Goal: Task Accomplishment & Management: Manage account settings

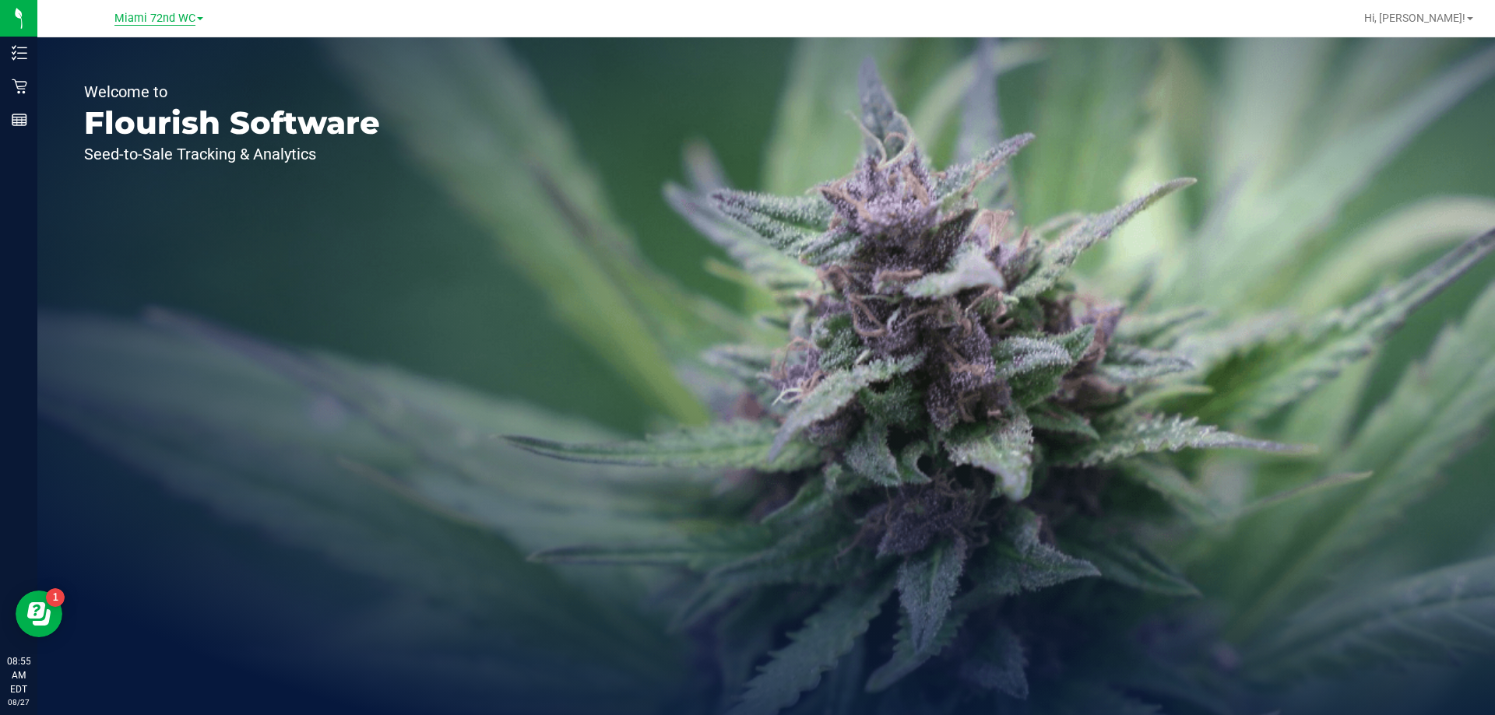
click at [151, 17] on span "Miami 72nd WC" at bounding box center [154, 19] width 81 height 14
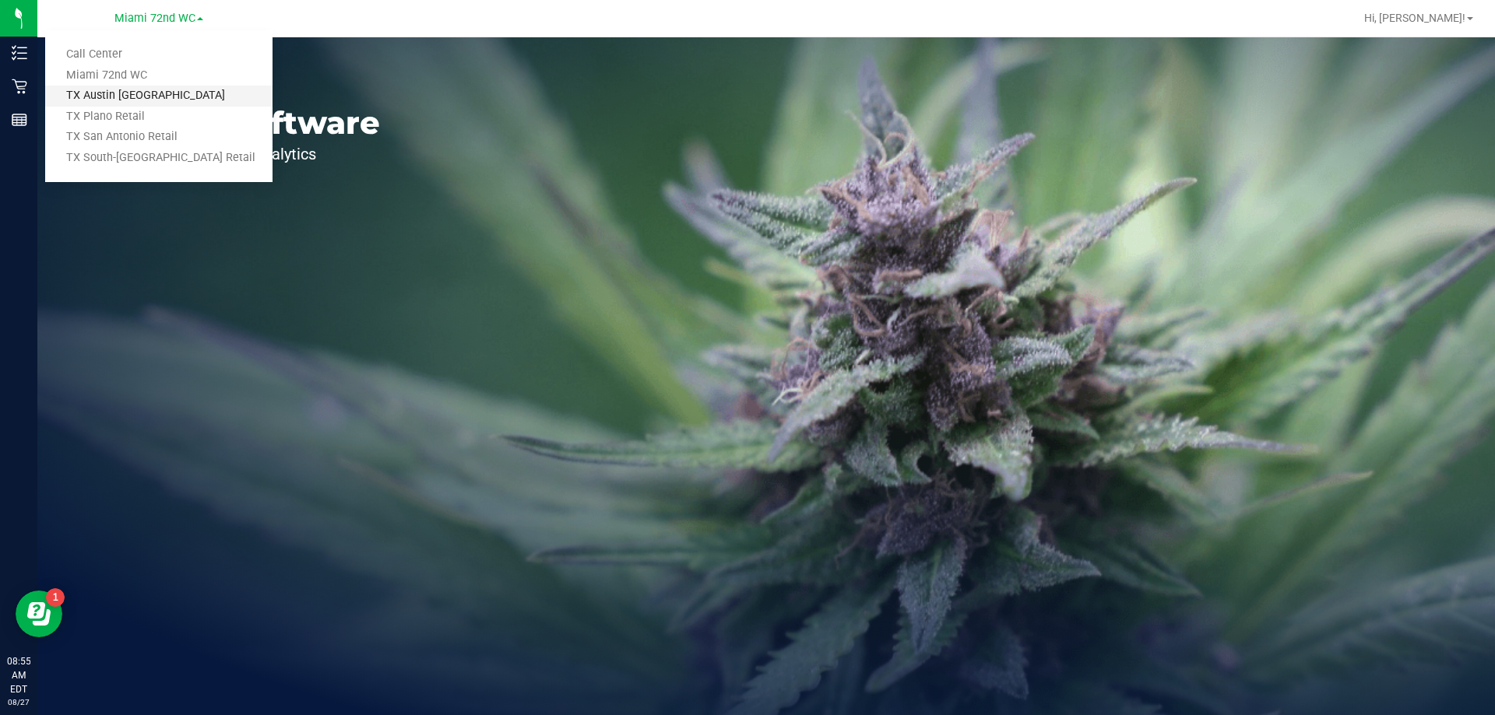
click at [150, 95] on link "TX Austin [GEOGRAPHIC_DATA]" at bounding box center [158, 96] width 227 height 21
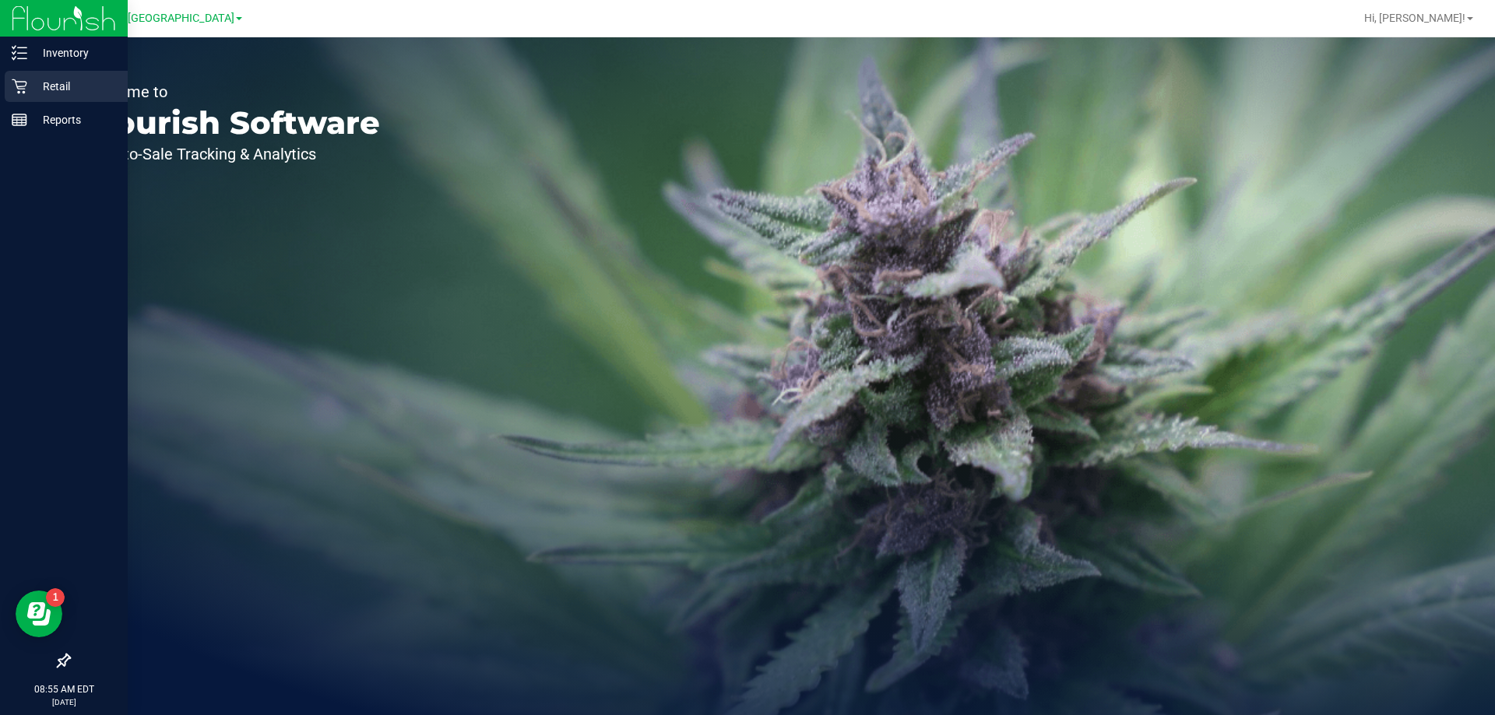
click at [12, 88] on icon at bounding box center [20, 87] width 16 height 16
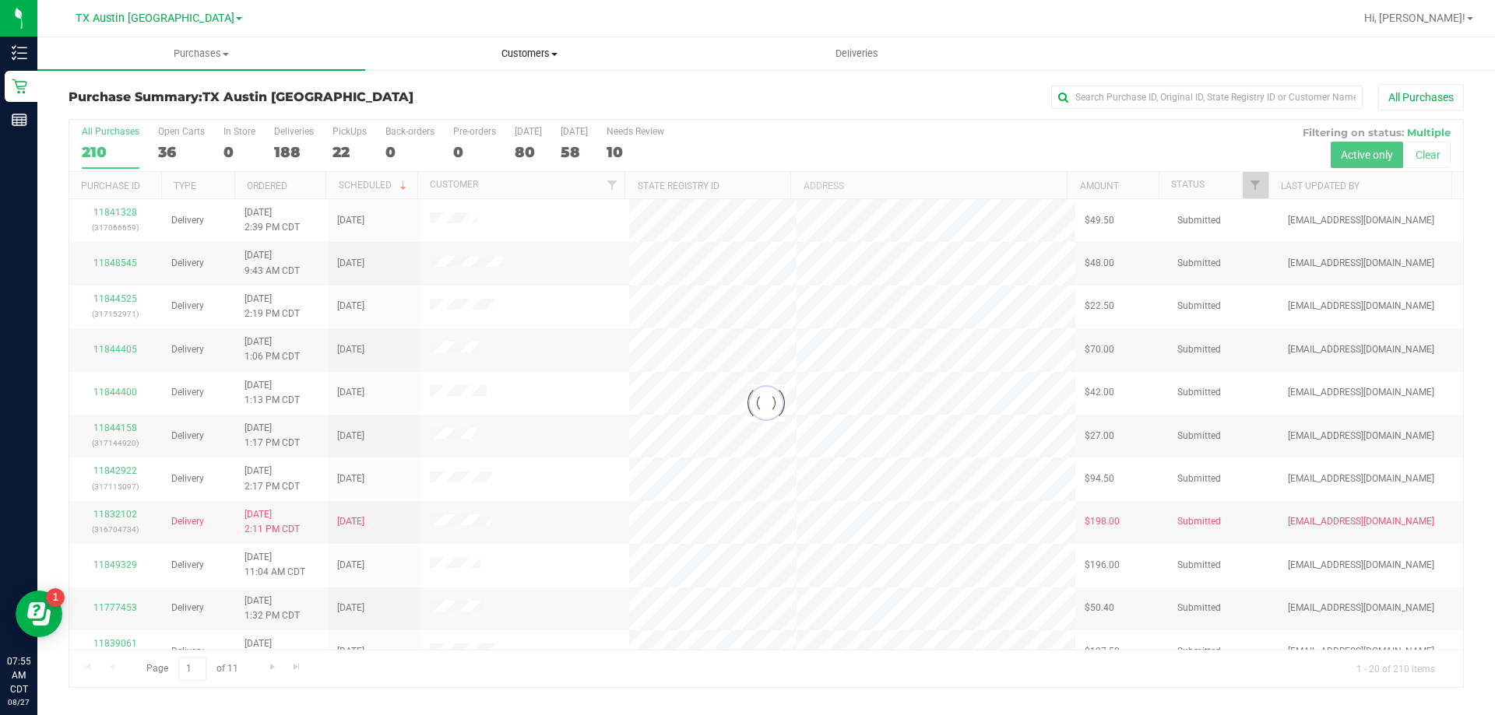
click at [539, 47] on span "Customers" at bounding box center [529, 54] width 326 height 14
click at [524, 86] on li "All customers" at bounding box center [529, 94] width 328 height 19
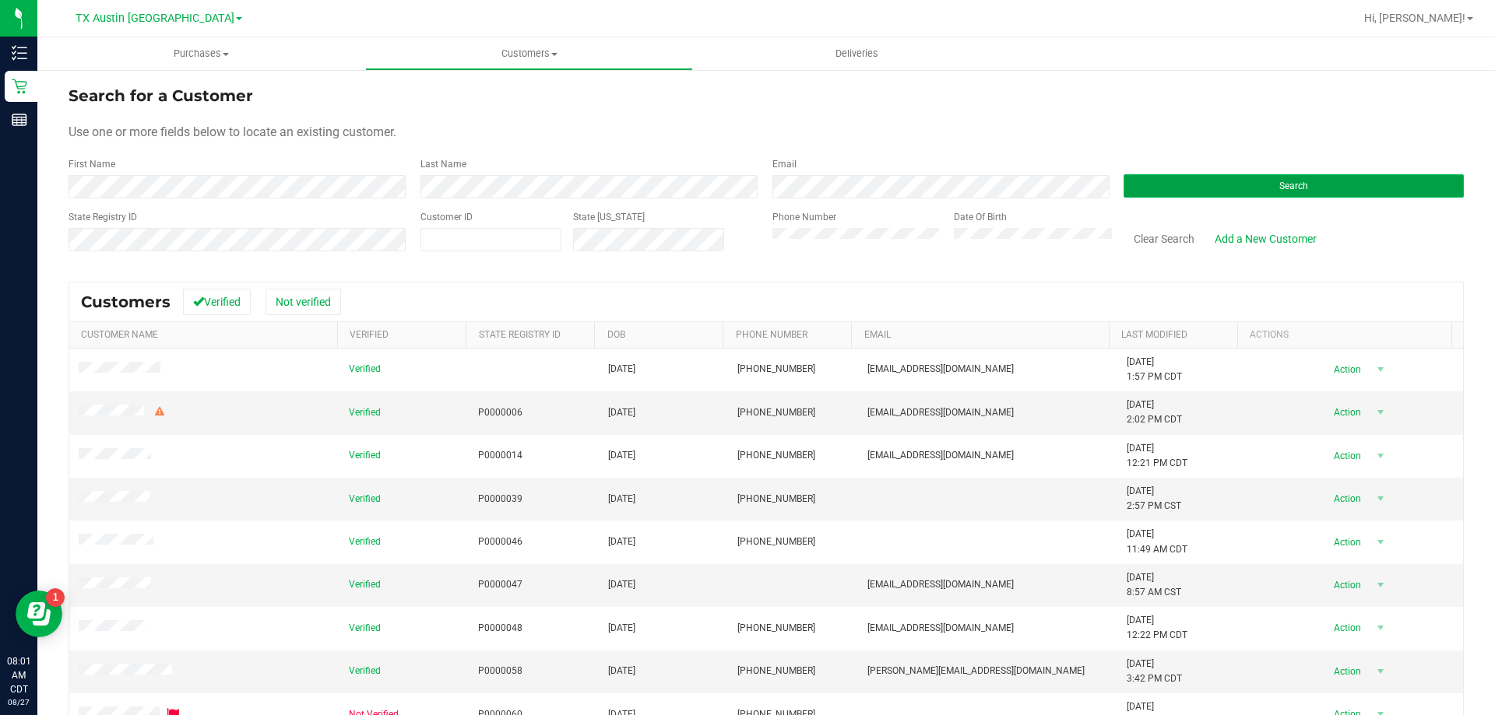
click at [1220, 181] on button "Search" at bounding box center [1293, 185] width 340 height 23
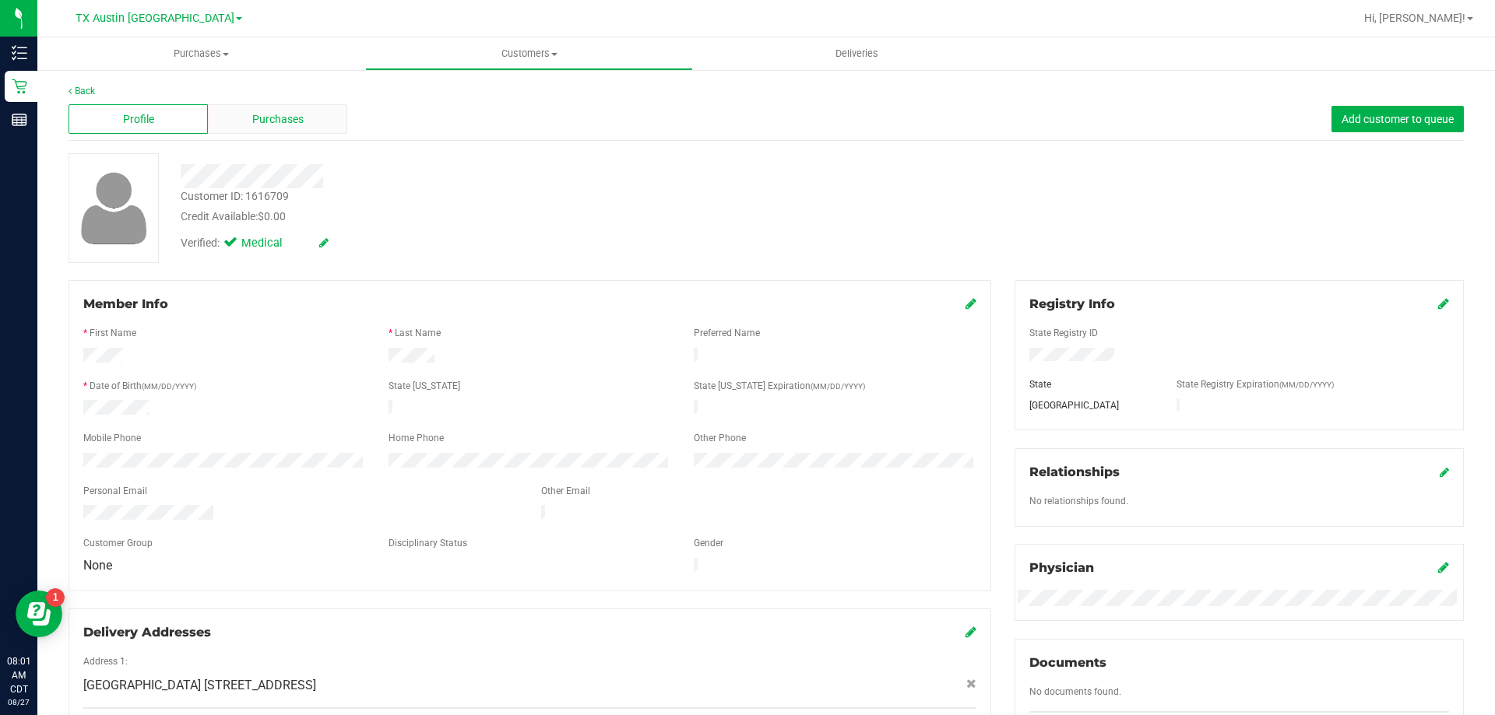
click at [290, 125] on span "Purchases" at bounding box center [277, 119] width 51 height 16
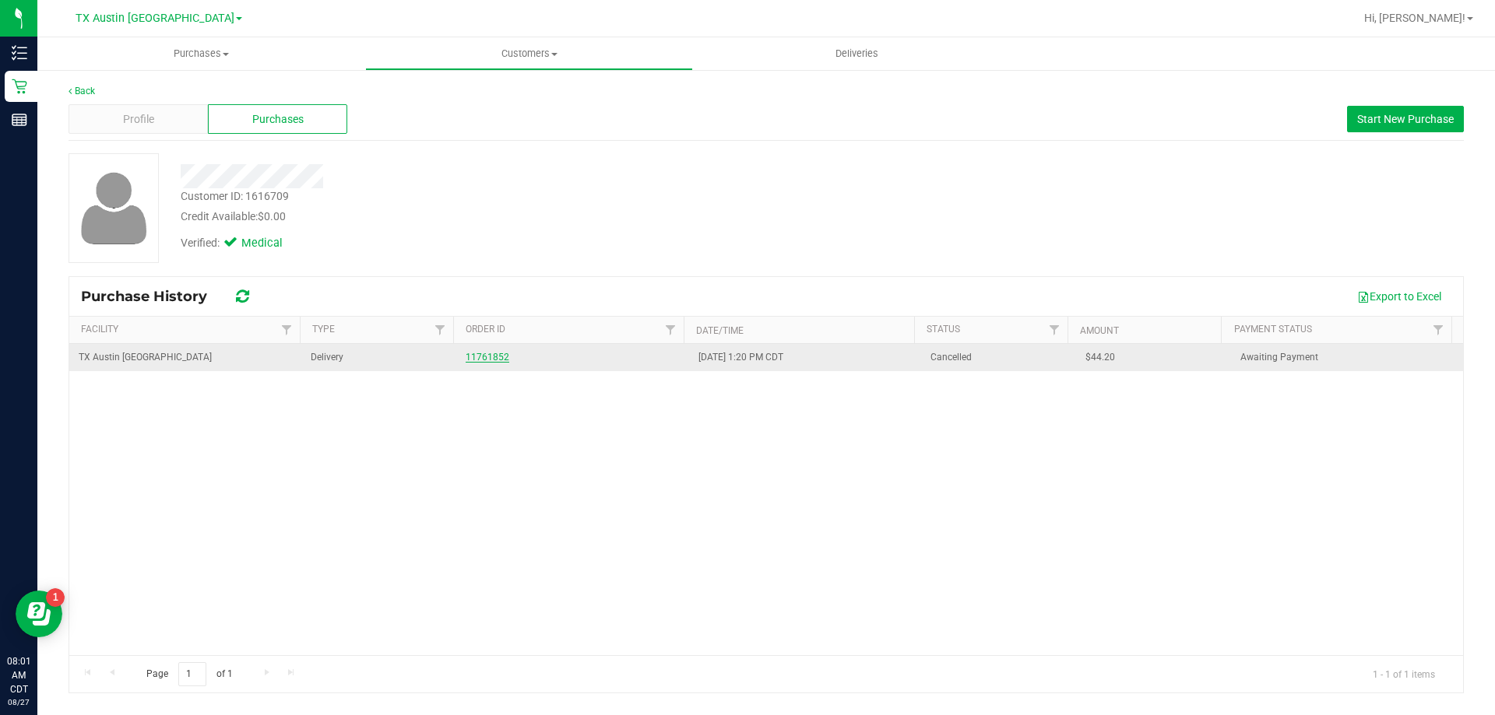
click at [494, 355] on link "11761852" at bounding box center [488, 357] width 44 height 11
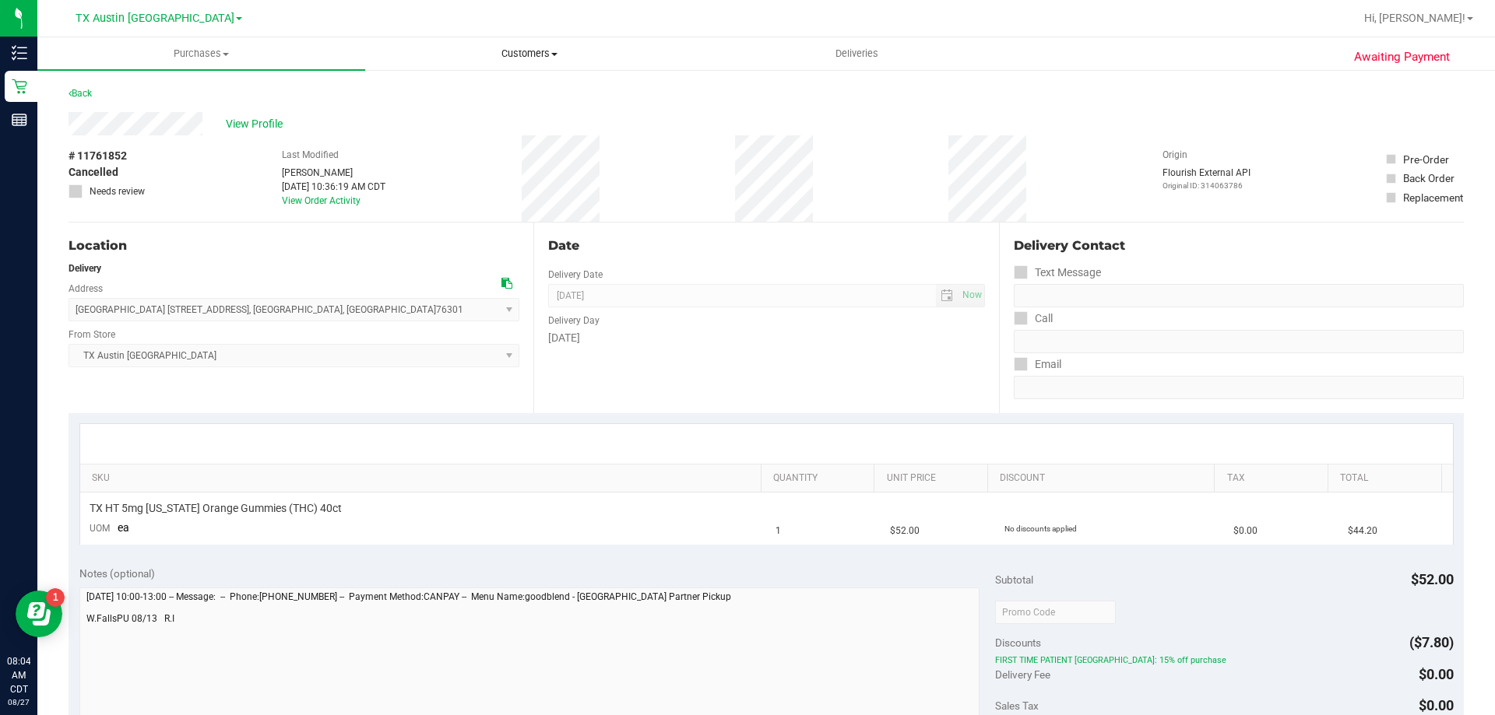
click at [526, 50] on span "Customers" at bounding box center [529, 54] width 326 height 14
click at [524, 90] on li "All customers" at bounding box center [529, 94] width 328 height 19
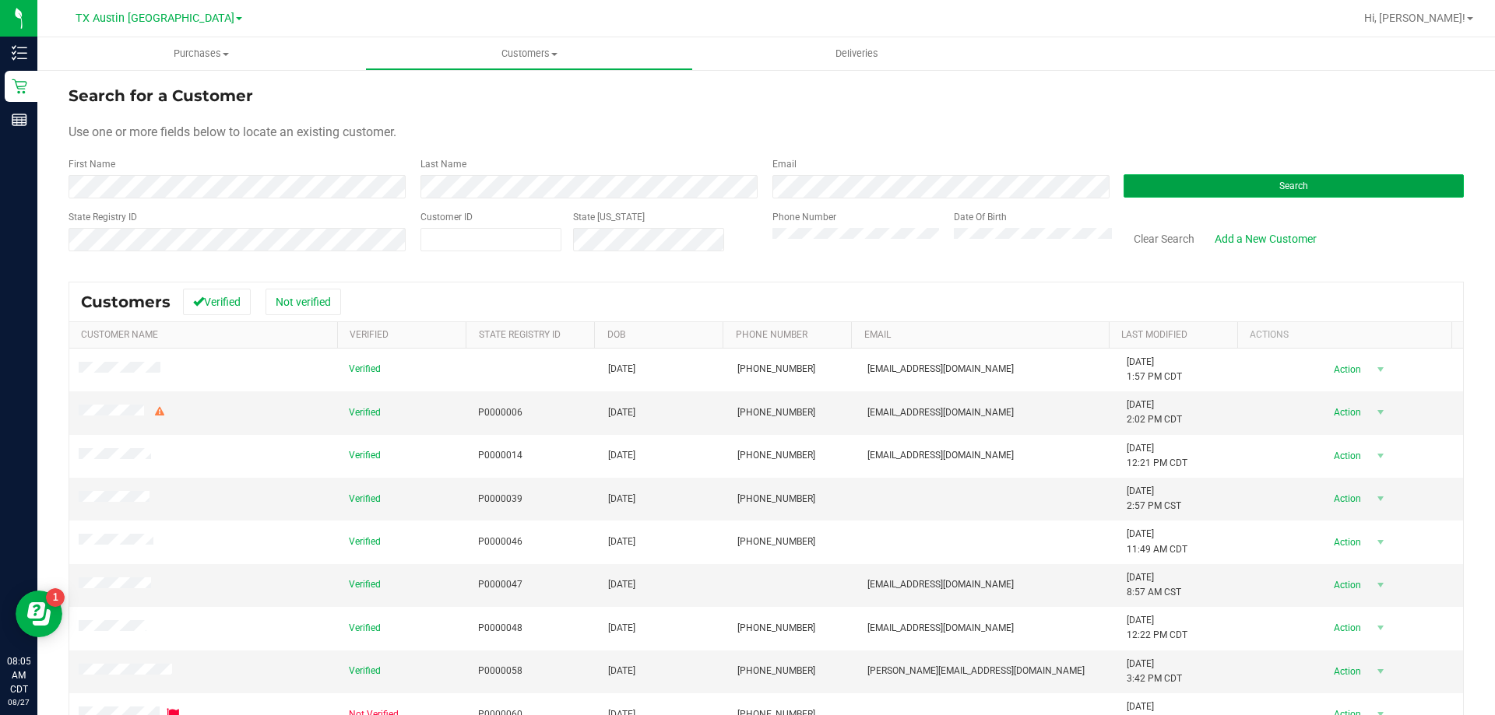
click at [1242, 192] on button "Search" at bounding box center [1293, 185] width 340 height 23
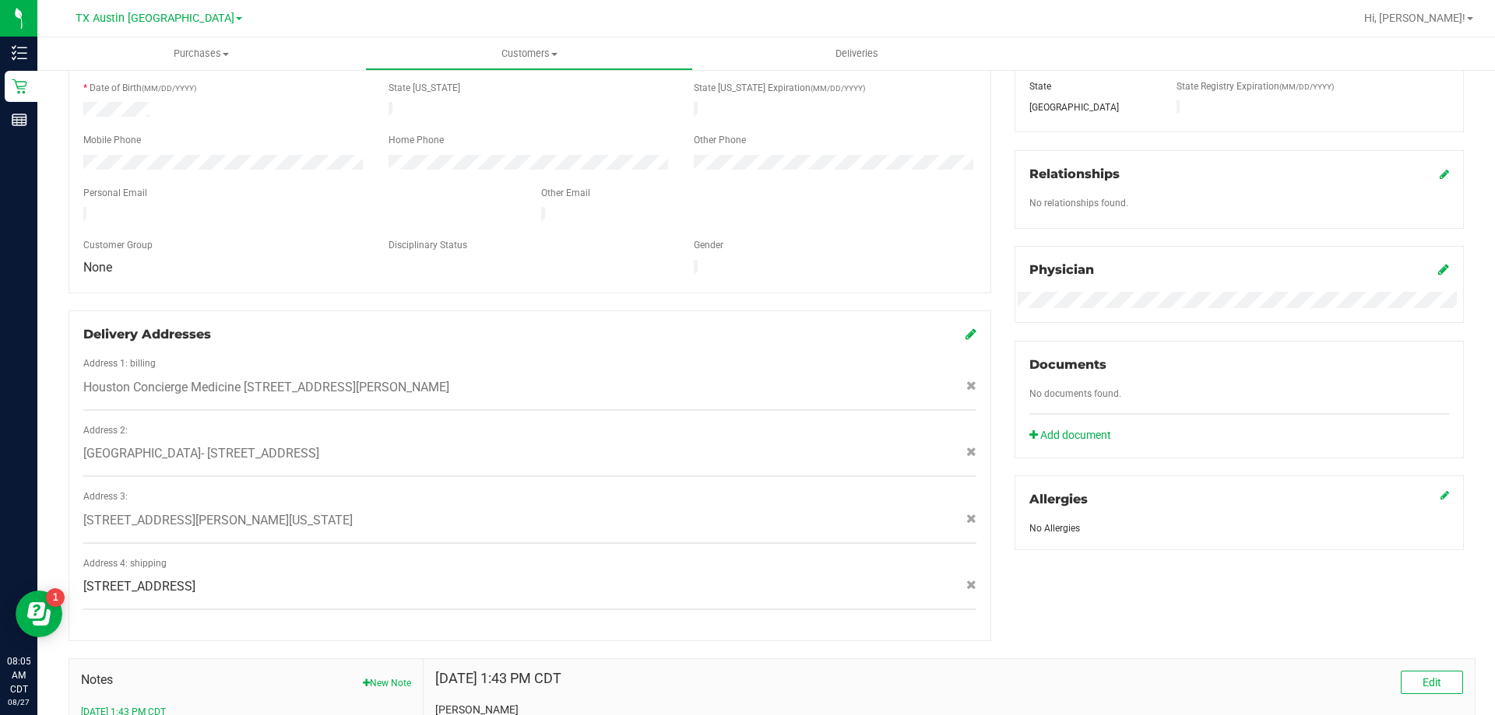
scroll to position [311, 0]
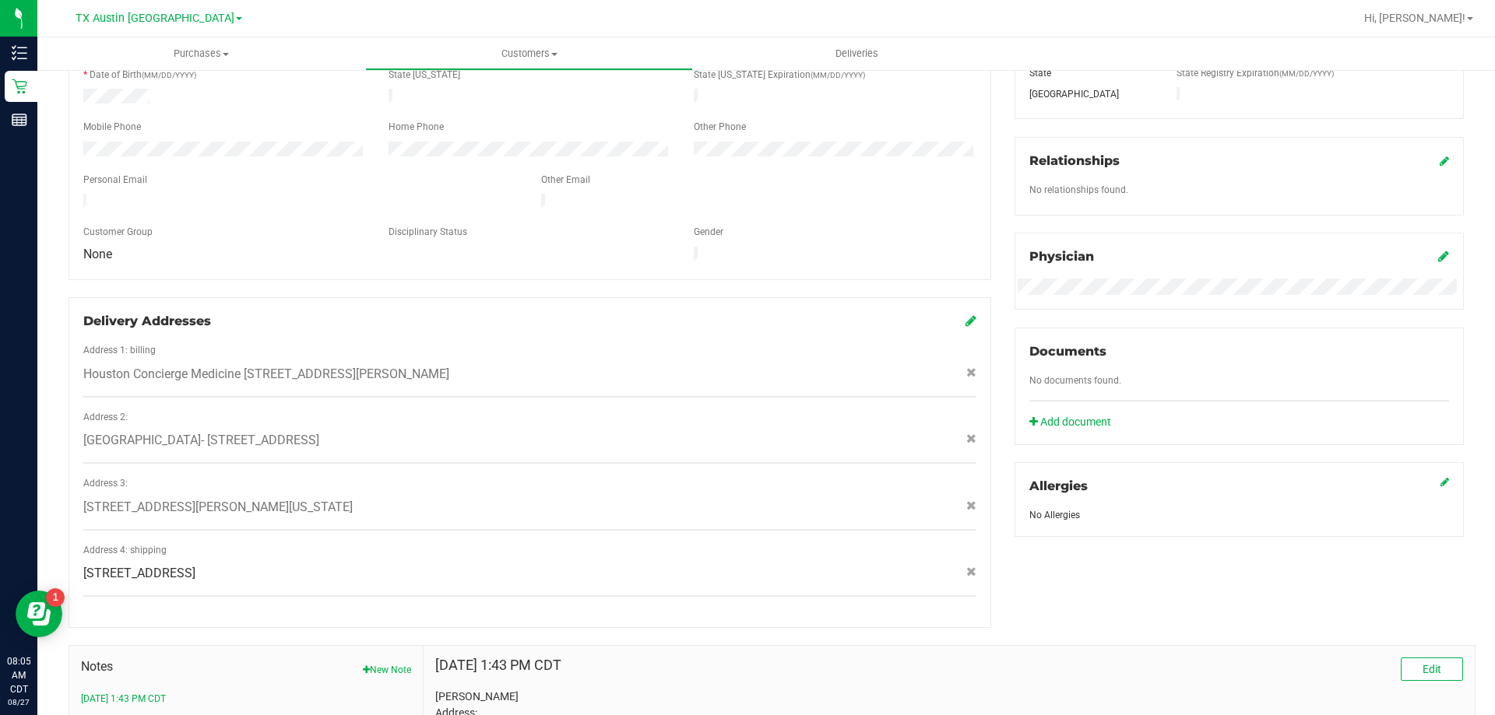
click at [188, 564] on span "309 Arbor Dr , Deer Park , TX 77536" at bounding box center [139, 573] width 112 height 19
copy div "309 Arbor Dr , Deer Park , TX 77536"
click at [195, 564] on span "309 Arbor Dr , Deer Park , TX 77536" at bounding box center [139, 573] width 112 height 19
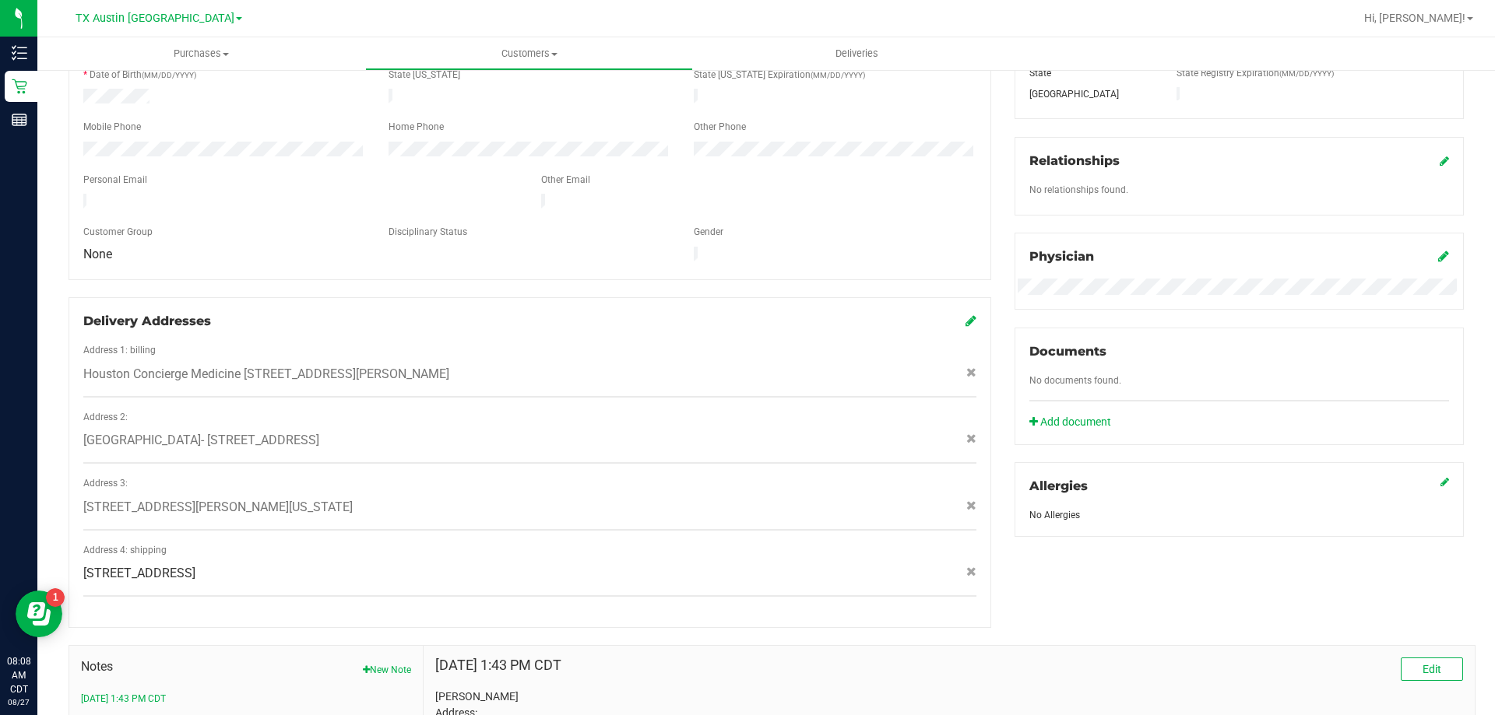
click at [195, 564] on span "309 Arbor Dr , Deer Park , TX 77536" at bounding box center [139, 573] width 112 height 19
copy div "309 Arbor Dr , Deer Park , TX 77536"
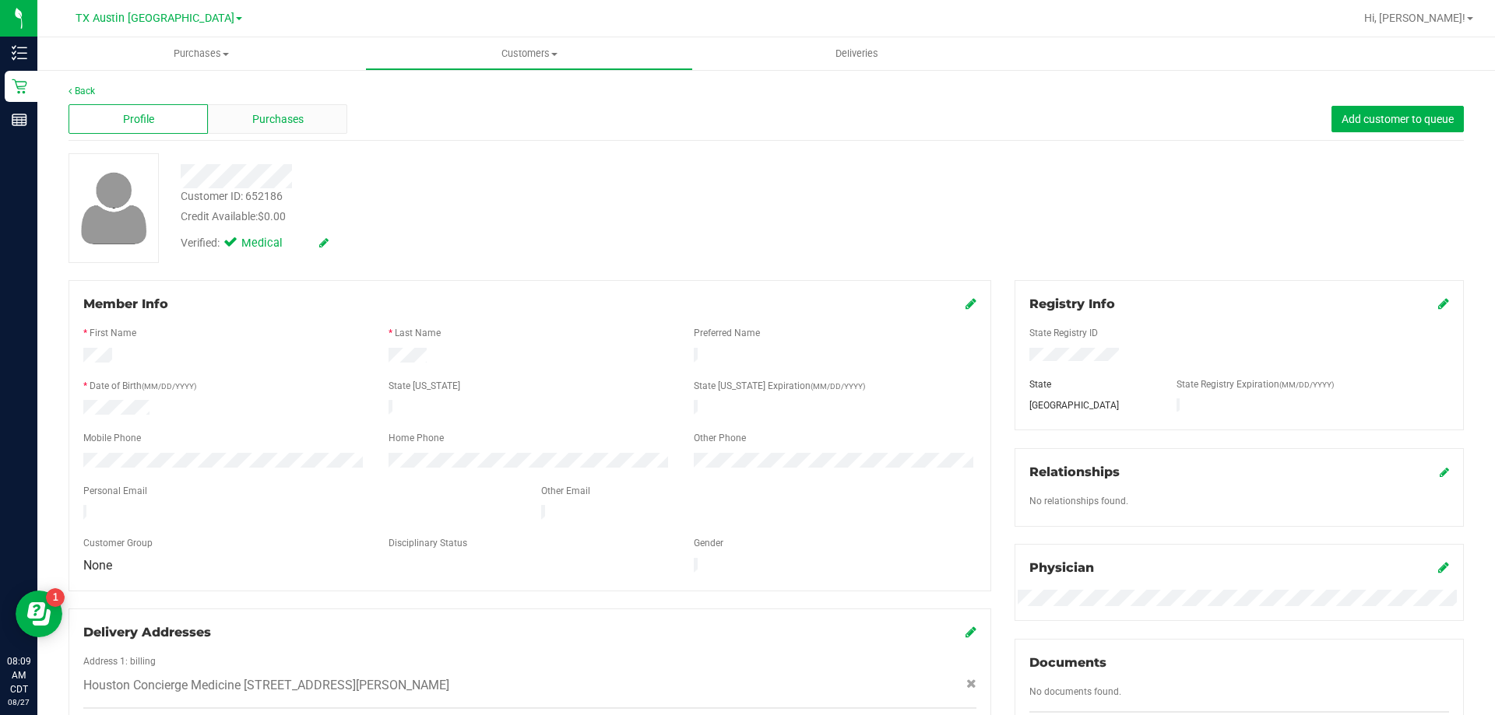
click at [315, 129] on div "Purchases" at bounding box center [277, 119] width 139 height 30
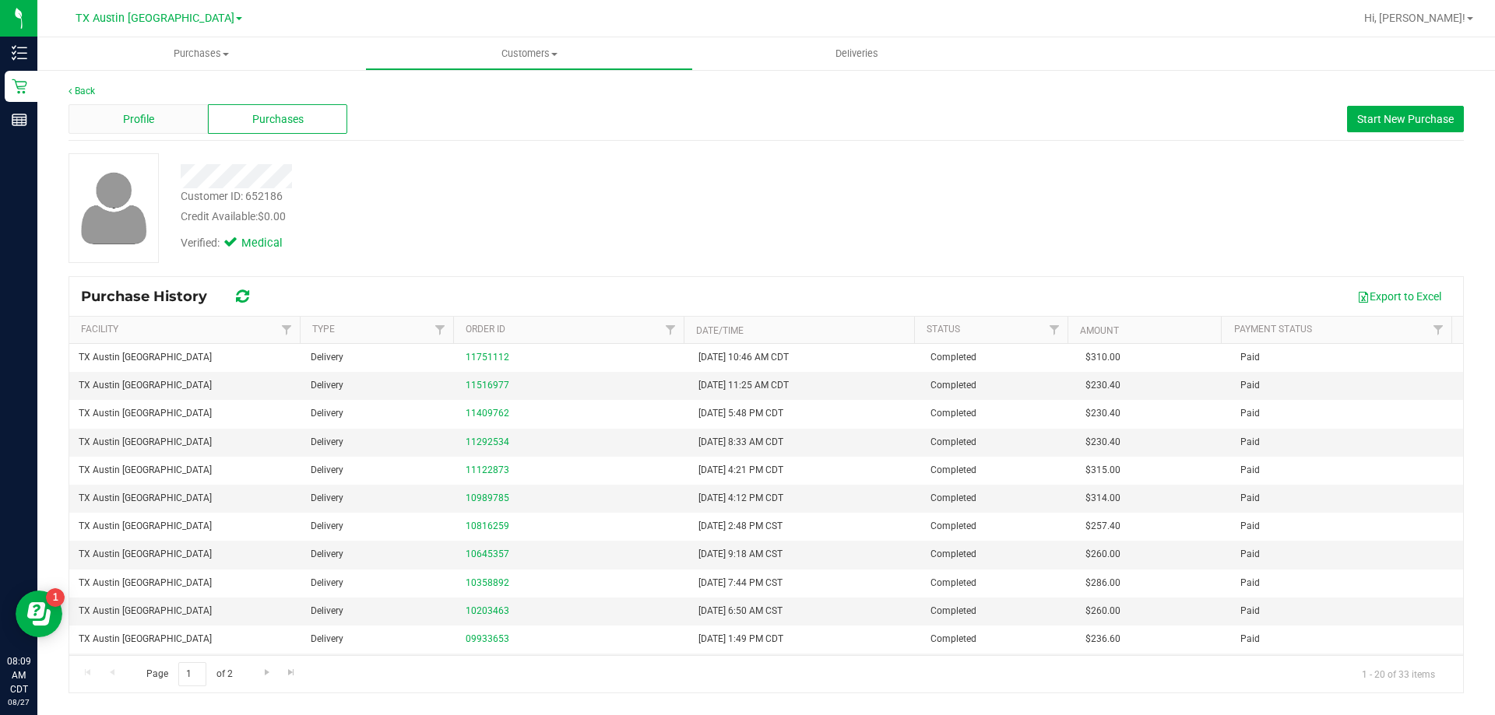
click at [186, 118] on div "Profile" at bounding box center [138, 119] width 139 height 30
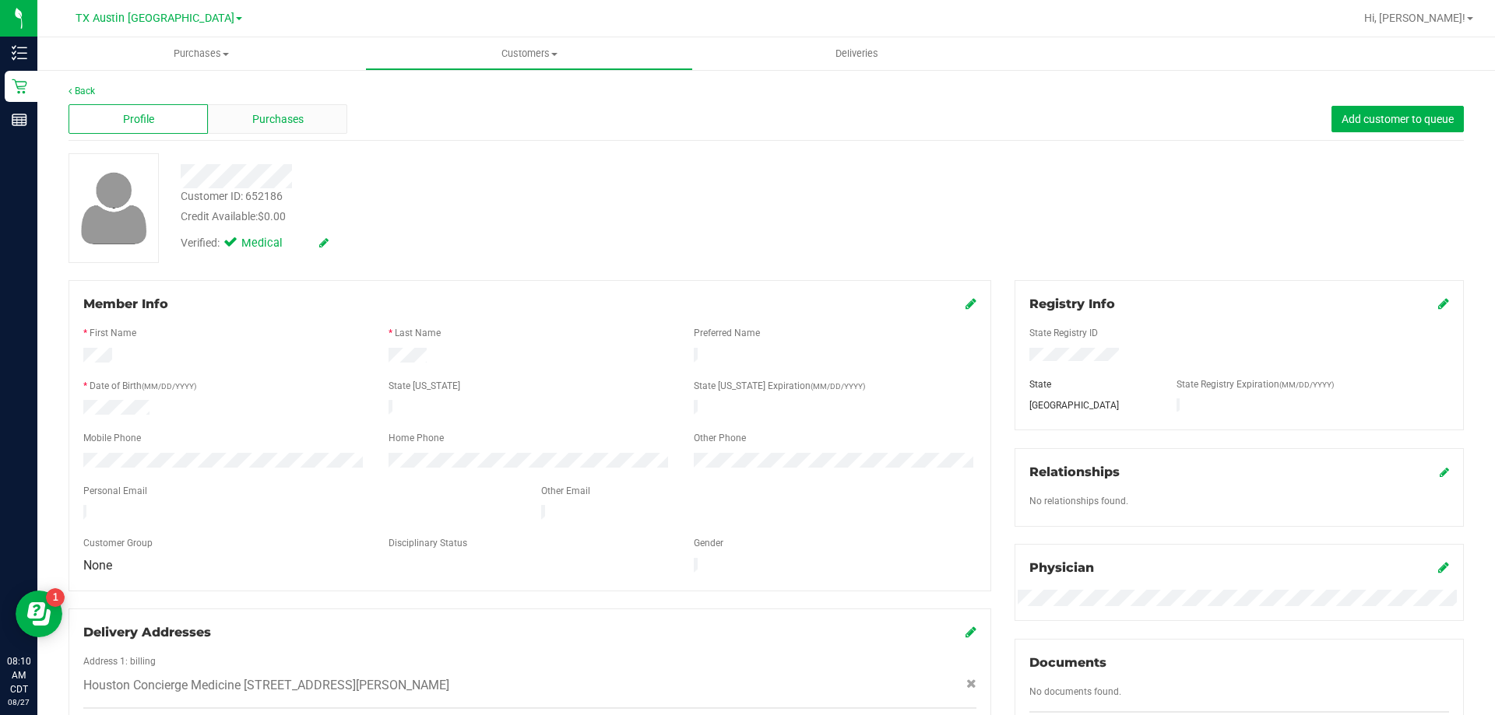
click at [289, 108] on div "Purchases" at bounding box center [277, 119] width 139 height 30
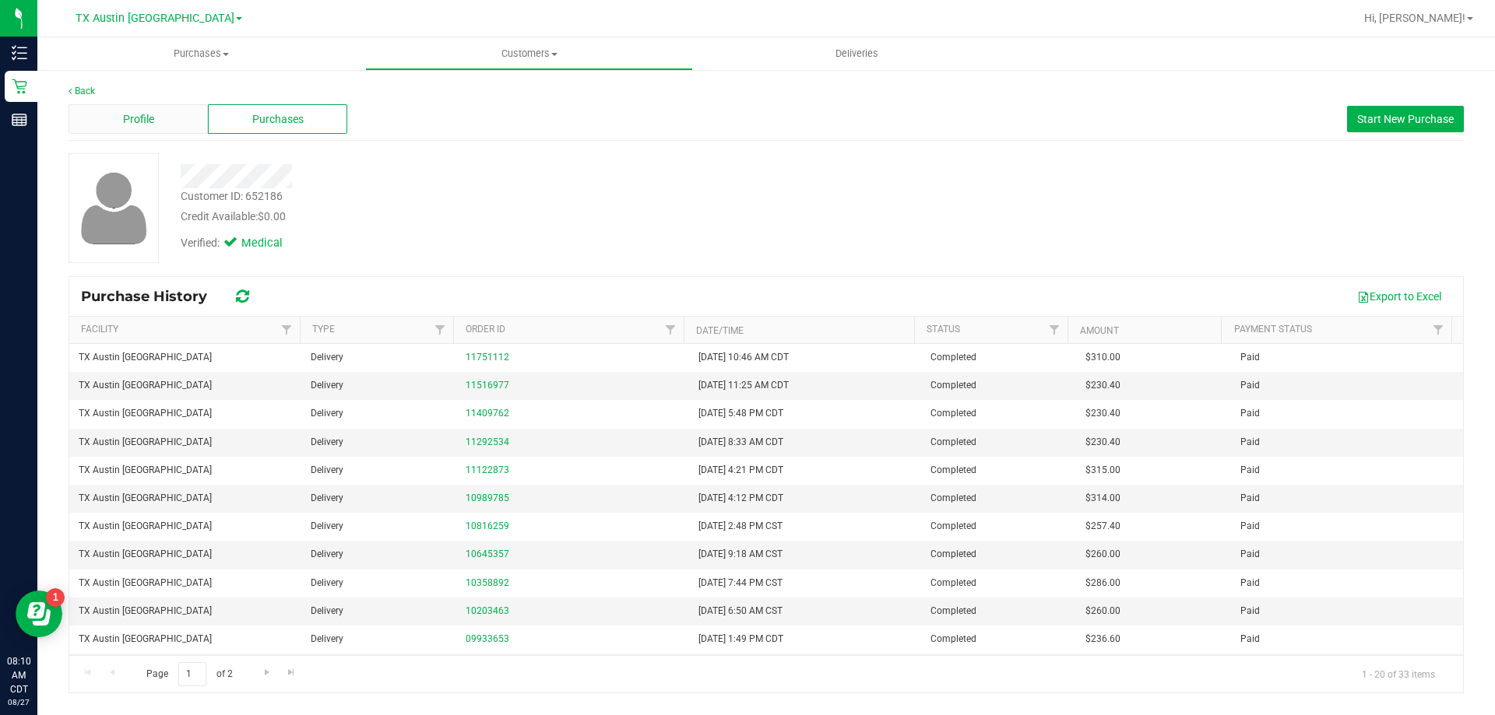
click at [157, 114] on div "Profile" at bounding box center [138, 119] width 139 height 30
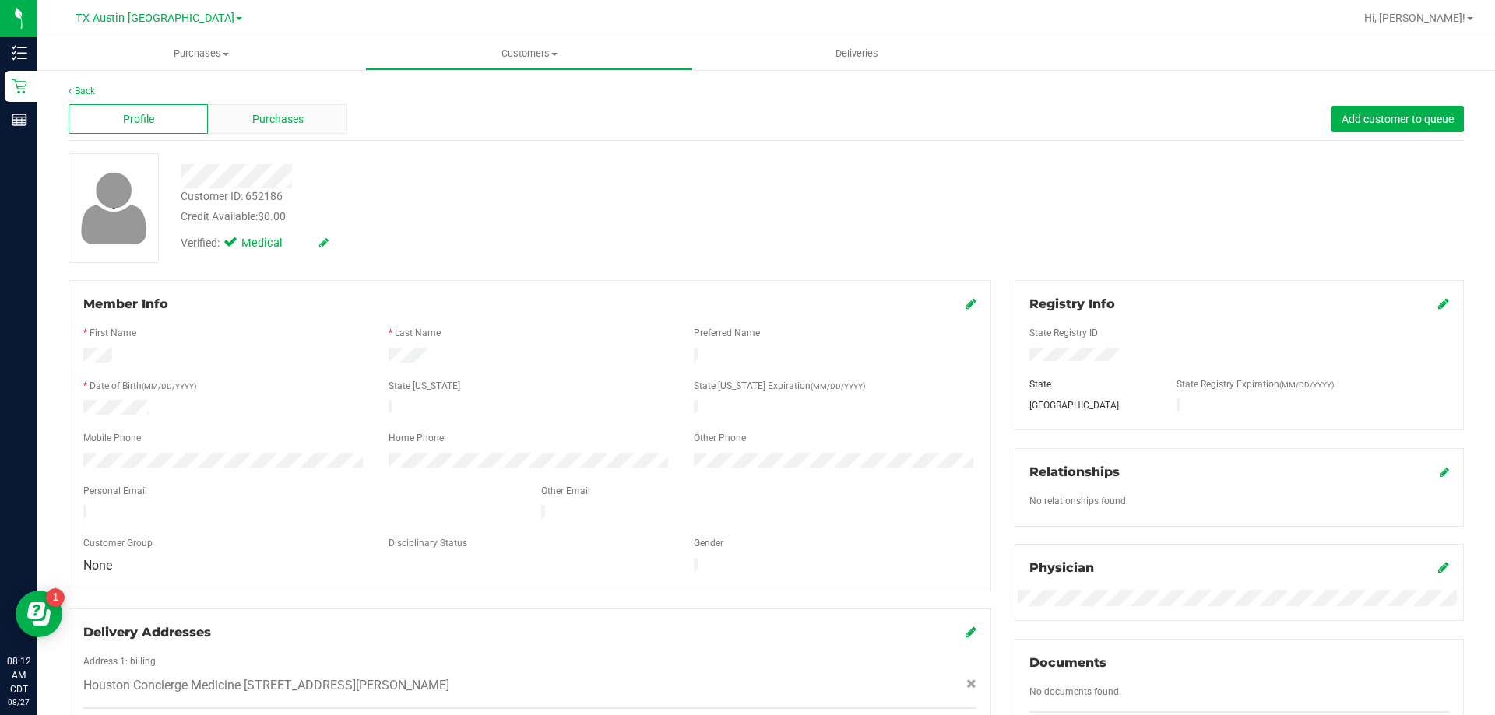
click at [281, 112] on span "Purchases" at bounding box center [277, 119] width 51 height 16
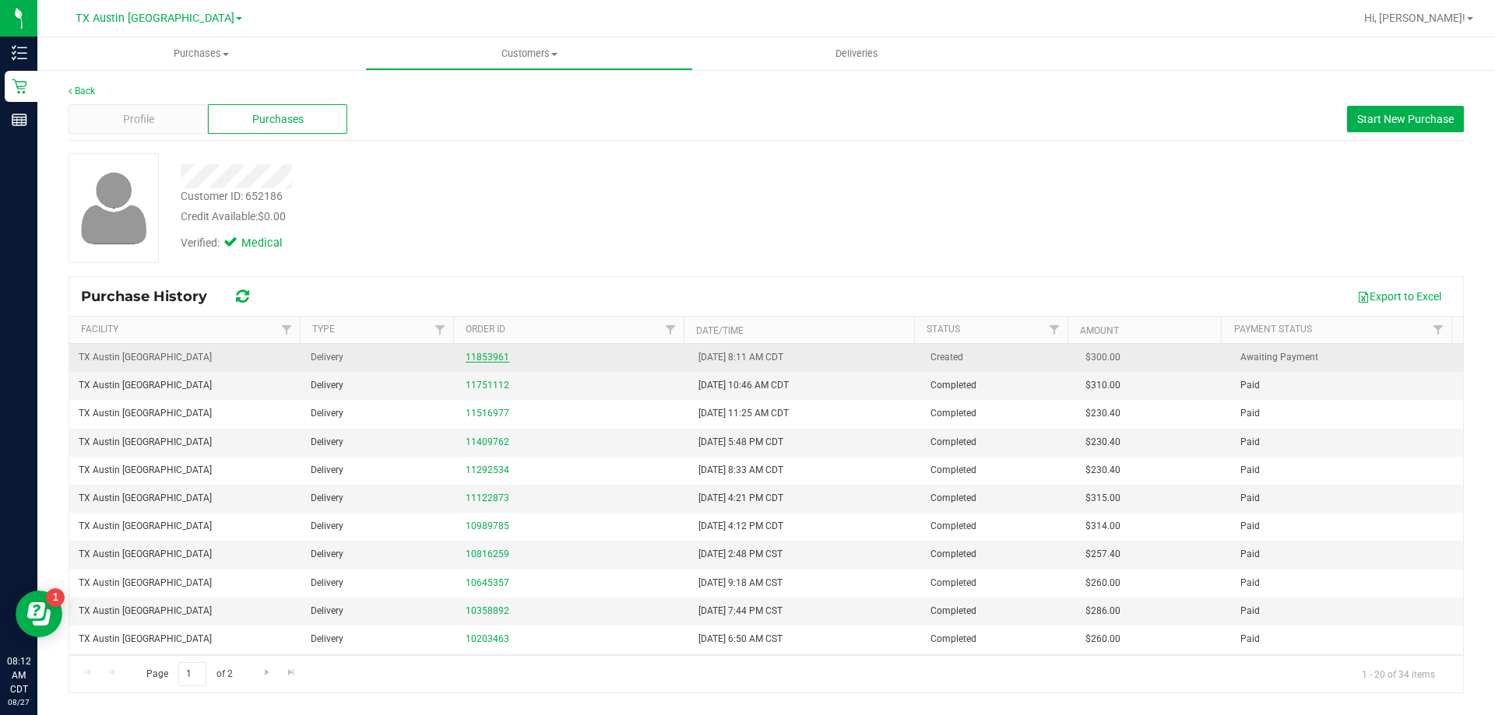
click at [488, 355] on link "11853961" at bounding box center [488, 357] width 44 height 11
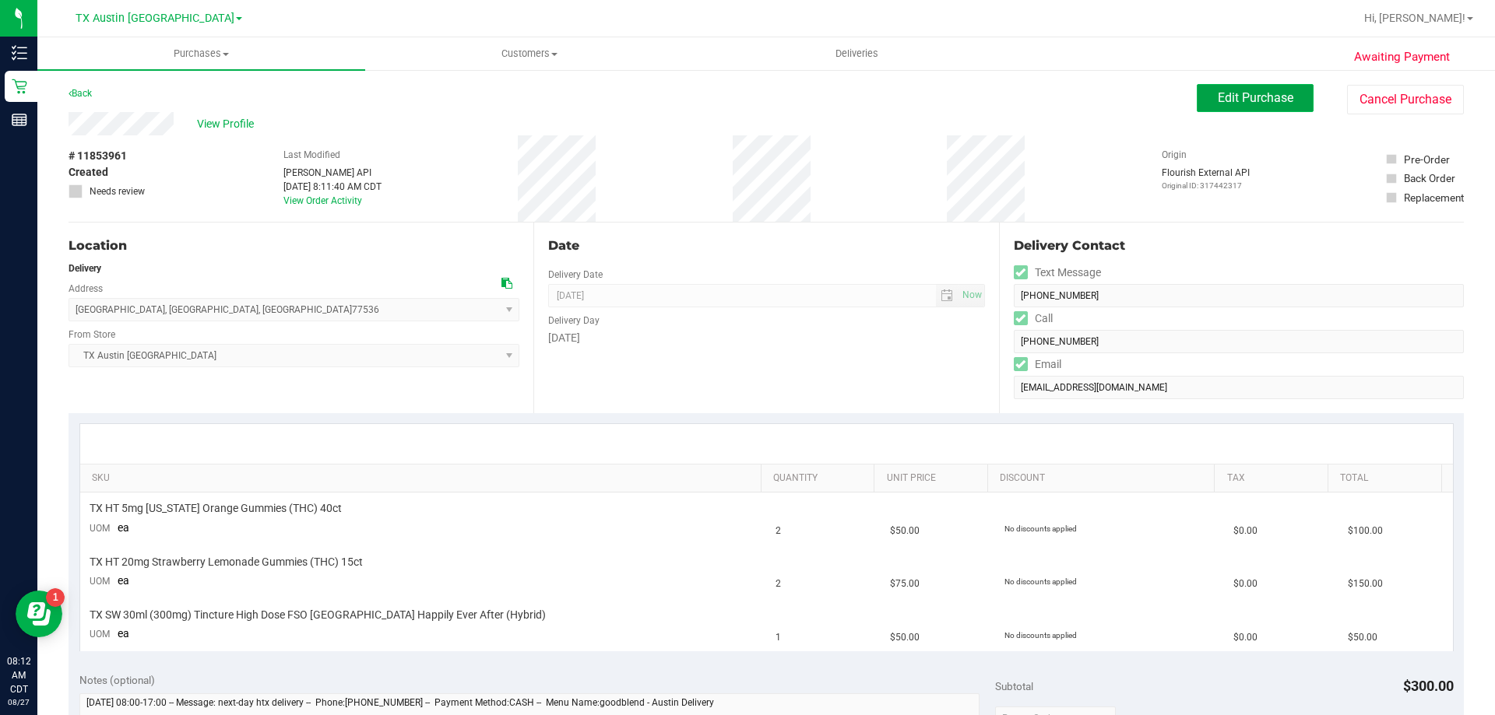
click at [1221, 87] on button "Edit Purchase" at bounding box center [1255, 98] width 117 height 28
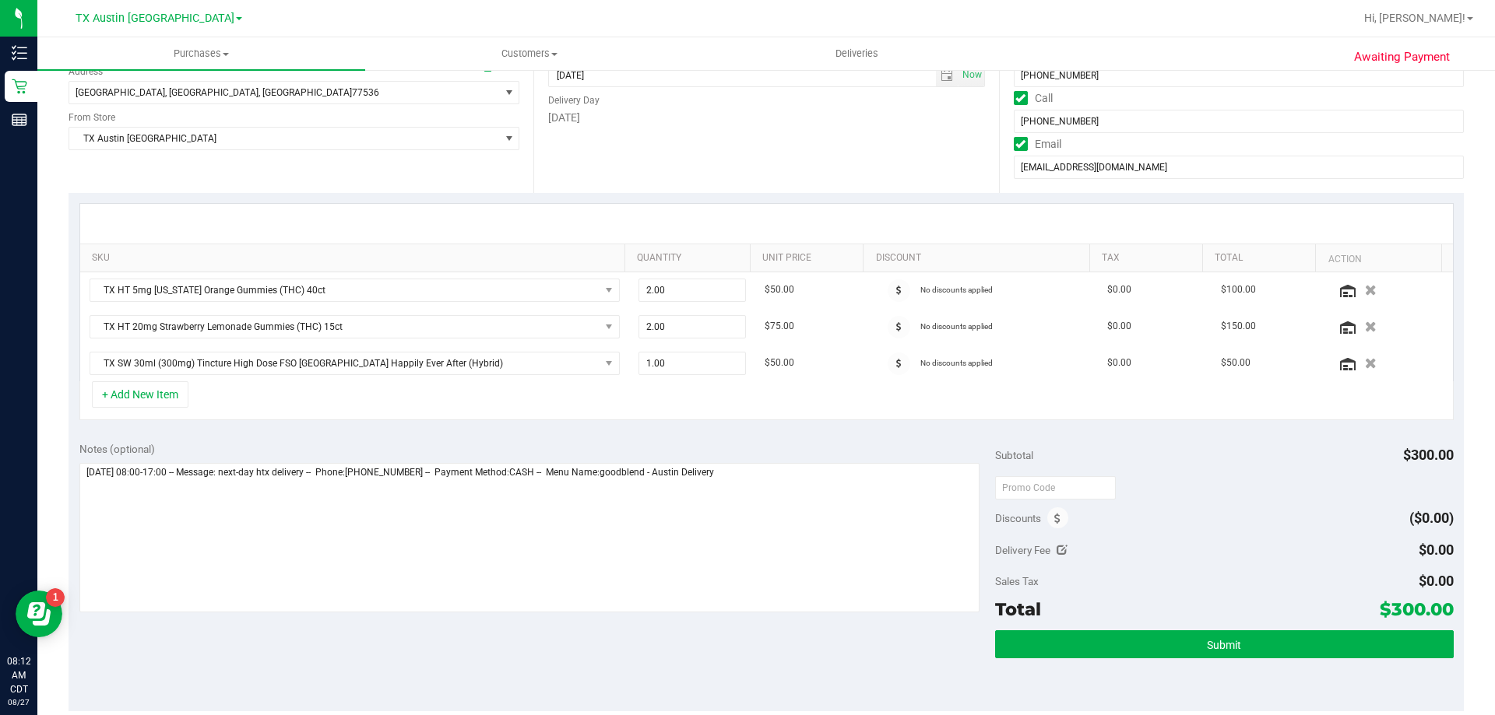
scroll to position [234, 0]
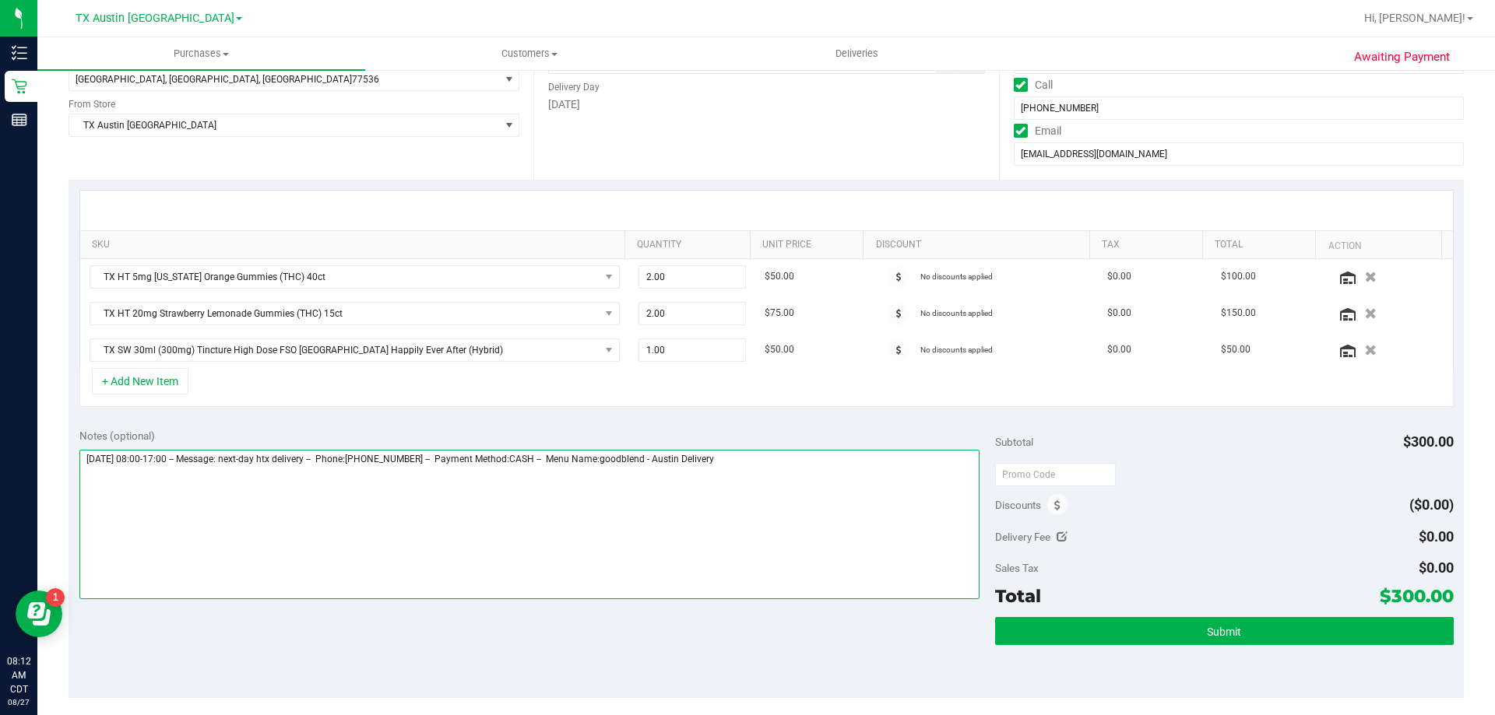
click at [755, 458] on textarea at bounding box center [529, 524] width 901 height 149
type textarea "Friday 08/29/2025 08:00-17:00 -- Message: next-day htx delivery -- Phone:281787…"
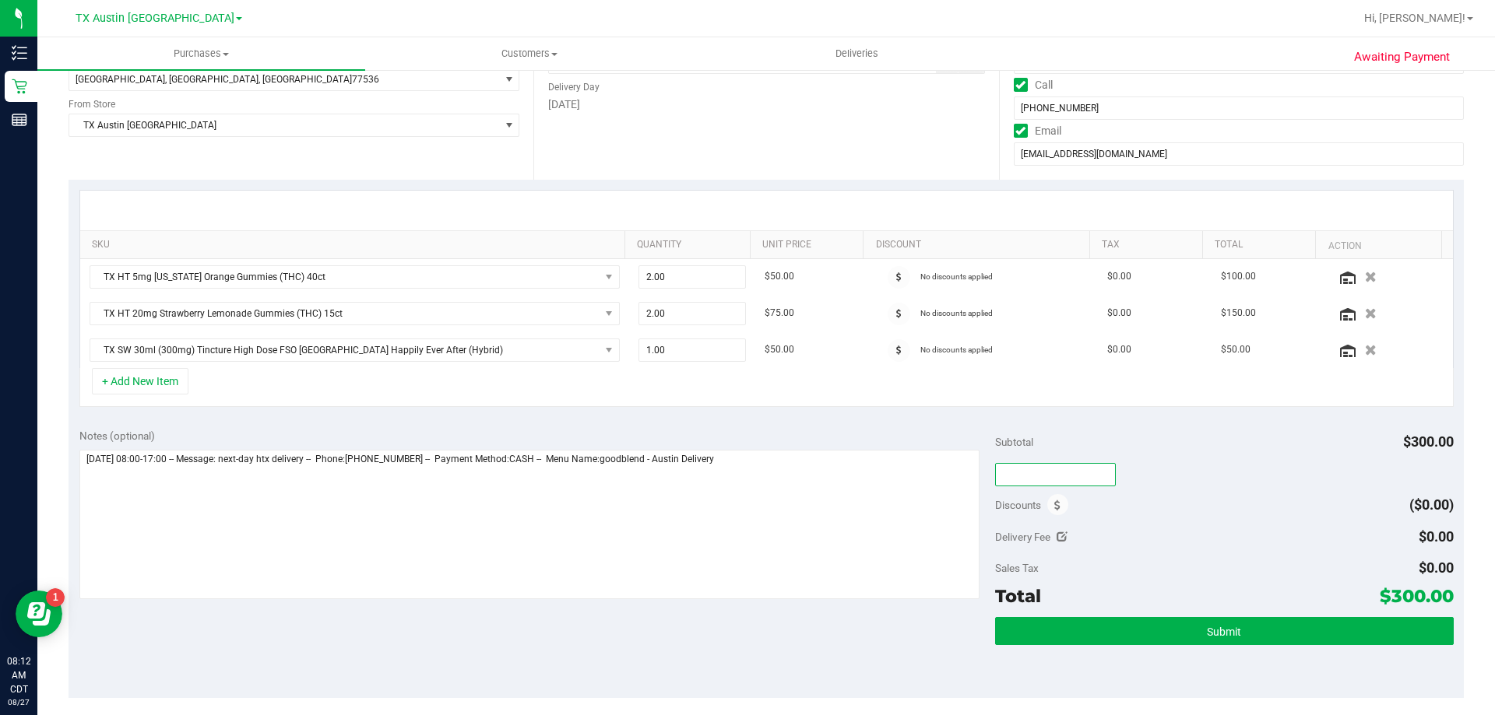
click at [1053, 480] on input "text" at bounding box center [1055, 474] width 121 height 23
type input "TXAIQ10"
click at [1104, 521] on div "Subtotal $300.00 TXAIQ10 Discounts ($0.00) Delivery Fee $0.00 Sales Tax $0.00 T…" at bounding box center [1224, 557] width 458 height 259
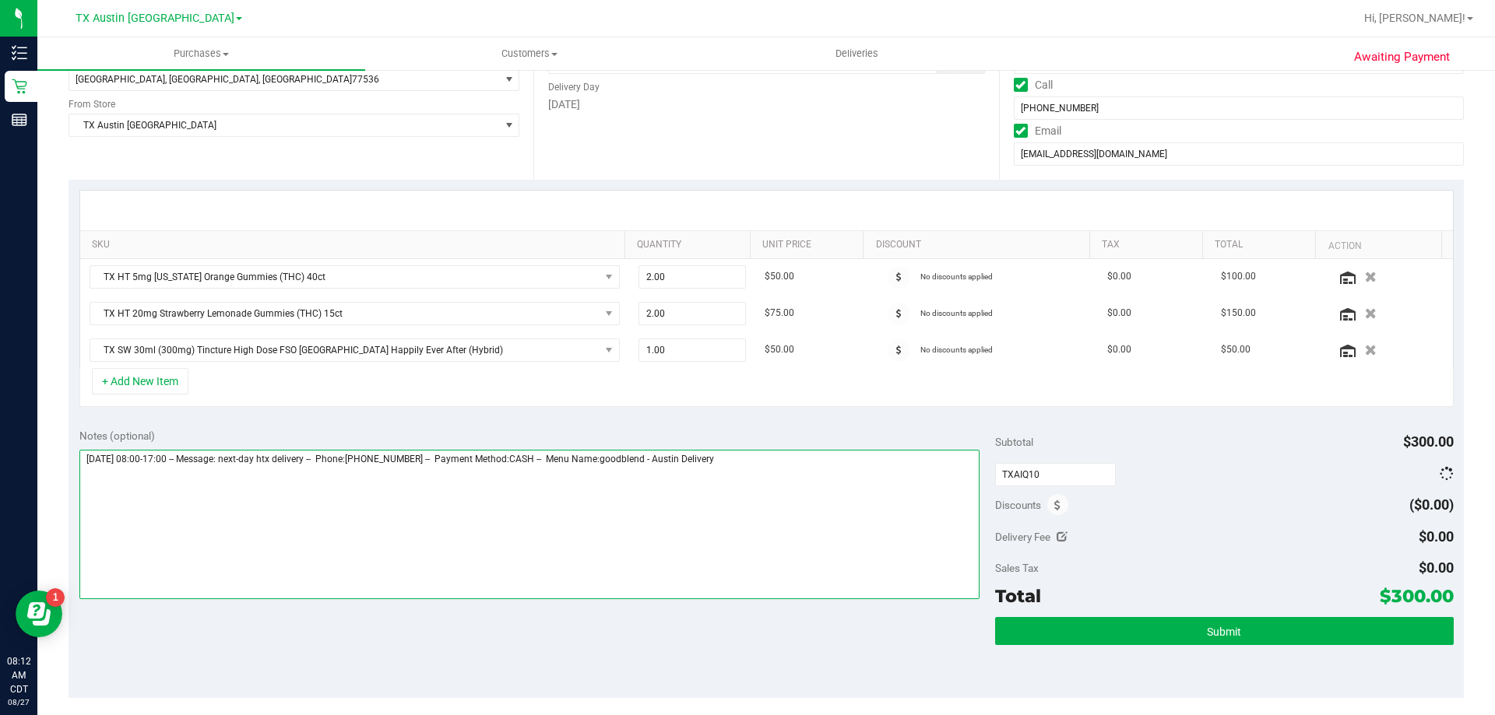
click at [86, 480] on textarea at bounding box center [529, 524] width 901 height 149
click at [312, 478] on textarea at bounding box center [529, 524] width 901 height 149
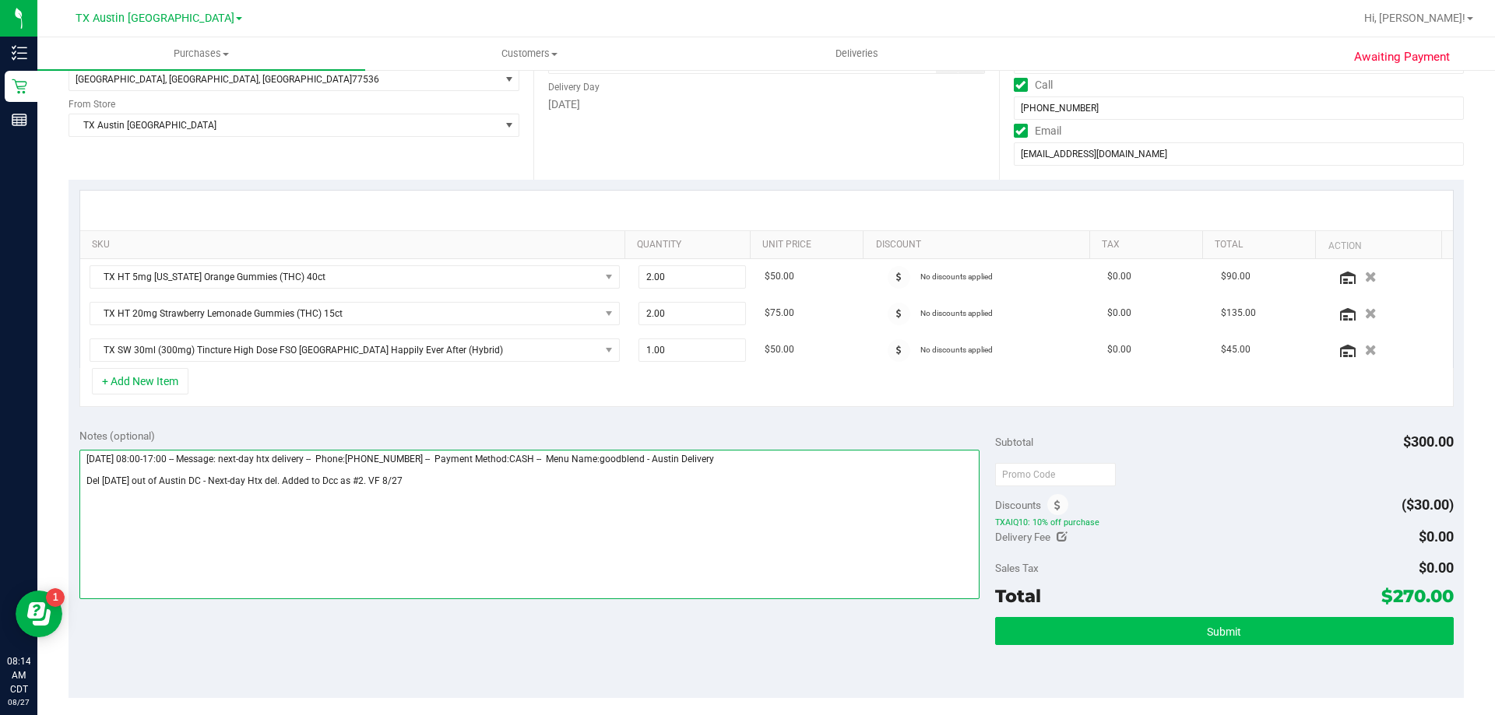
type textarea "Friday 08/29/2025 08:00-17:00 -- Message: next-day htx delivery -- Phone:281787…"
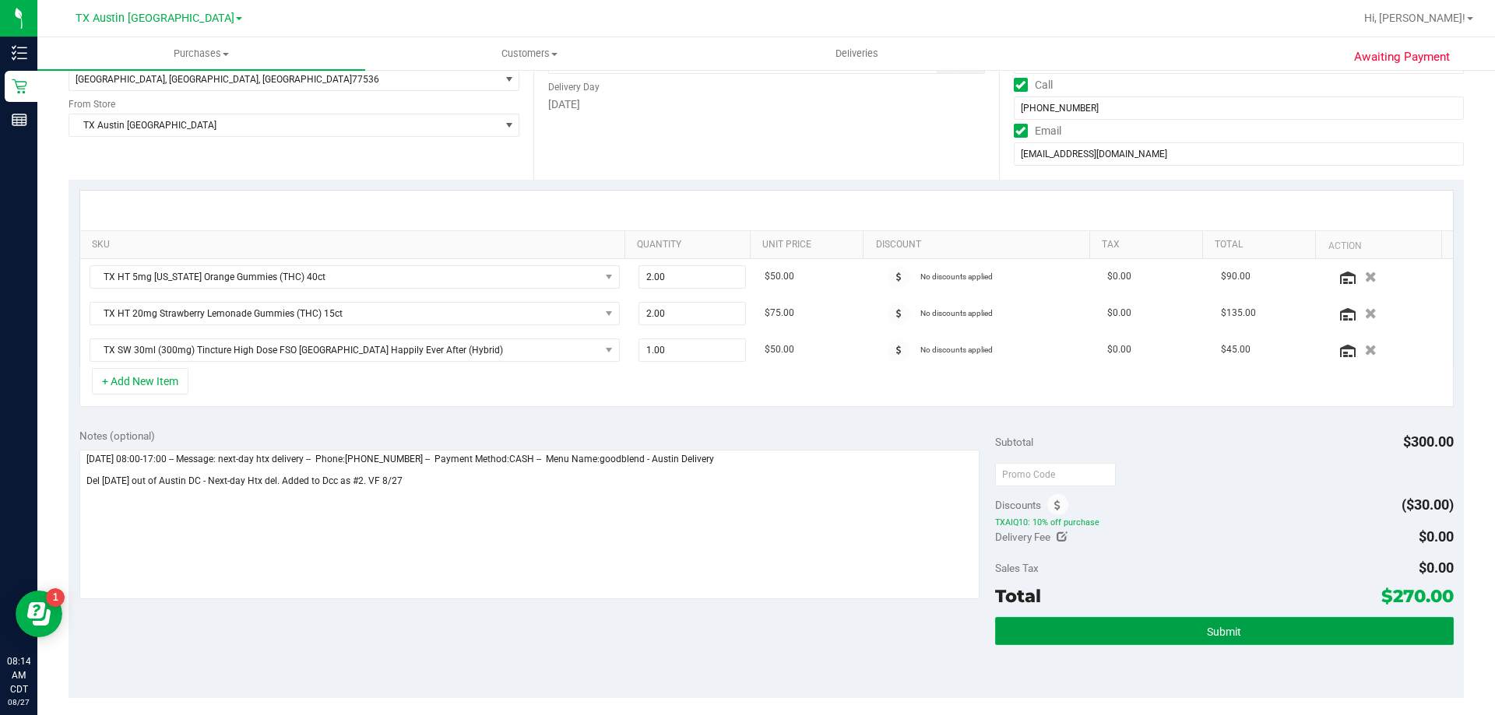
click at [1207, 627] on span "Submit" at bounding box center [1224, 632] width 34 height 12
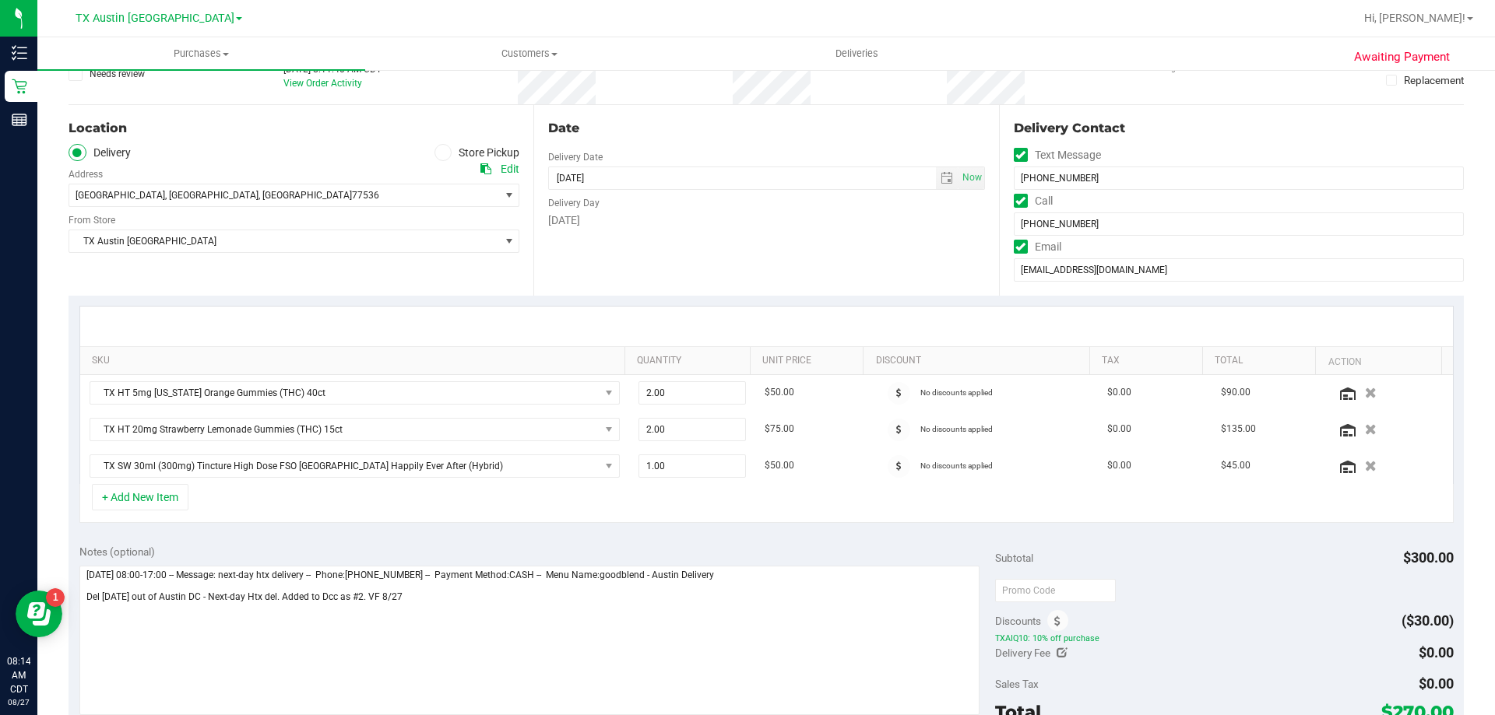
scroll to position [0, 0]
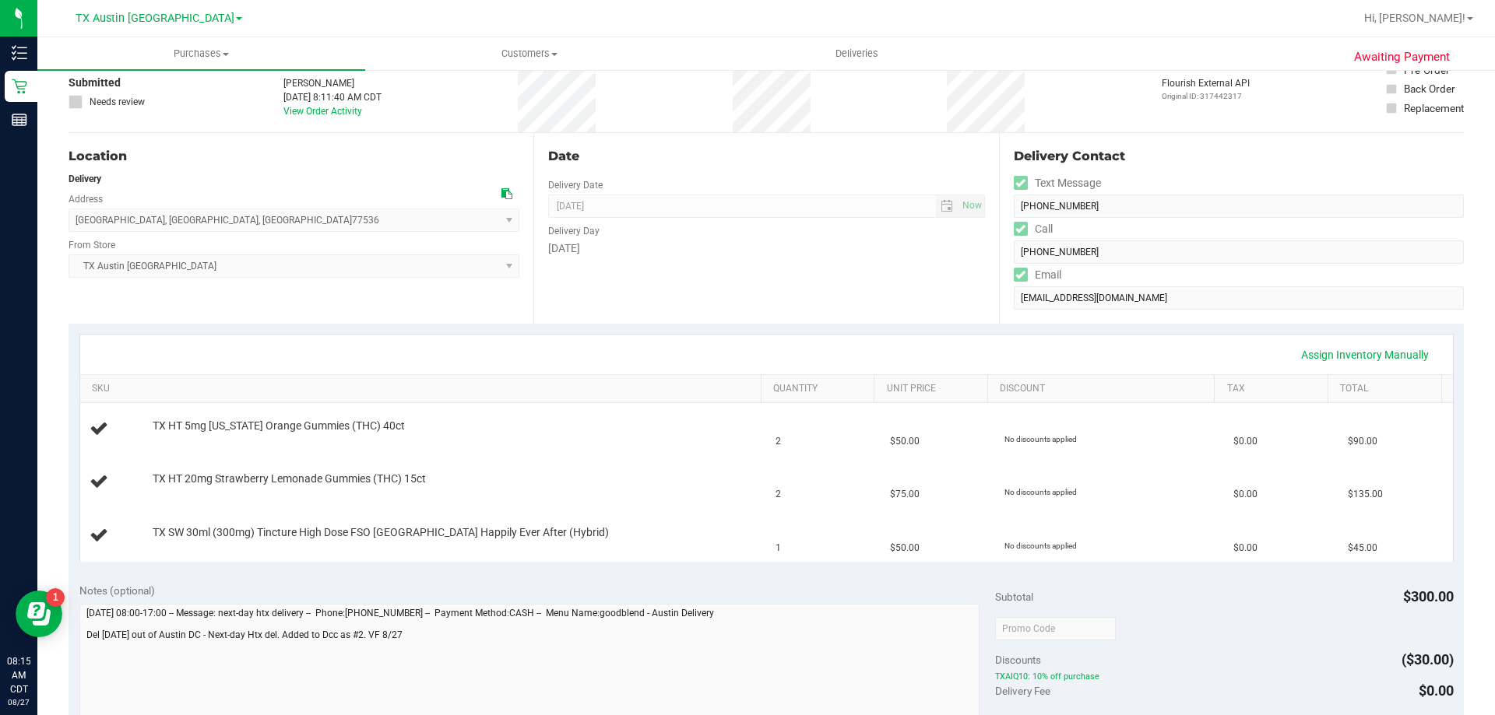
scroll to position [234, 0]
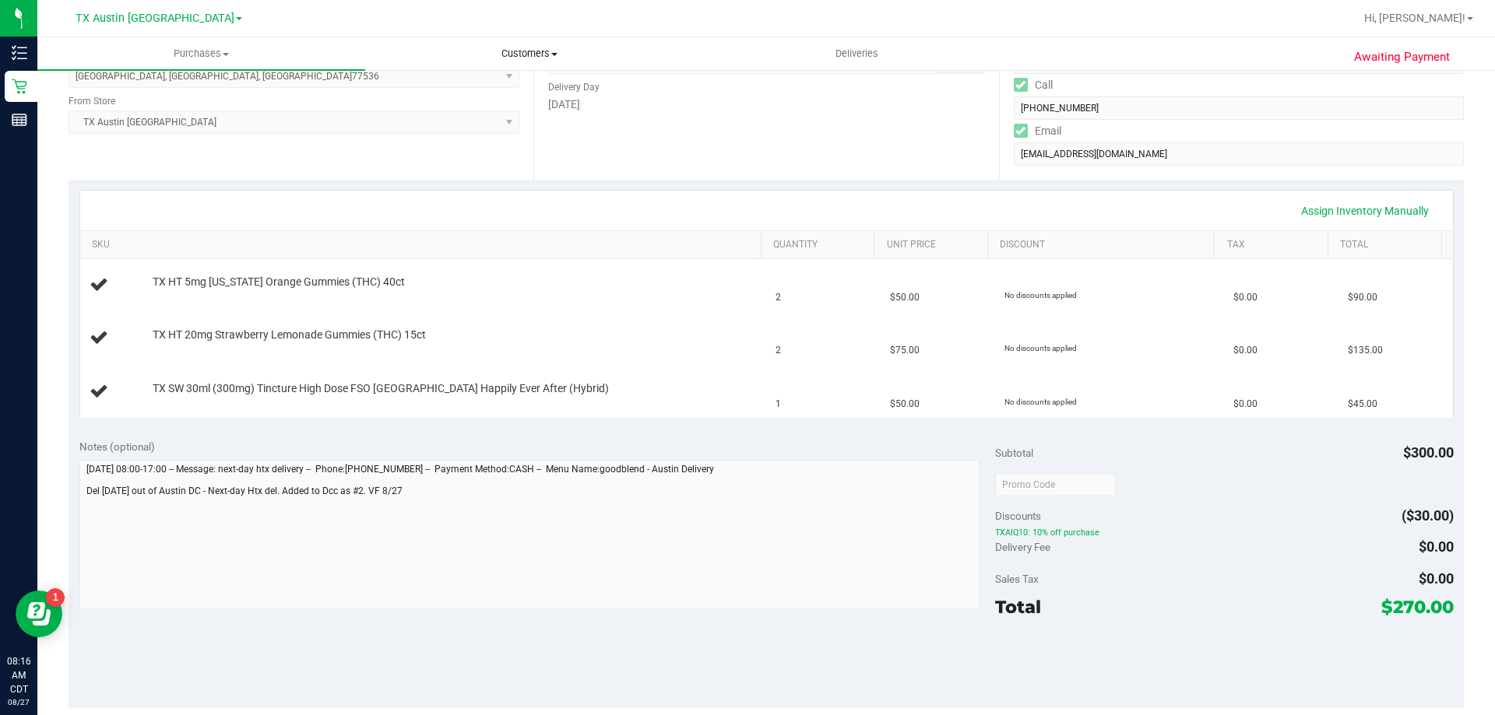
click at [526, 53] on span "Customers" at bounding box center [529, 54] width 326 height 14
click at [526, 90] on li "All customers" at bounding box center [529, 94] width 328 height 19
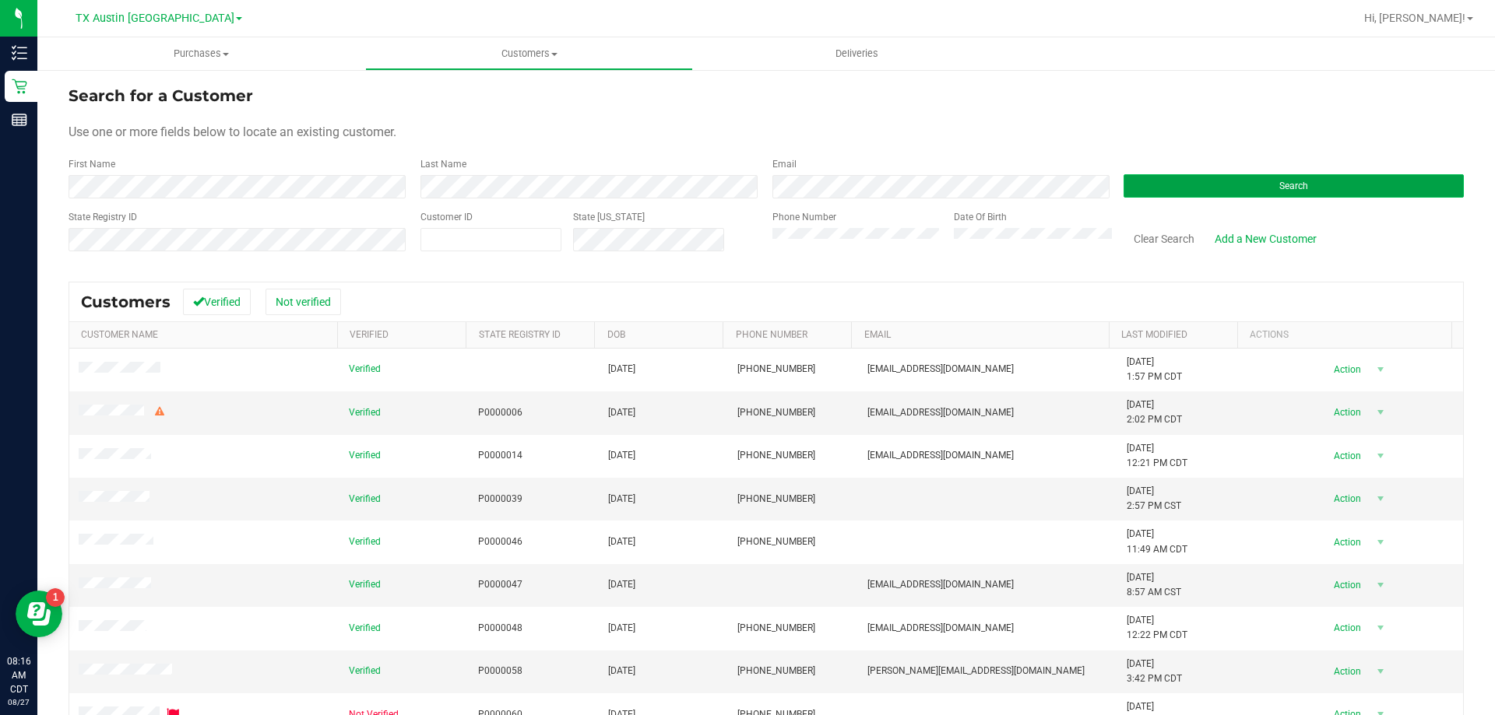
click at [1183, 184] on button "Search" at bounding box center [1293, 185] width 340 height 23
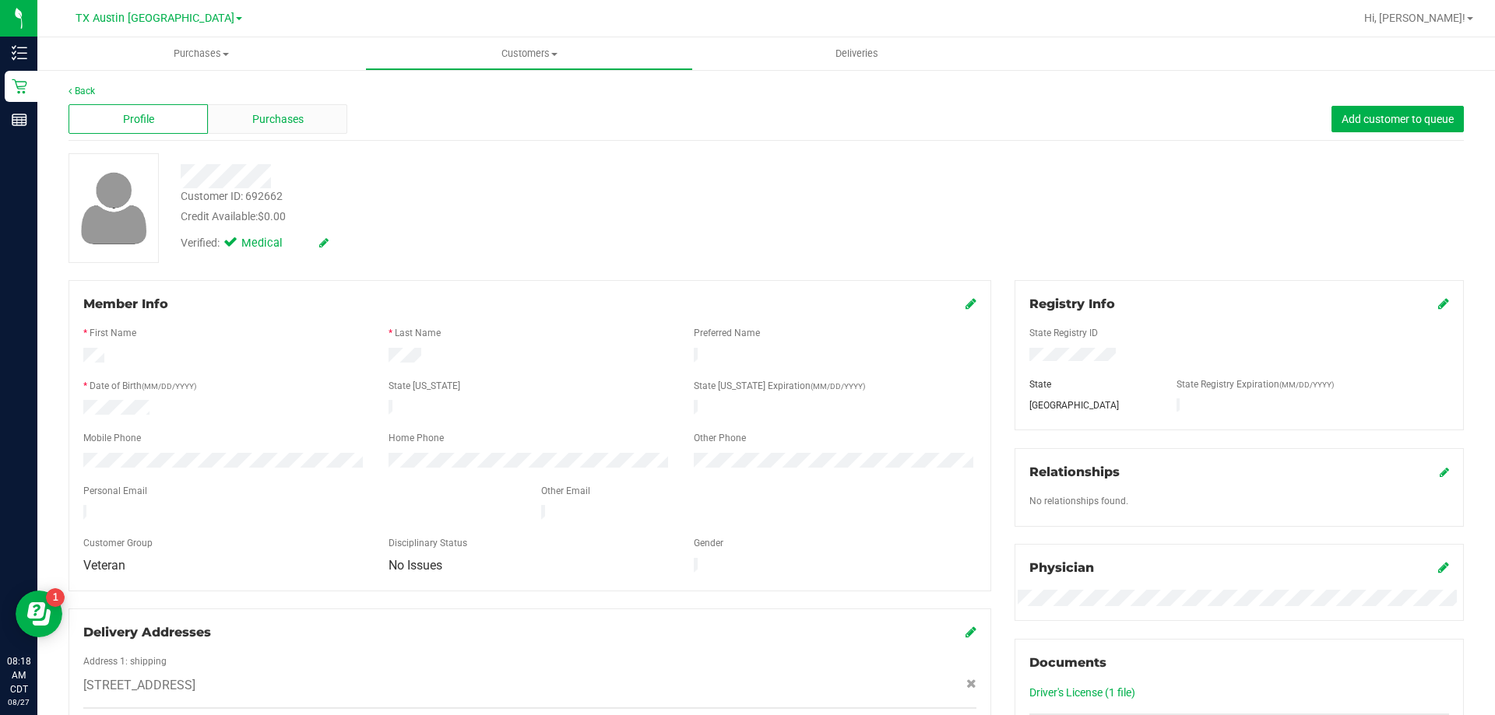
click at [335, 114] on div "Purchases" at bounding box center [277, 119] width 139 height 30
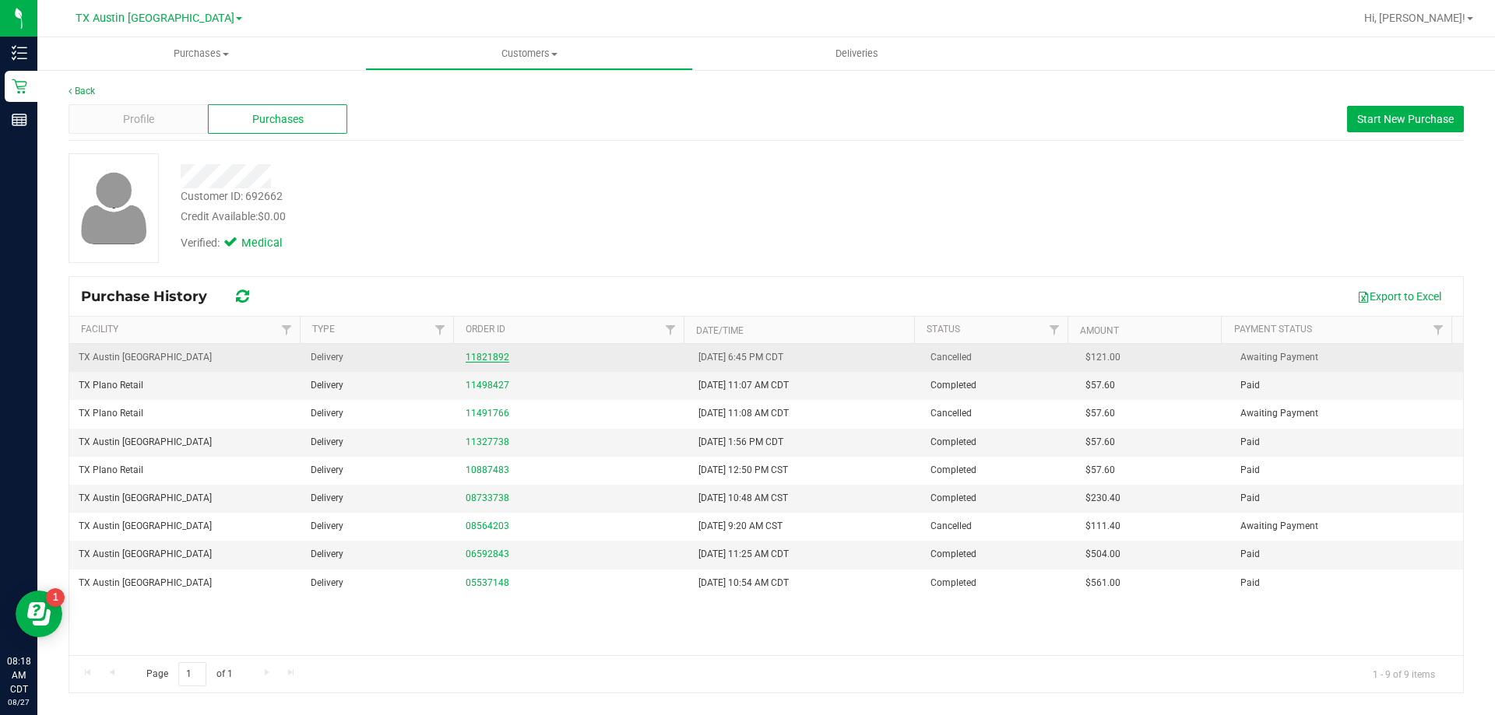
click at [498, 357] on link "11821892" at bounding box center [488, 357] width 44 height 11
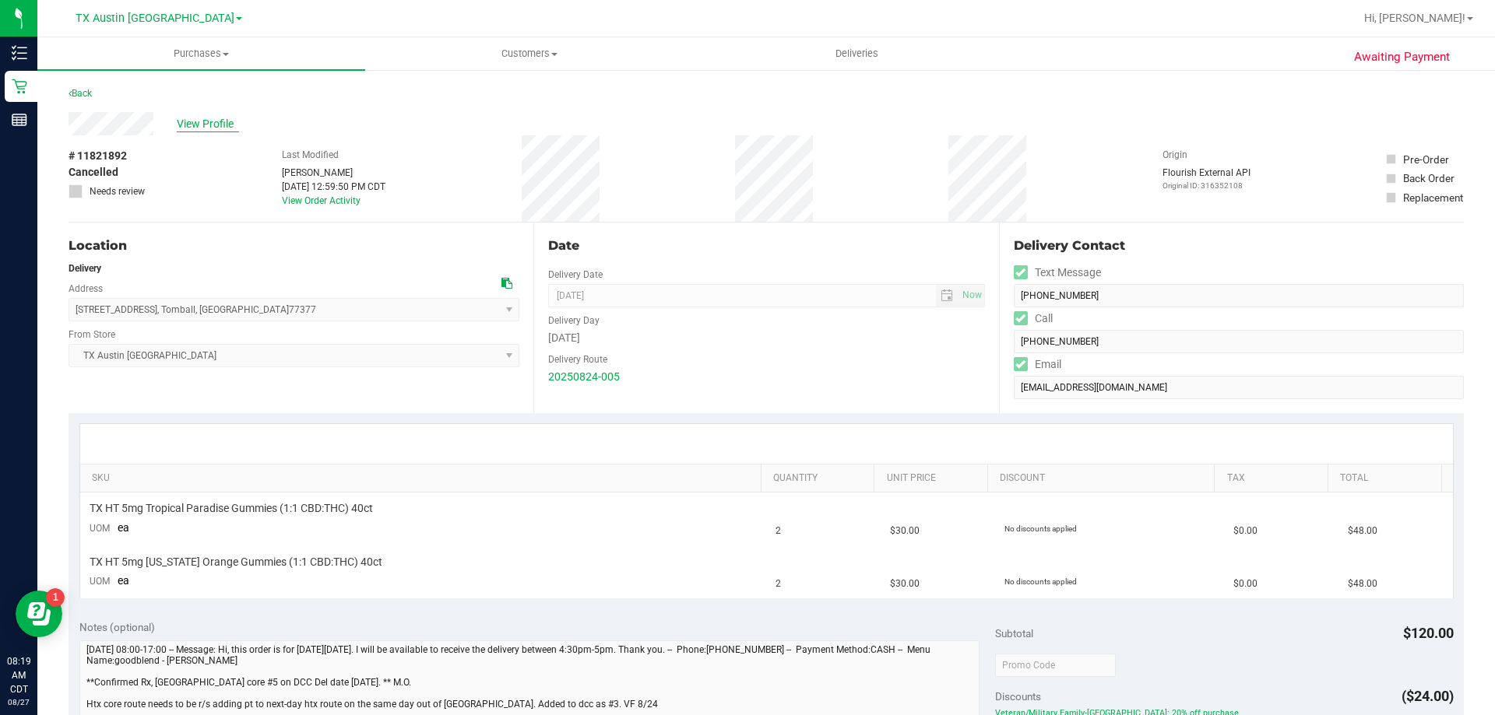
click at [197, 125] on span "View Profile" at bounding box center [208, 124] width 62 height 16
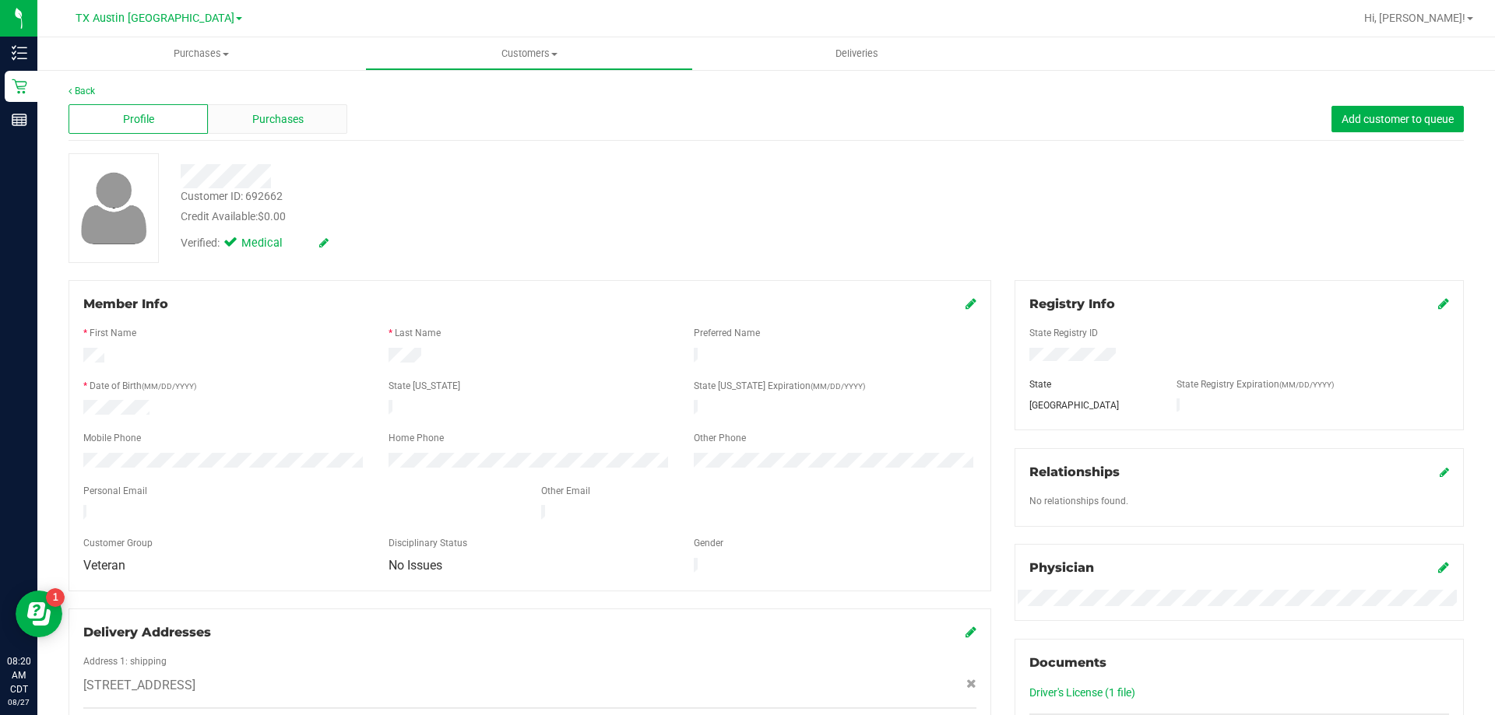
click at [290, 118] on span "Purchases" at bounding box center [277, 119] width 51 height 16
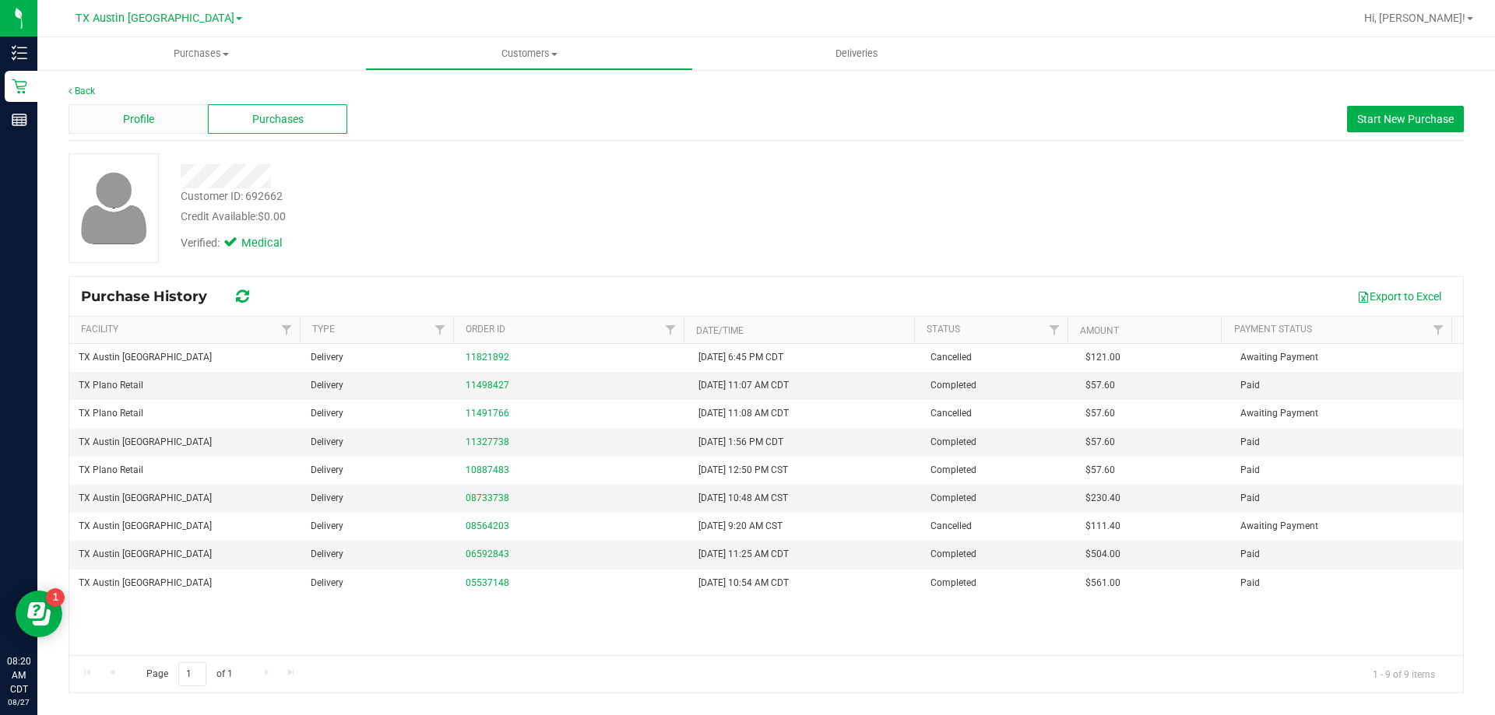
click at [152, 106] on div "Profile" at bounding box center [138, 119] width 139 height 30
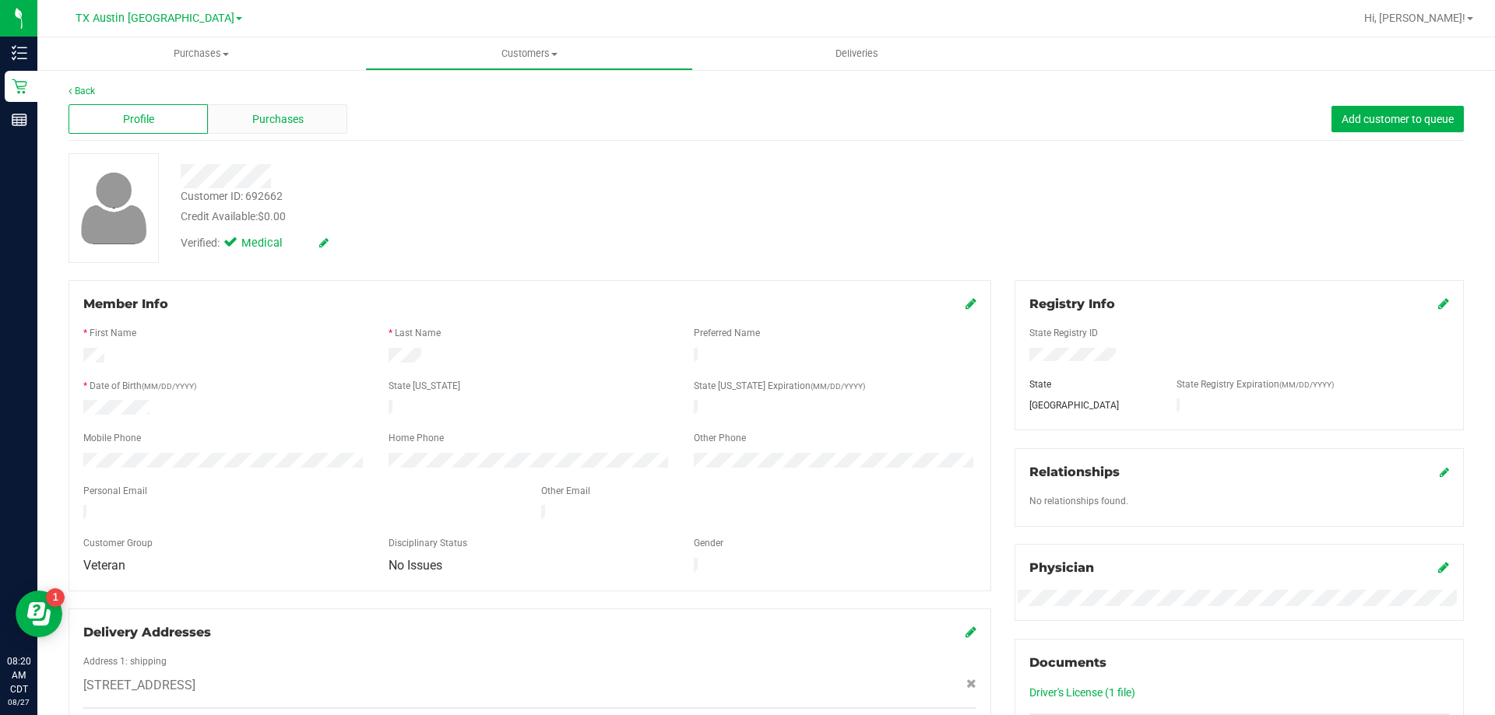
click at [300, 113] on span "Purchases" at bounding box center [277, 119] width 51 height 16
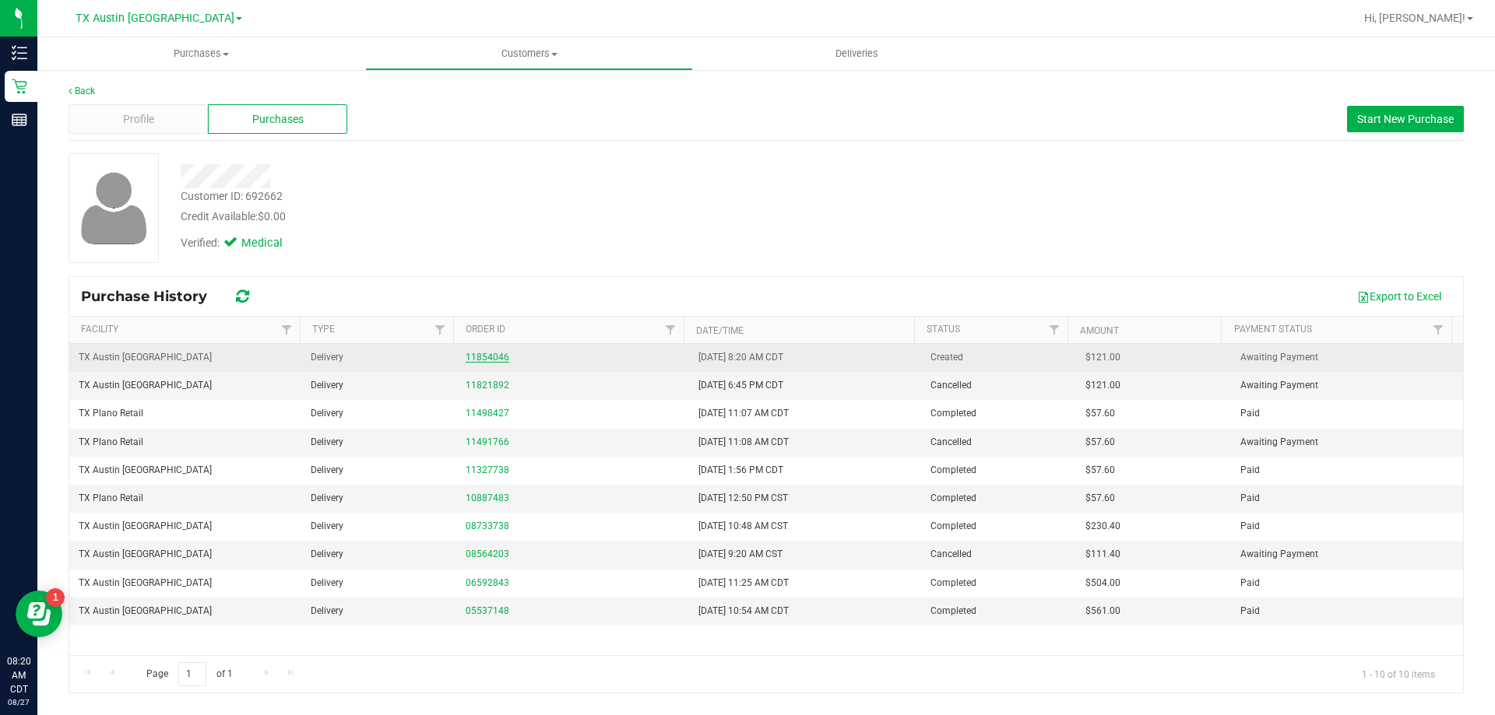
click at [493, 357] on link "11854046" at bounding box center [488, 357] width 44 height 11
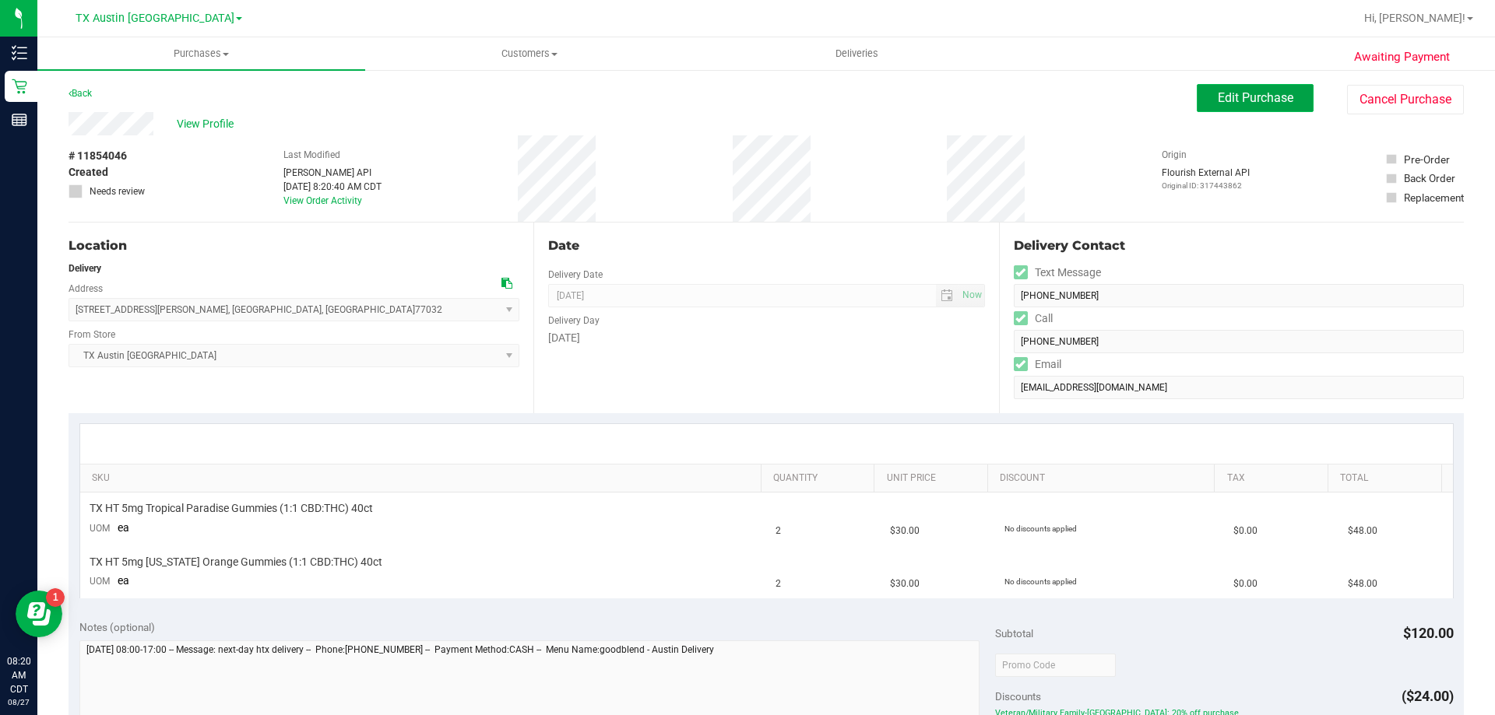
click at [1239, 104] on span "Edit Purchase" at bounding box center [1256, 97] width 76 height 15
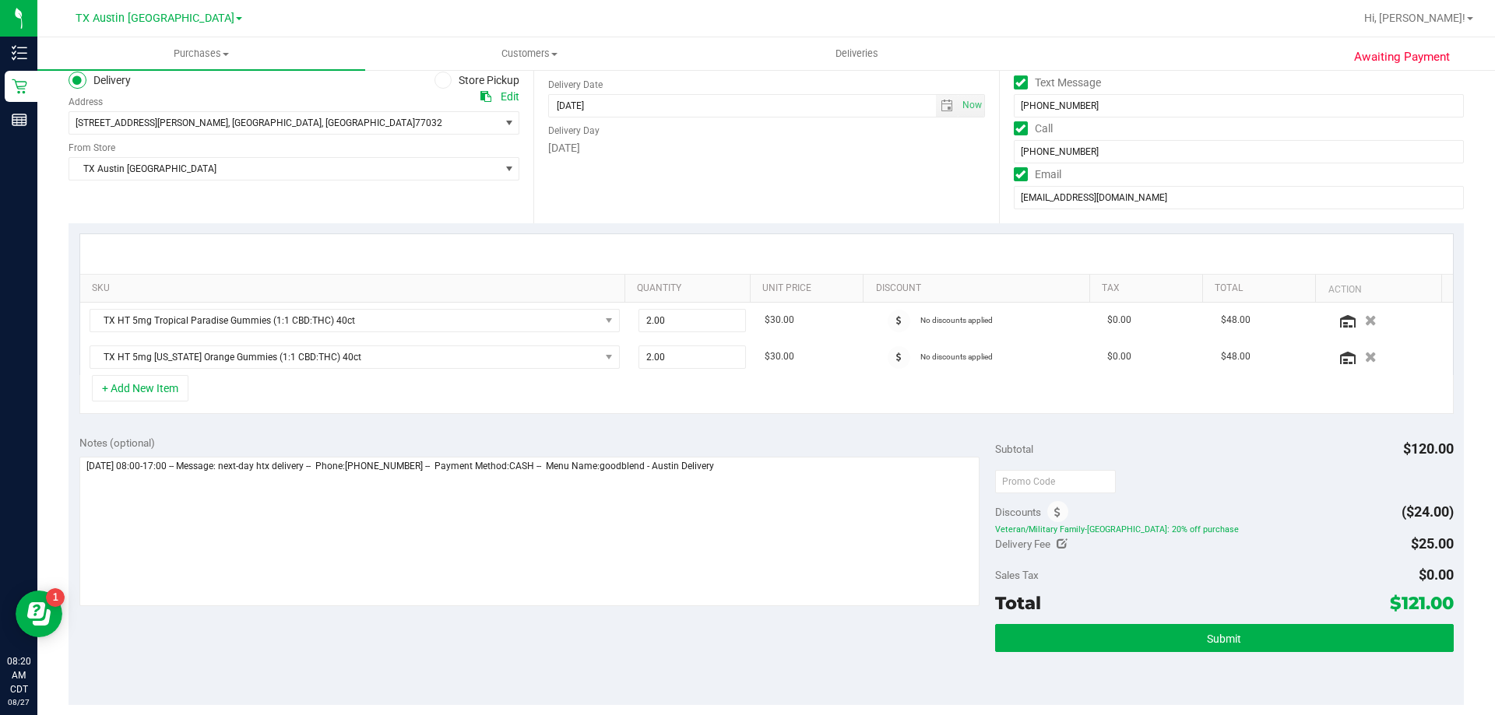
scroll to position [234, 0]
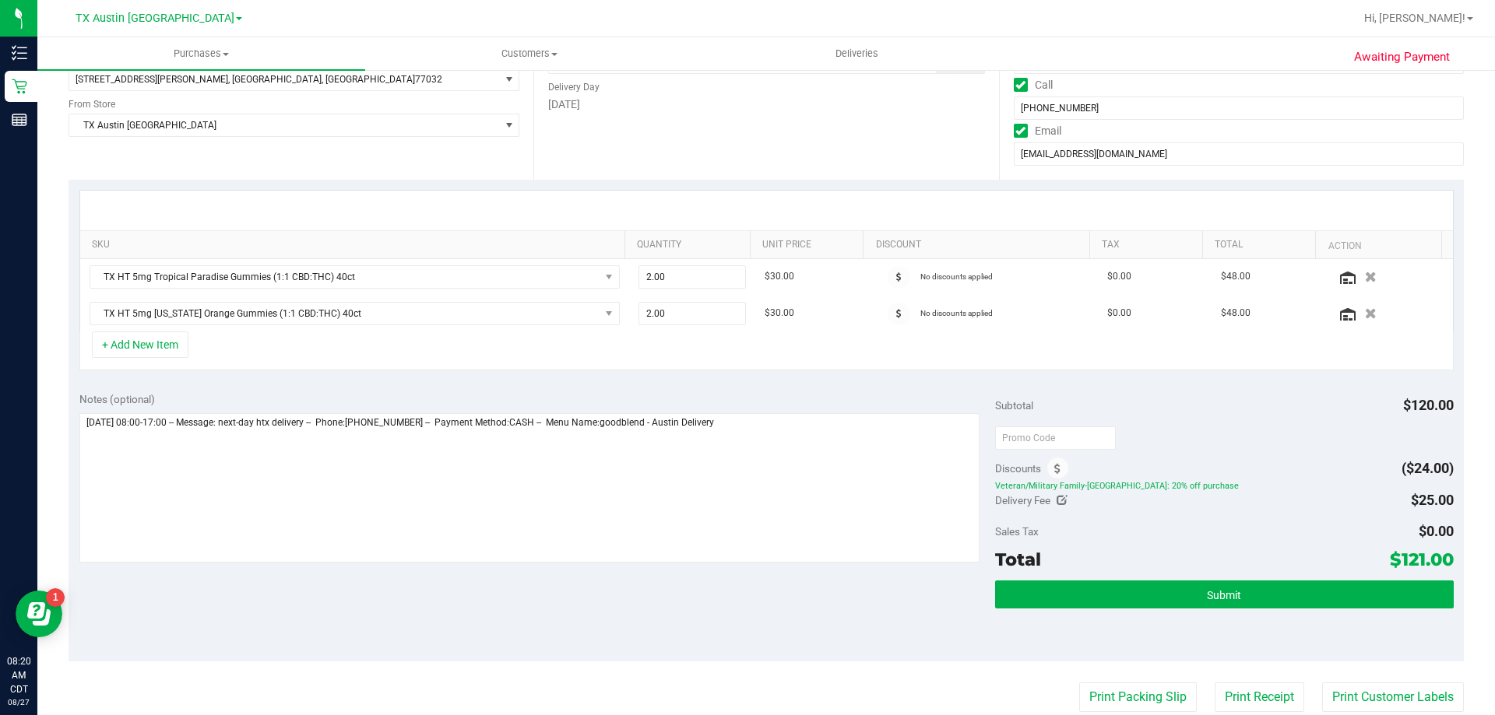
click at [1057, 505] on icon at bounding box center [1062, 500] width 11 height 11
type input "$25.00"
click at [1369, 509] on span "$25.00 25" at bounding box center [1396, 503] width 116 height 27
click at [1369, 509] on input "25" at bounding box center [1395, 505] width 114 height 22
type input "0"
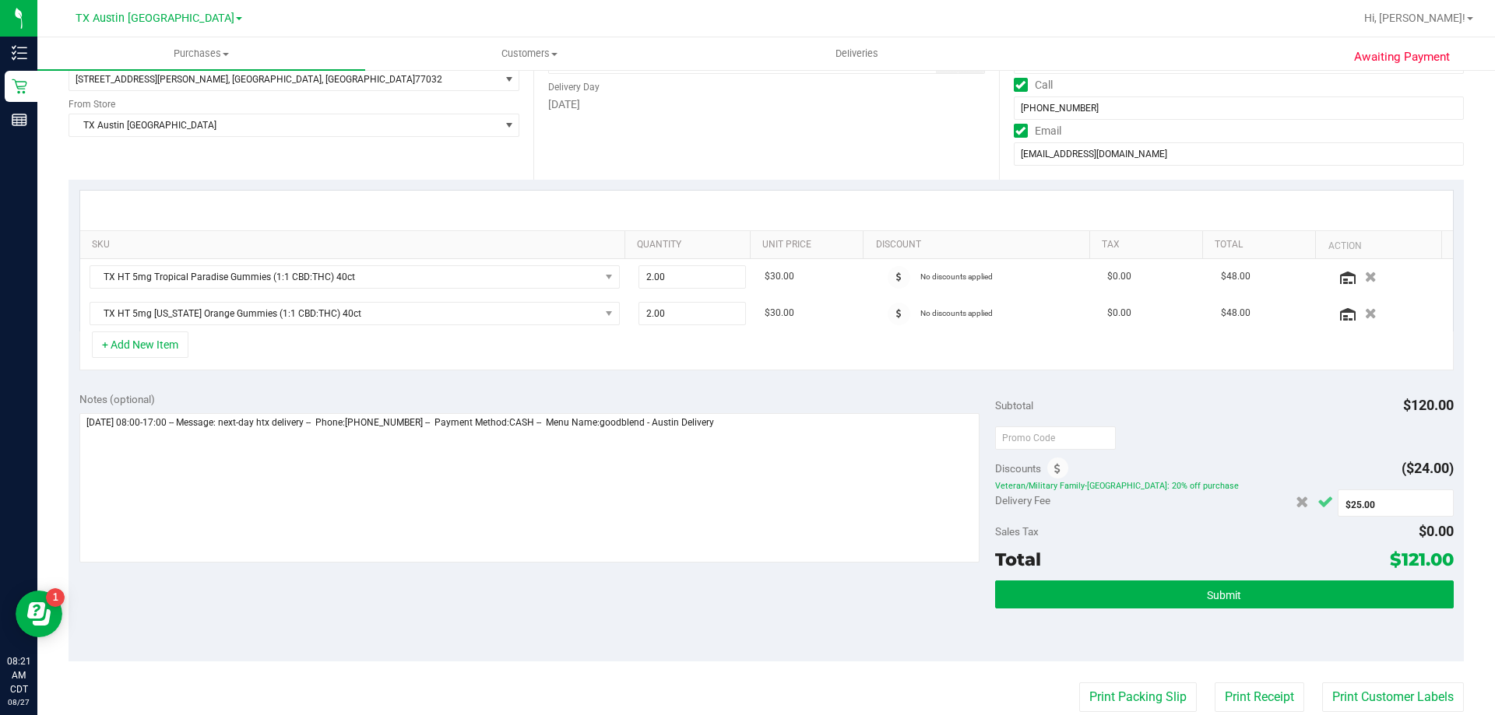
type input "$0.00"
click at [1313, 494] on button "Cancel button" at bounding box center [1325, 502] width 25 height 26
click at [1057, 499] on icon at bounding box center [1062, 500] width 11 height 11
click at [1376, 504] on span at bounding box center [1396, 503] width 116 height 27
type input "25"
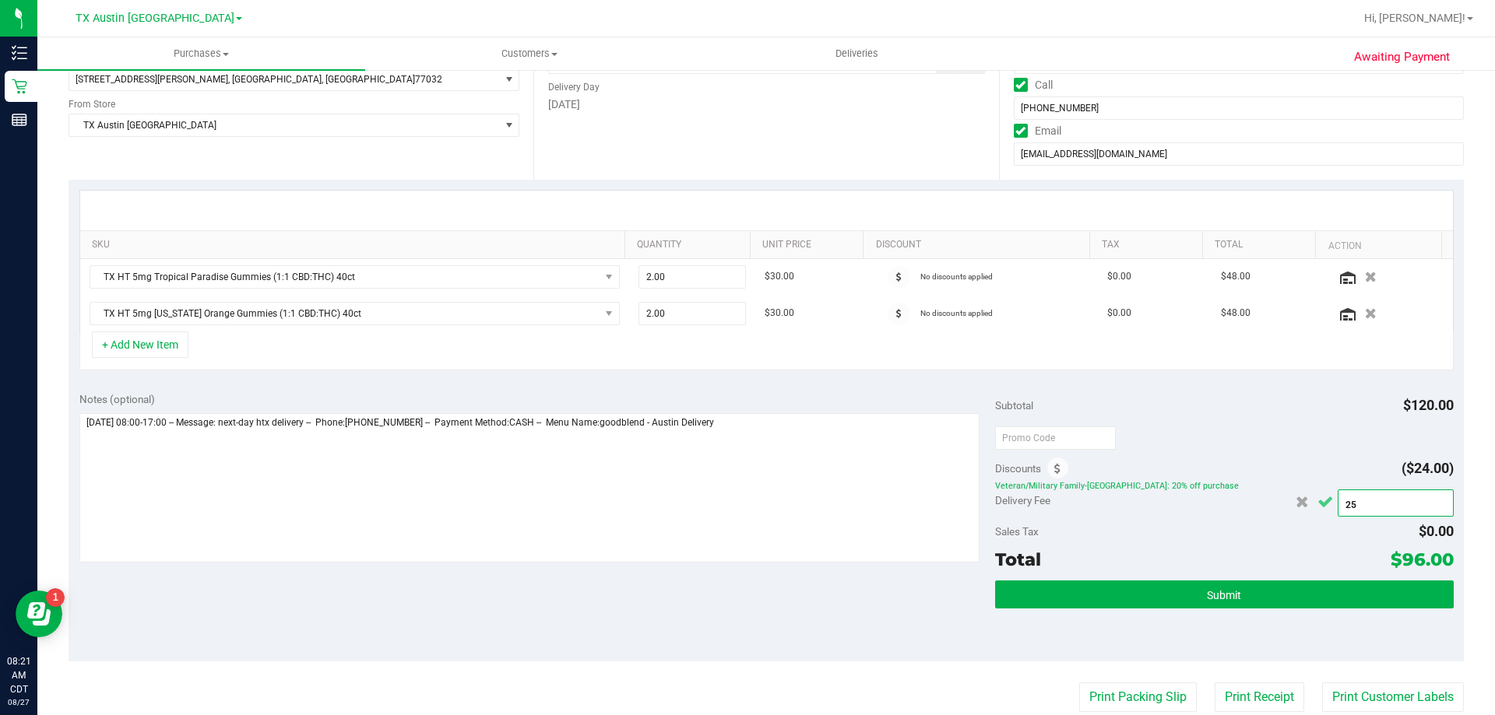
type input "$25.00"
click at [1317, 499] on icon "Cancel button" at bounding box center [1325, 503] width 16 height 12
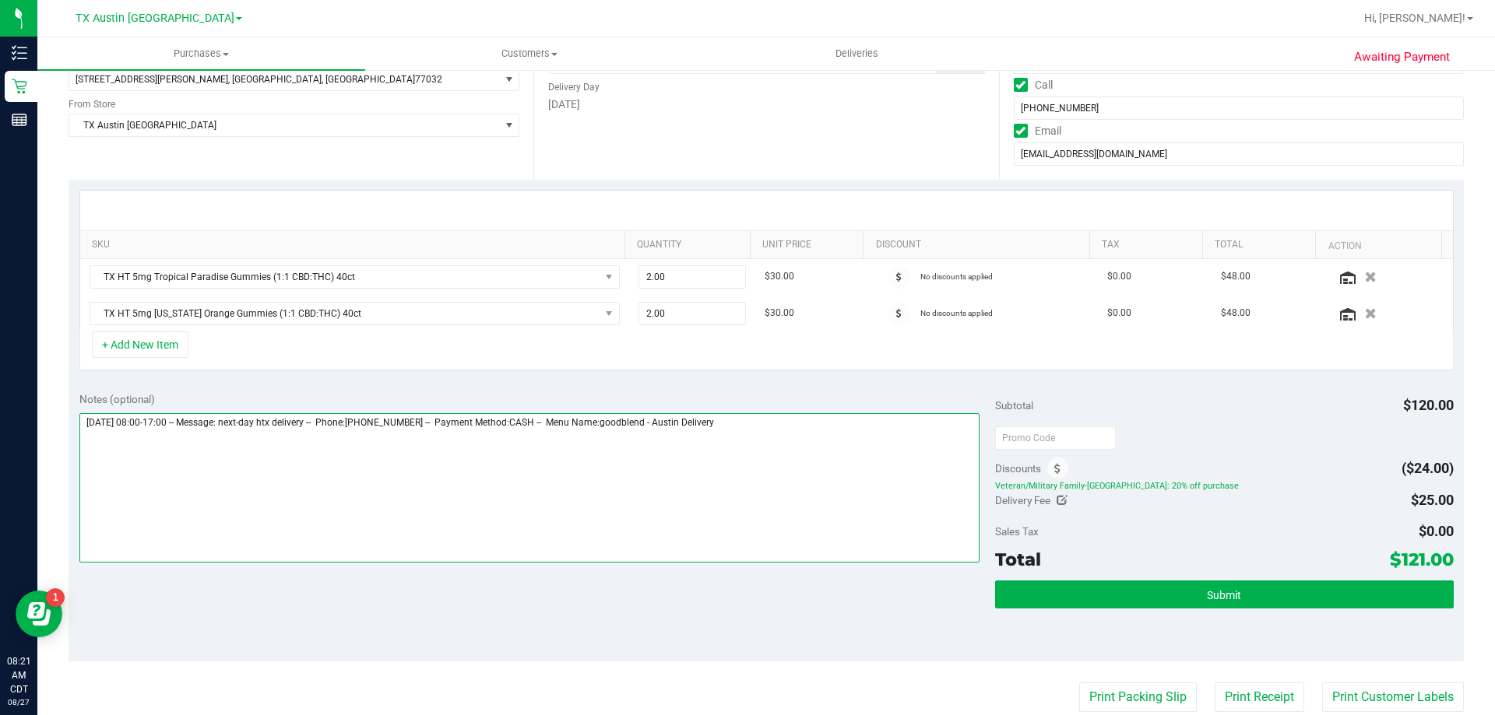
click at [757, 421] on textarea at bounding box center [529, 487] width 901 height 149
type textarea "Friday 08/29/2025 08:00-17:00 -- Message: next-day htx delivery -- Phone:832334…"
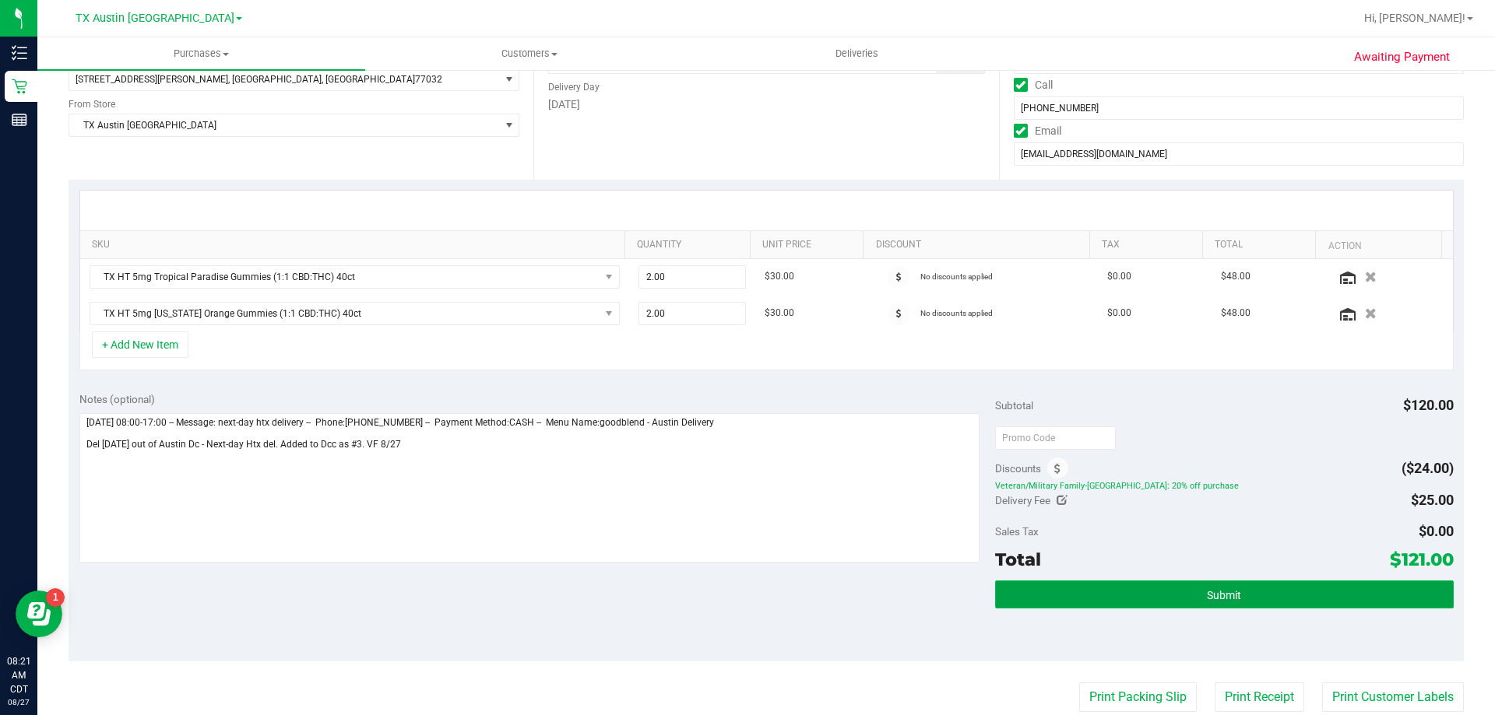
click at [1075, 598] on button "Submit" at bounding box center [1224, 595] width 458 height 28
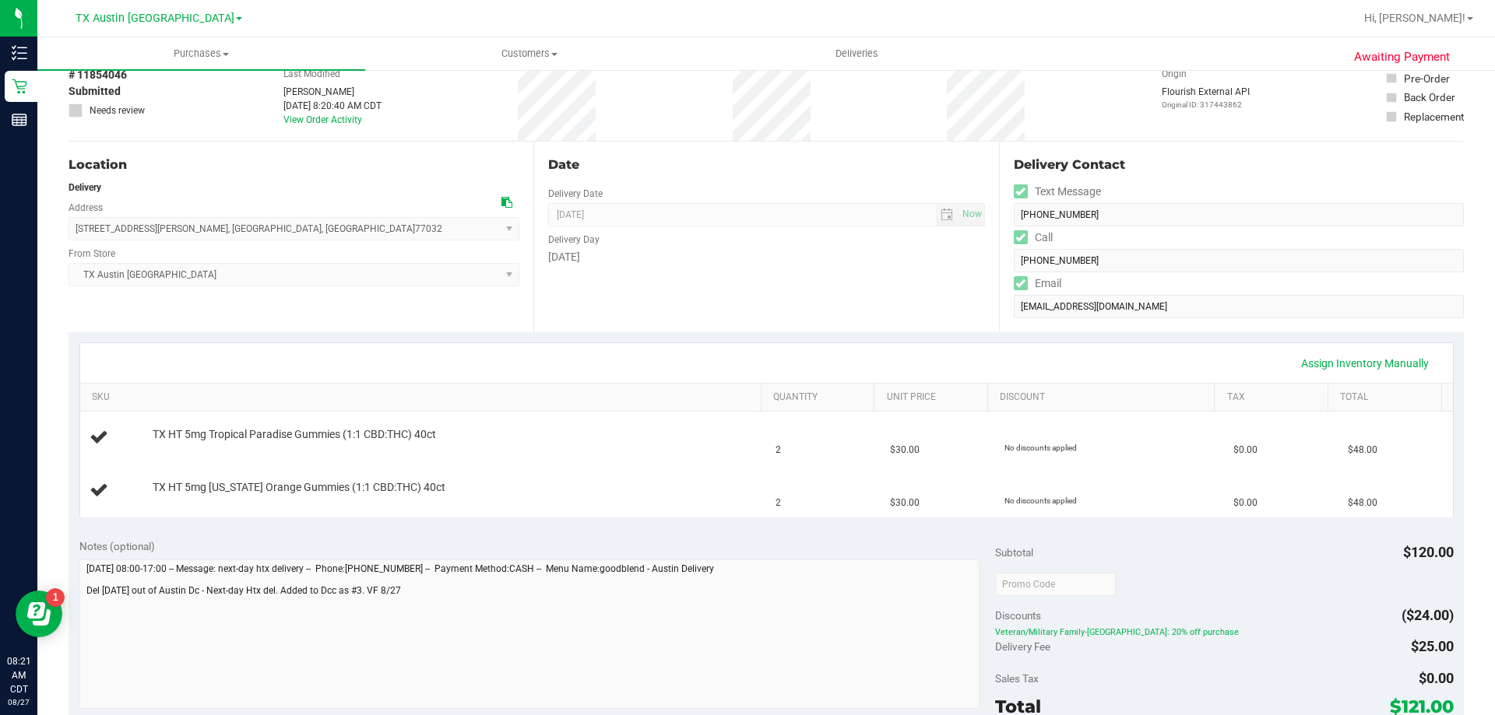
scroll to position [156, 0]
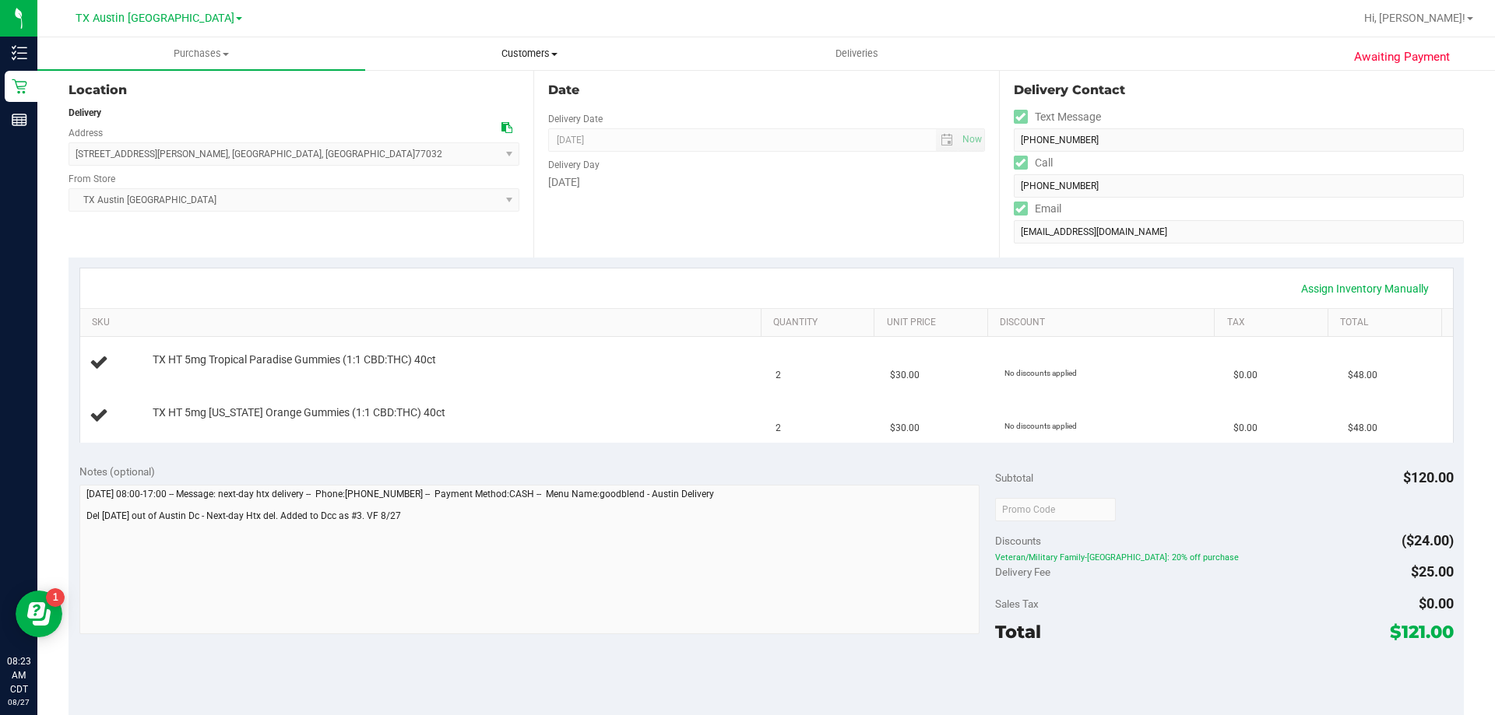
click at [540, 47] on span "Customers" at bounding box center [529, 54] width 326 height 14
click at [524, 87] on li "All customers" at bounding box center [529, 94] width 328 height 19
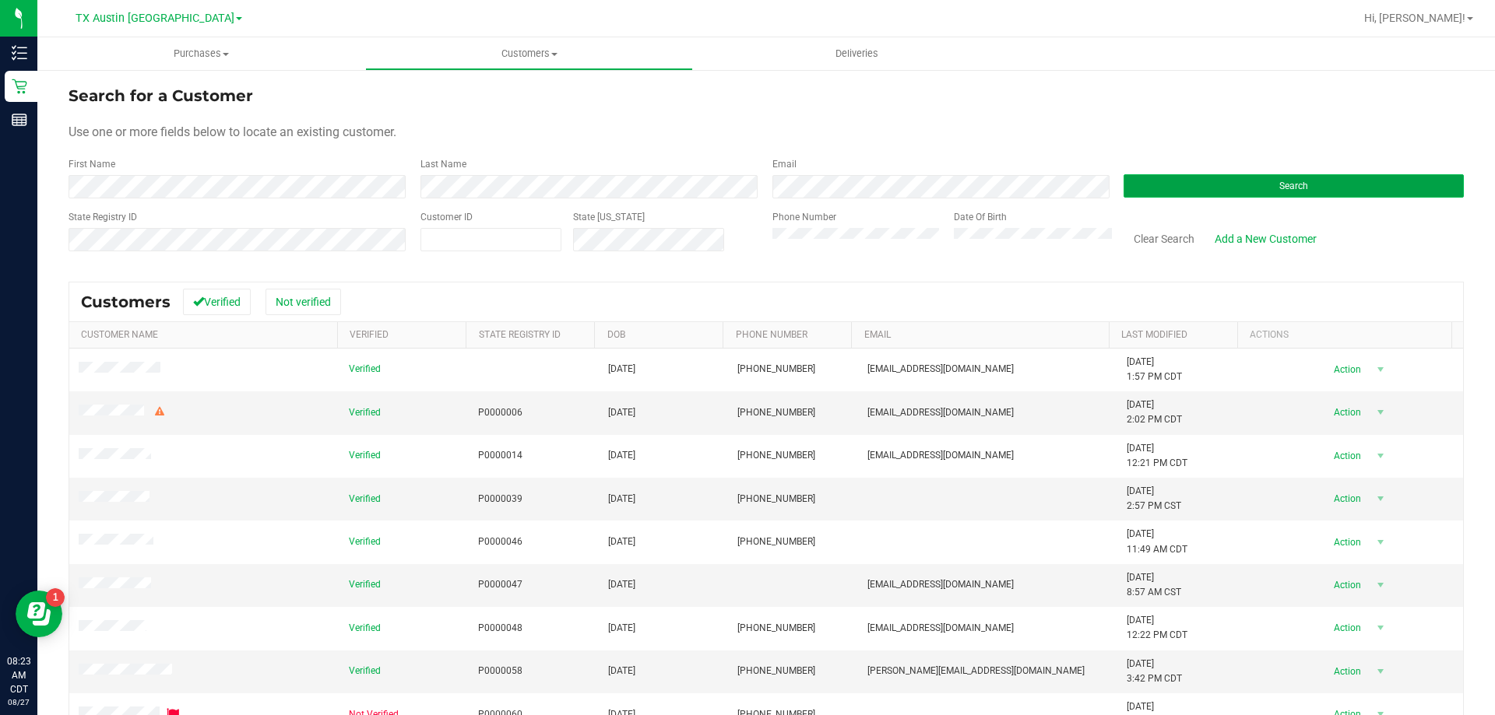
click at [1139, 189] on button "Search" at bounding box center [1293, 185] width 340 height 23
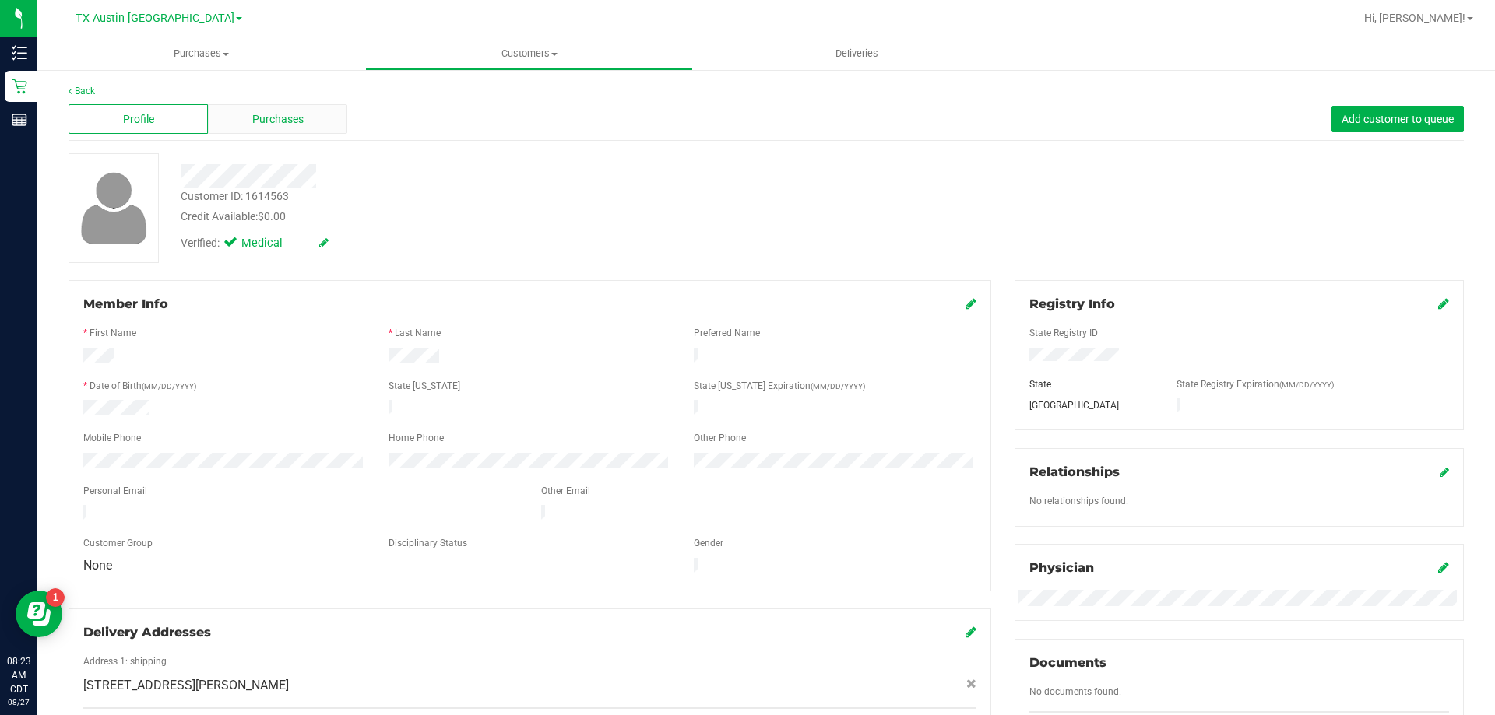
click at [288, 121] on span "Purchases" at bounding box center [277, 119] width 51 height 16
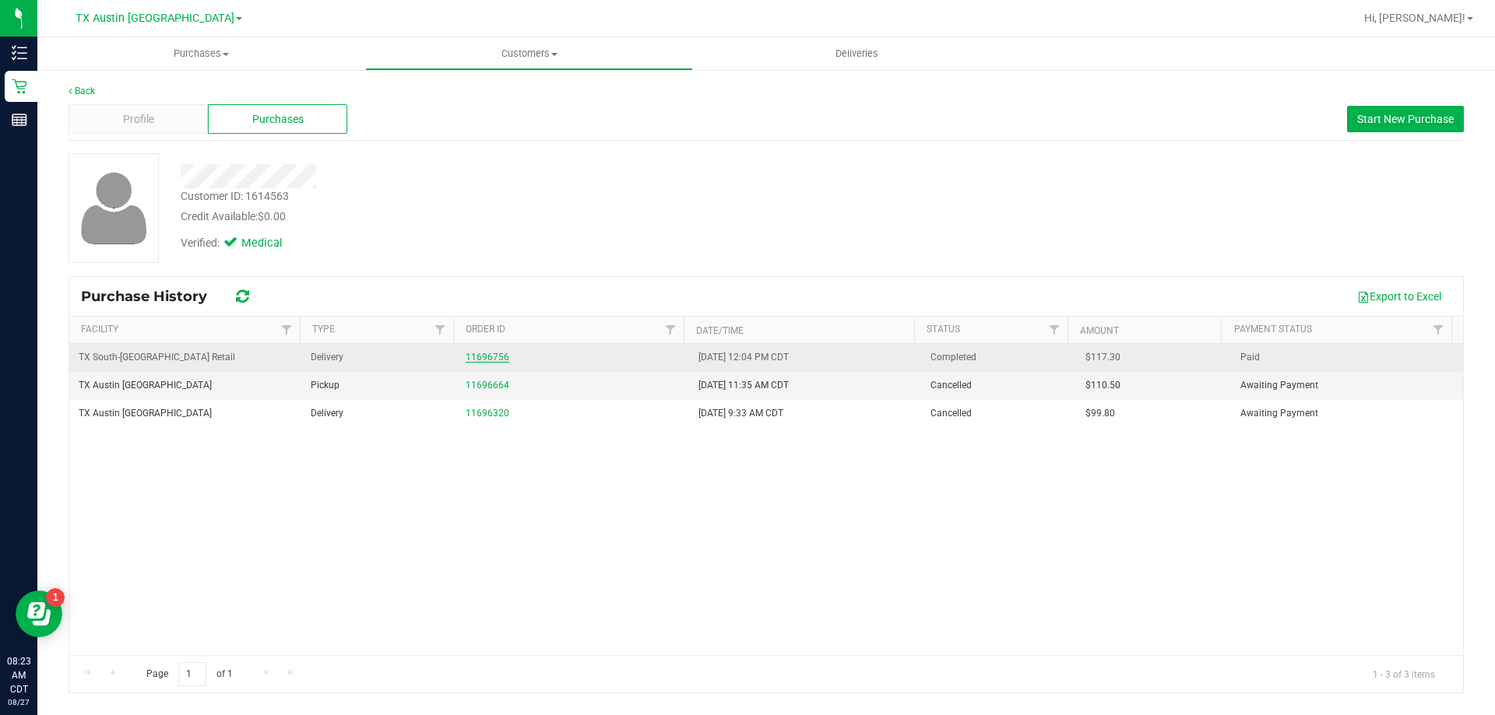
click at [487, 357] on link "11696756" at bounding box center [488, 357] width 44 height 11
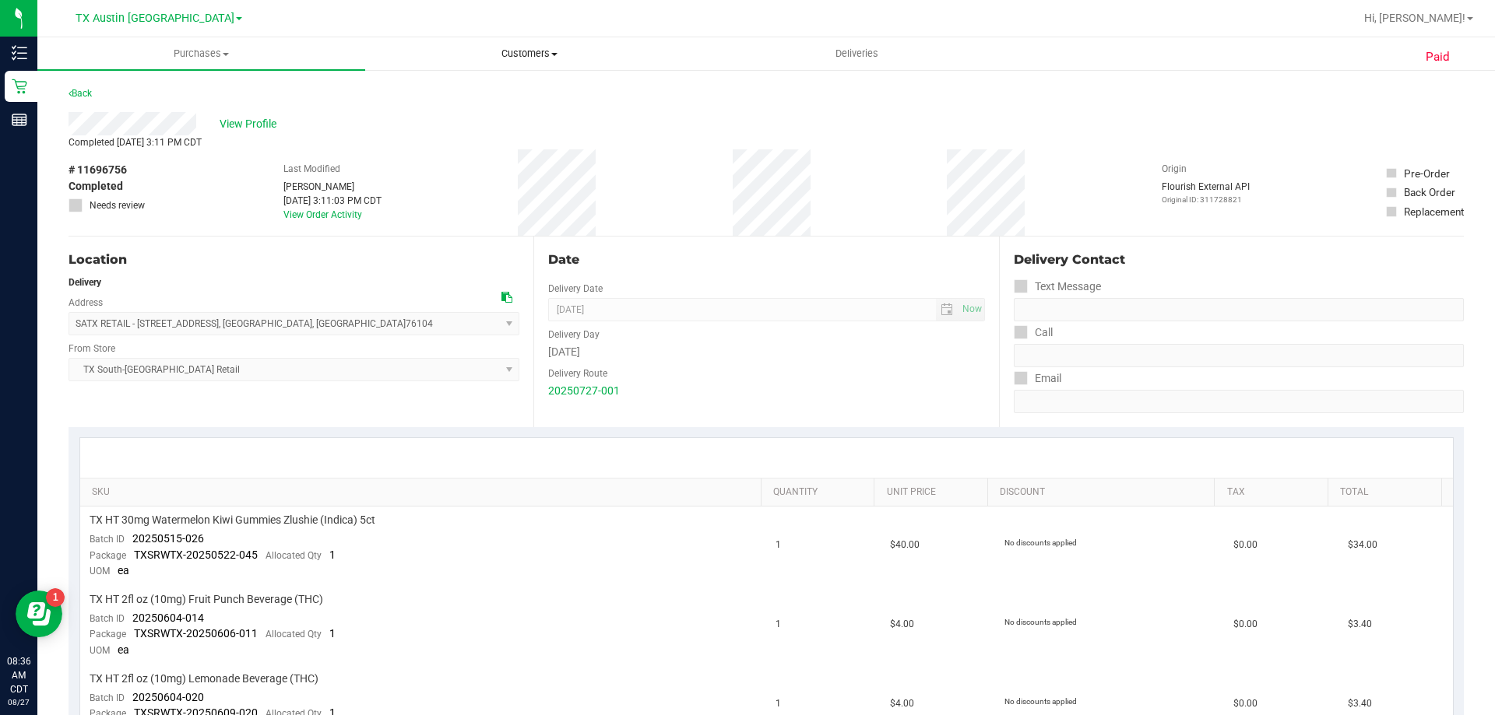
click at [536, 53] on span "Customers" at bounding box center [529, 54] width 326 height 14
click at [540, 95] on li "All customers" at bounding box center [529, 94] width 328 height 19
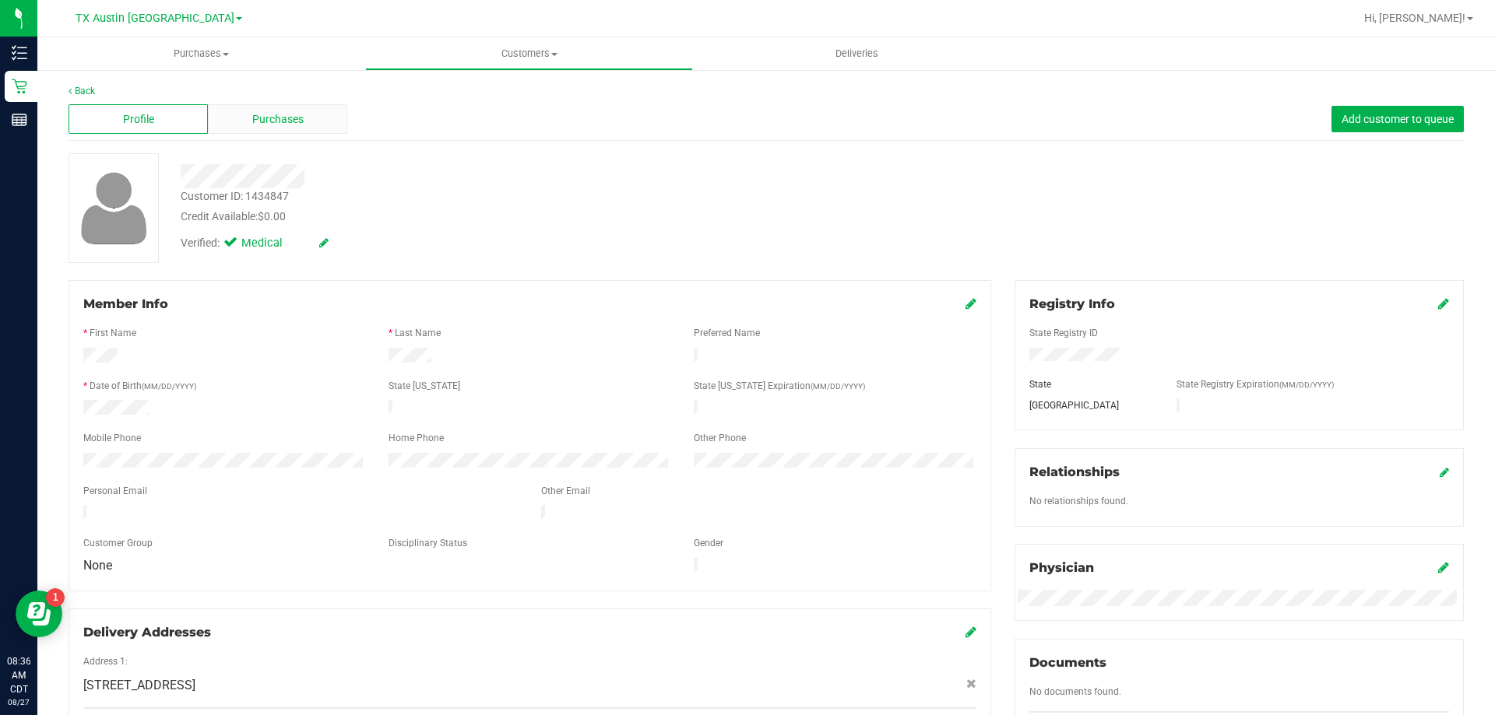
click at [267, 111] on span "Purchases" at bounding box center [277, 119] width 51 height 16
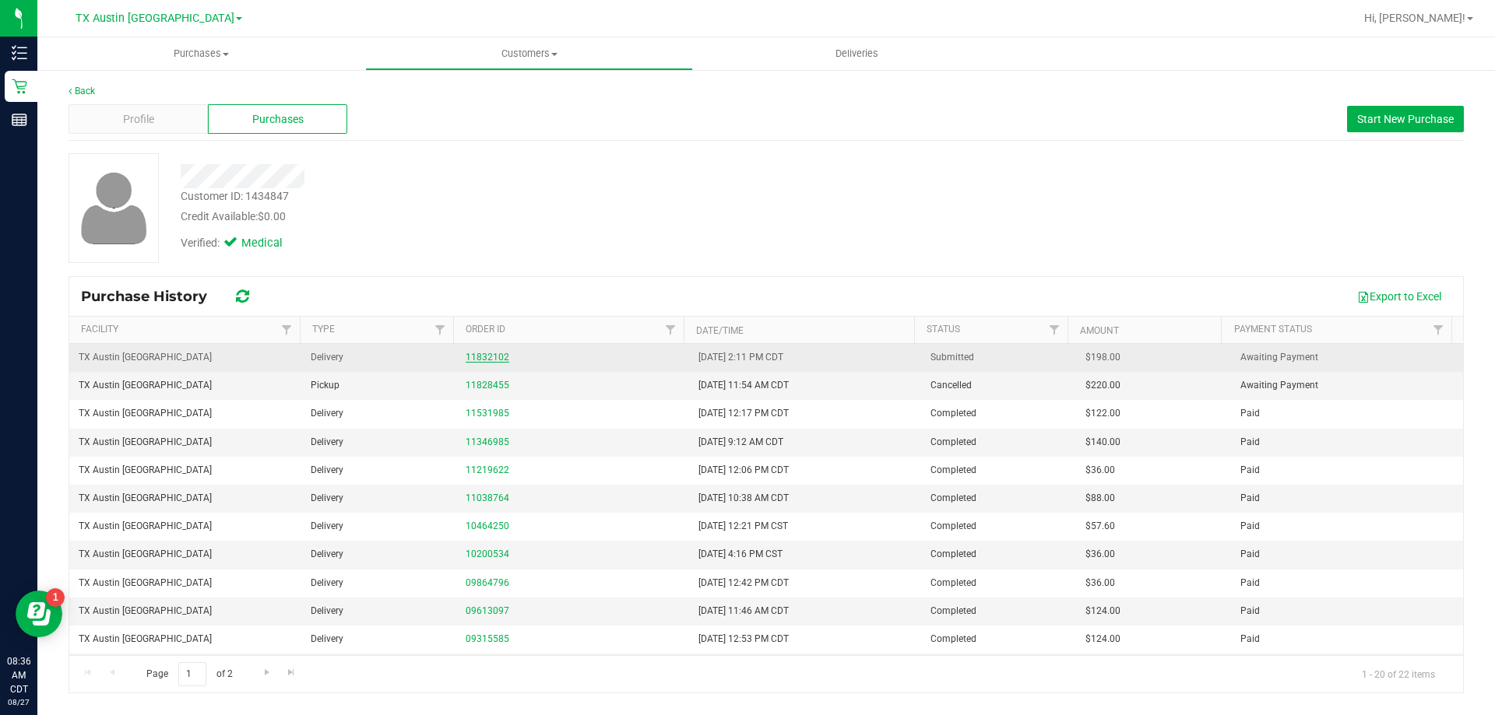
click at [483, 355] on link "11832102" at bounding box center [488, 357] width 44 height 11
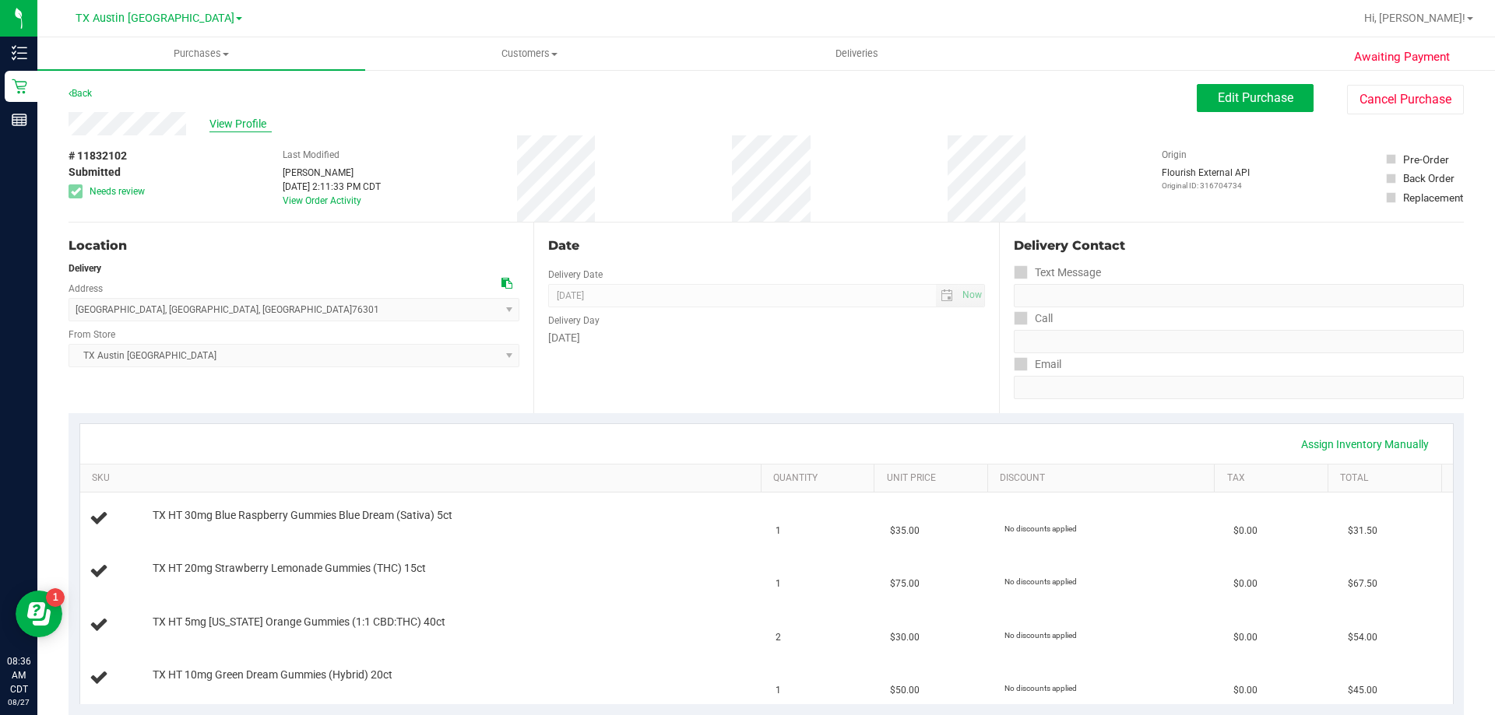
click at [246, 116] on span "View Profile" at bounding box center [240, 124] width 62 height 16
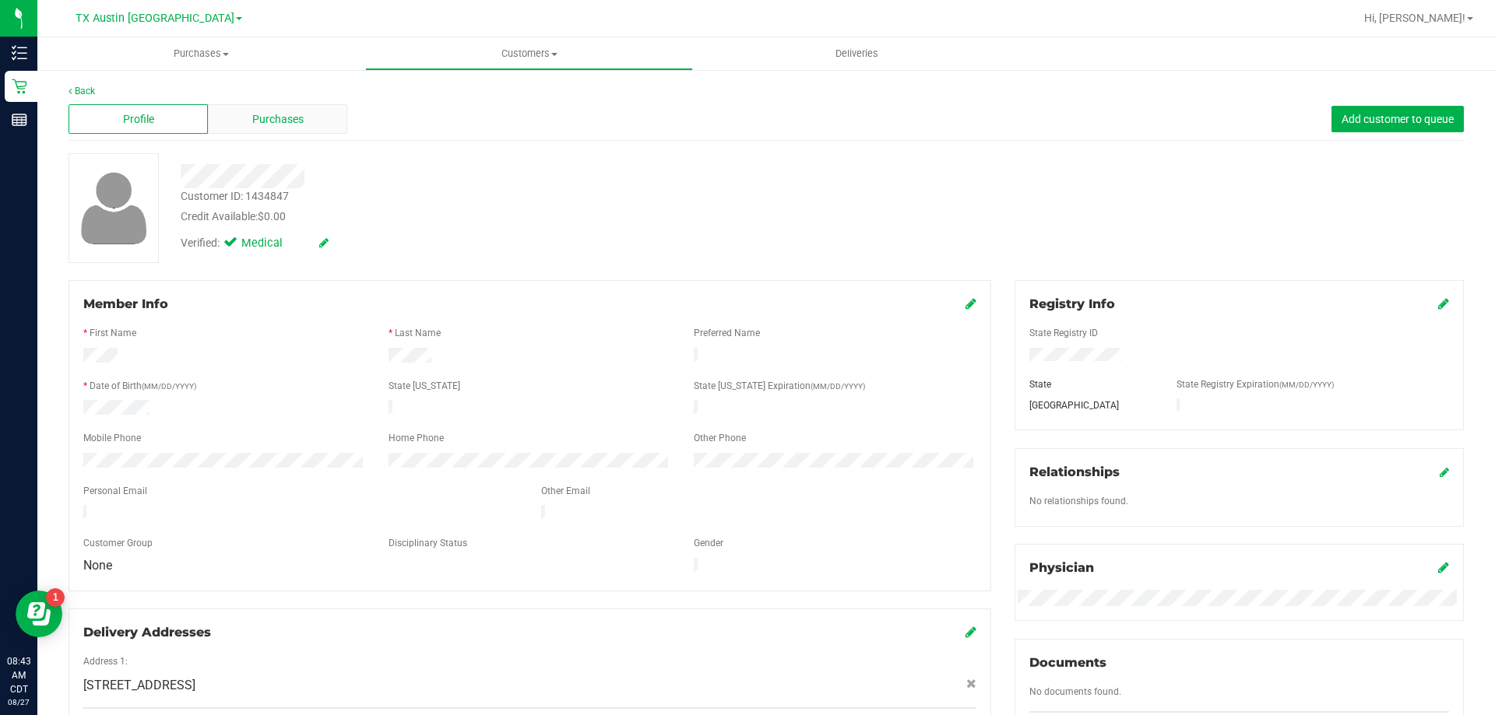
click at [256, 125] on span "Purchases" at bounding box center [277, 119] width 51 height 16
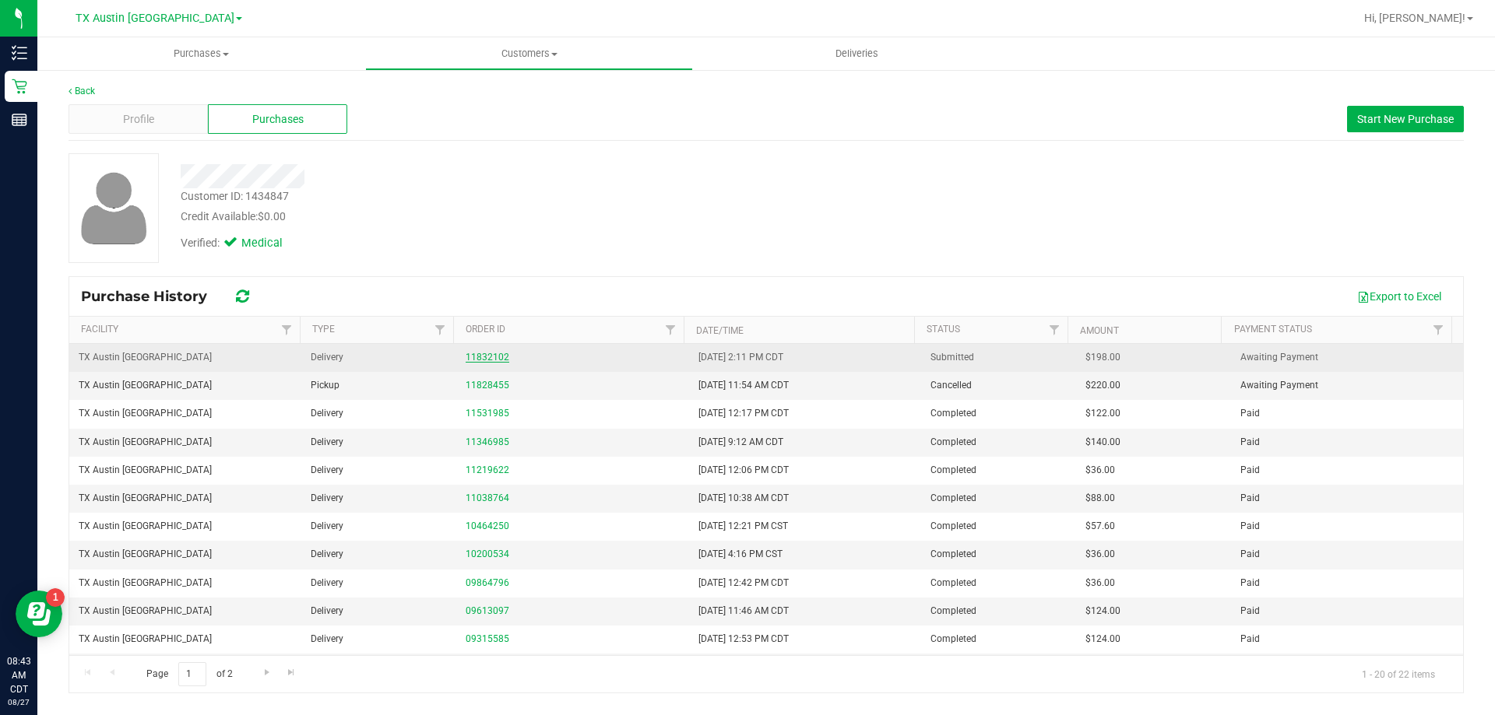
click at [490, 358] on link "11832102" at bounding box center [488, 357] width 44 height 11
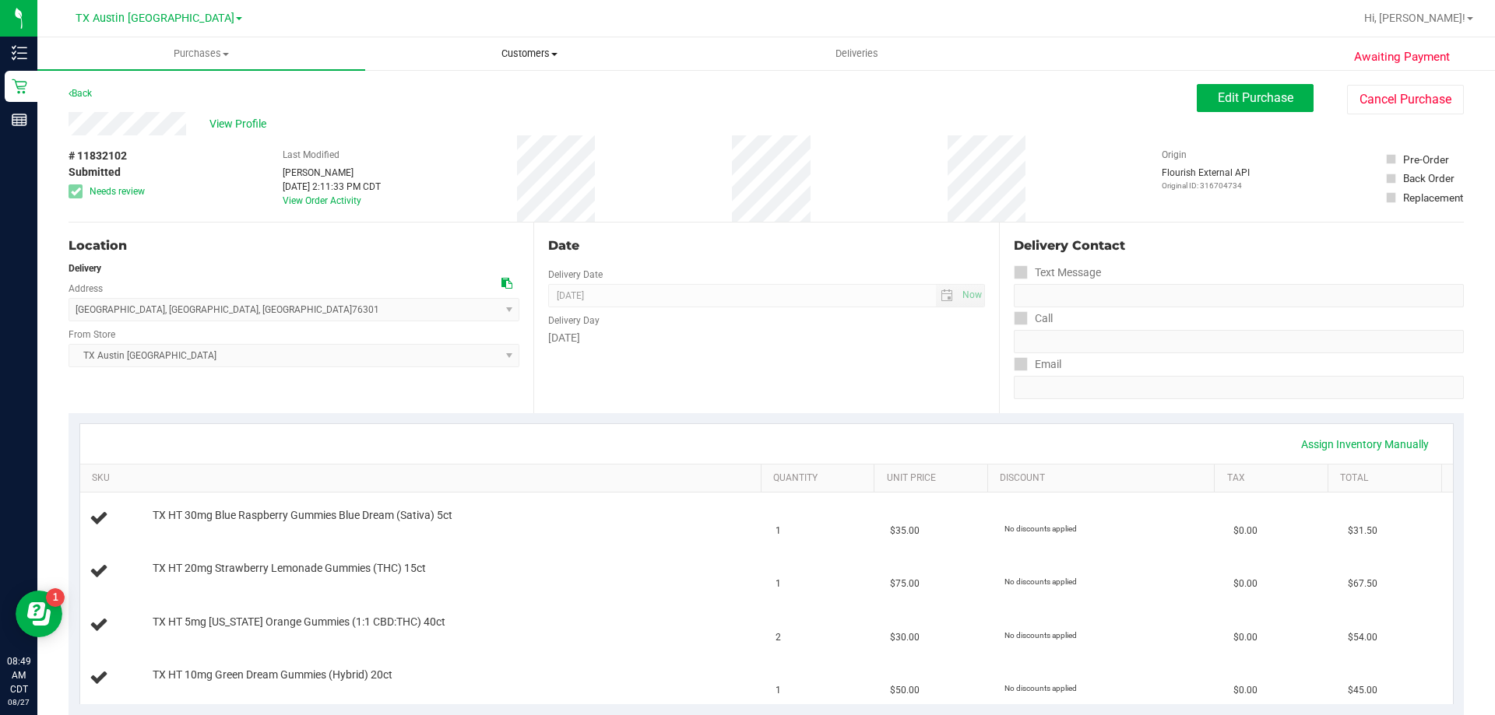
click at [519, 44] on uib-tab-heading "Customers All customers Add a new customer All physicians" at bounding box center [529, 53] width 326 height 31
click at [515, 97] on li "All customers" at bounding box center [529, 94] width 328 height 19
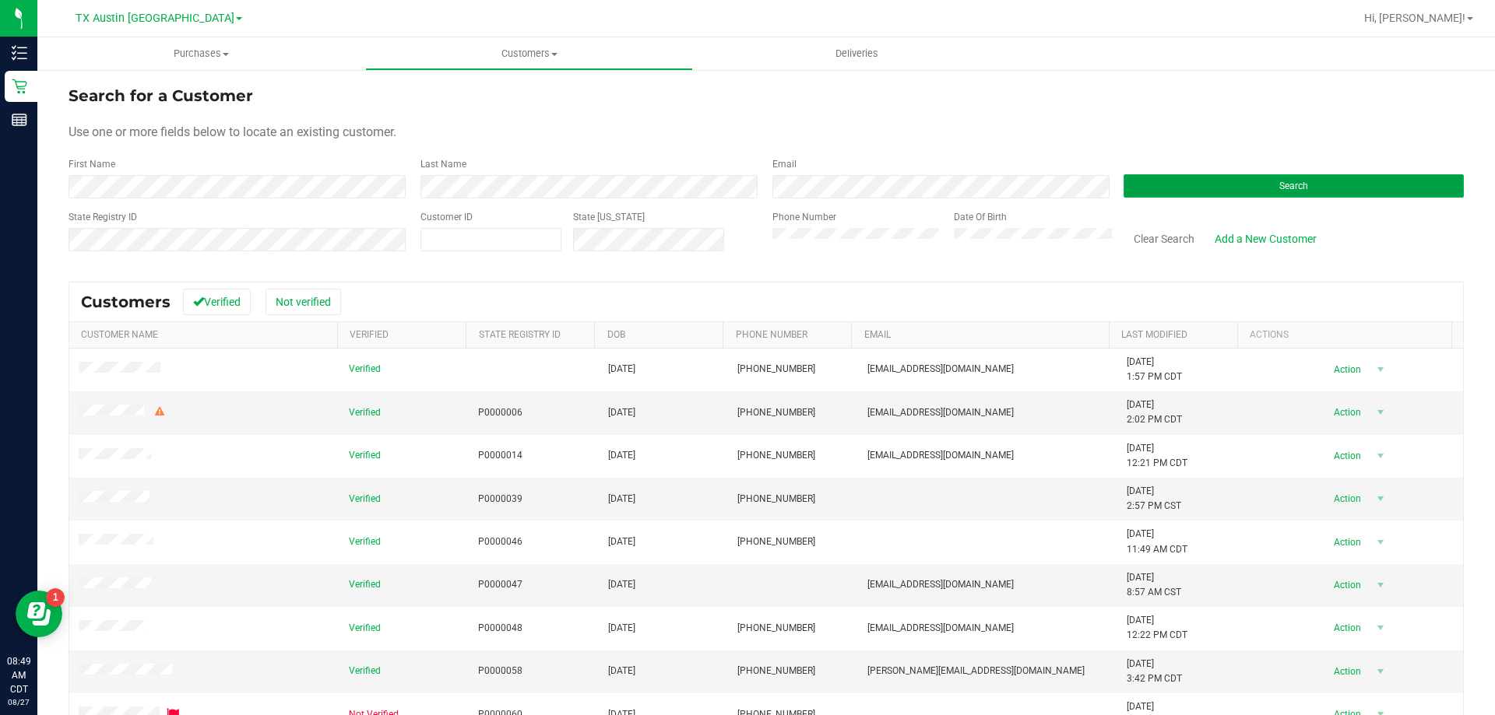
click at [1190, 181] on button "Search" at bounding box center [1293, 185] width 340 height 23
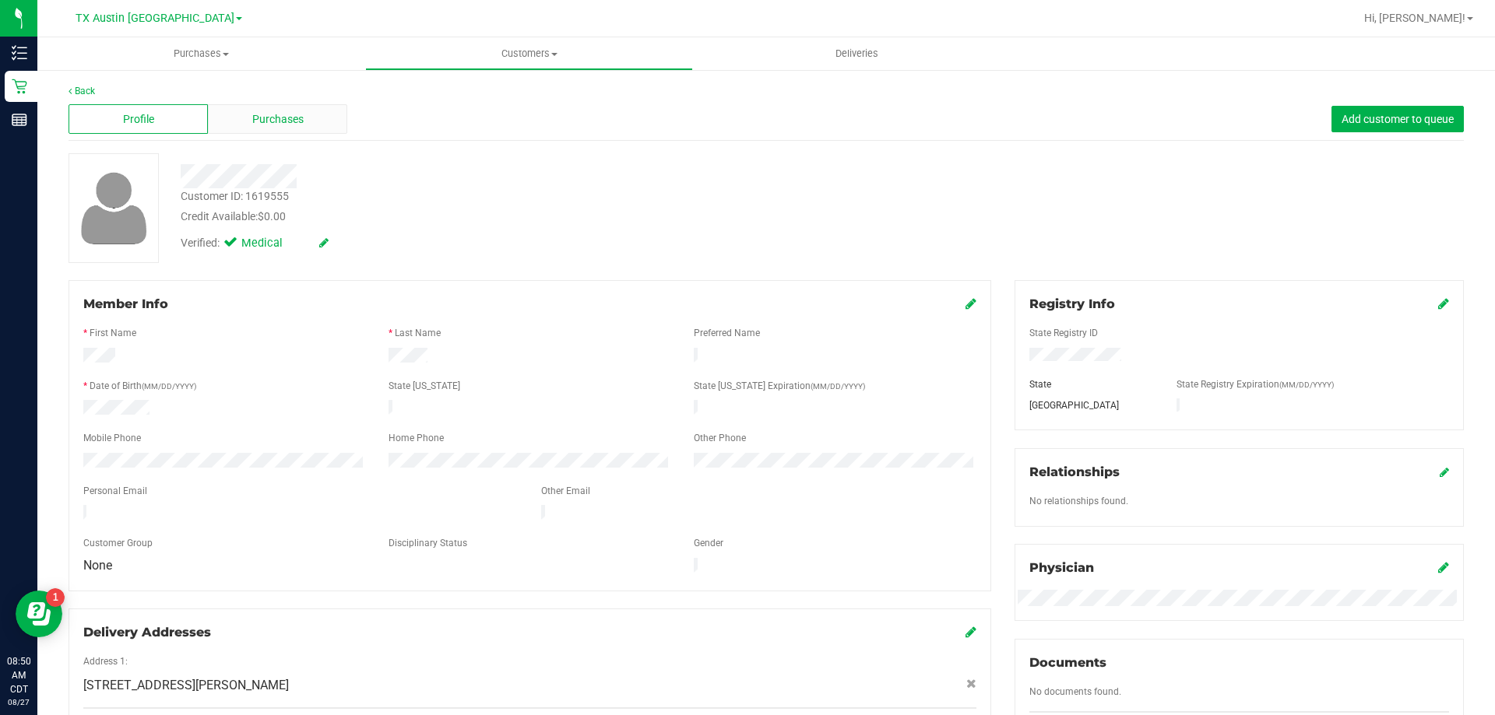
click at [273, 119] on span "Purchases" at bounding box center [277, 119] width 51 height 16
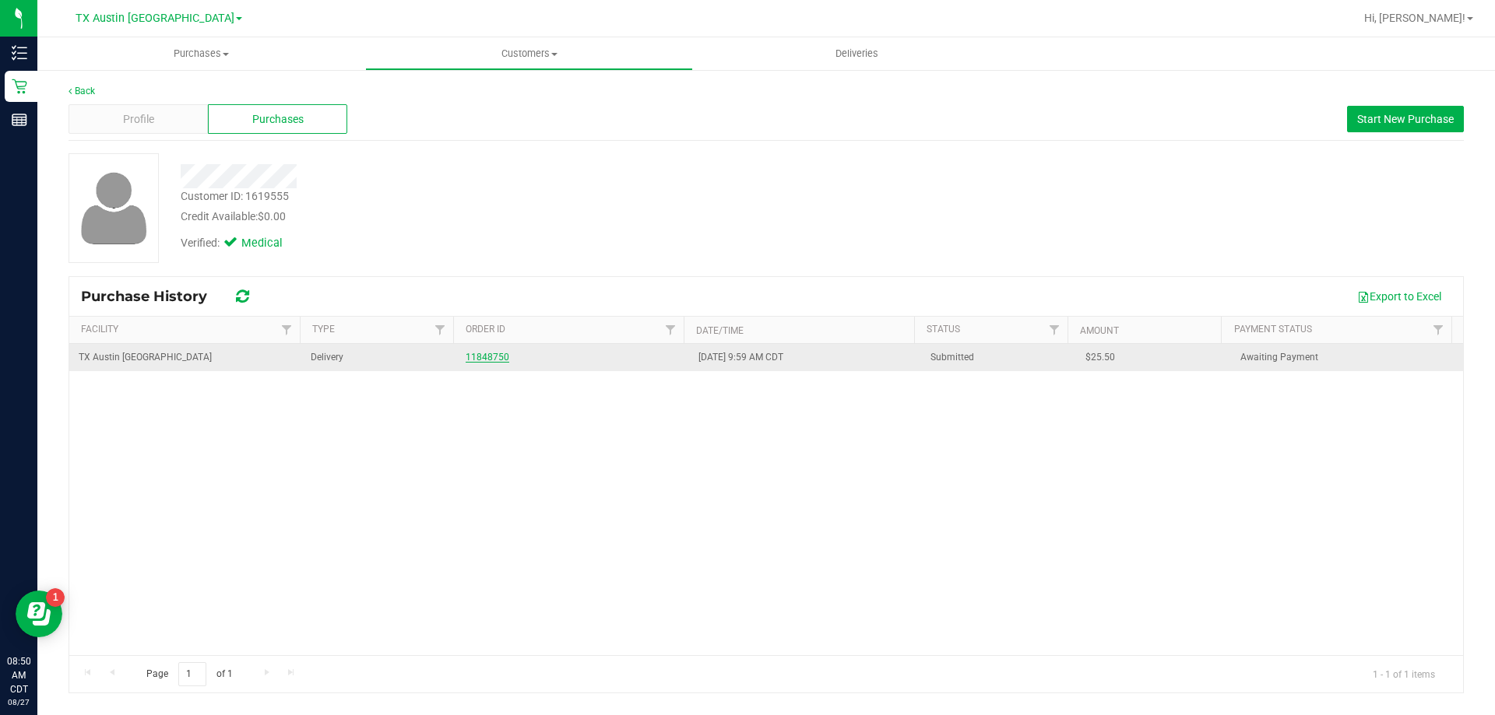
click at [489, 359] on link "11848750" at bounding box center [488, 357] width 44 height 11
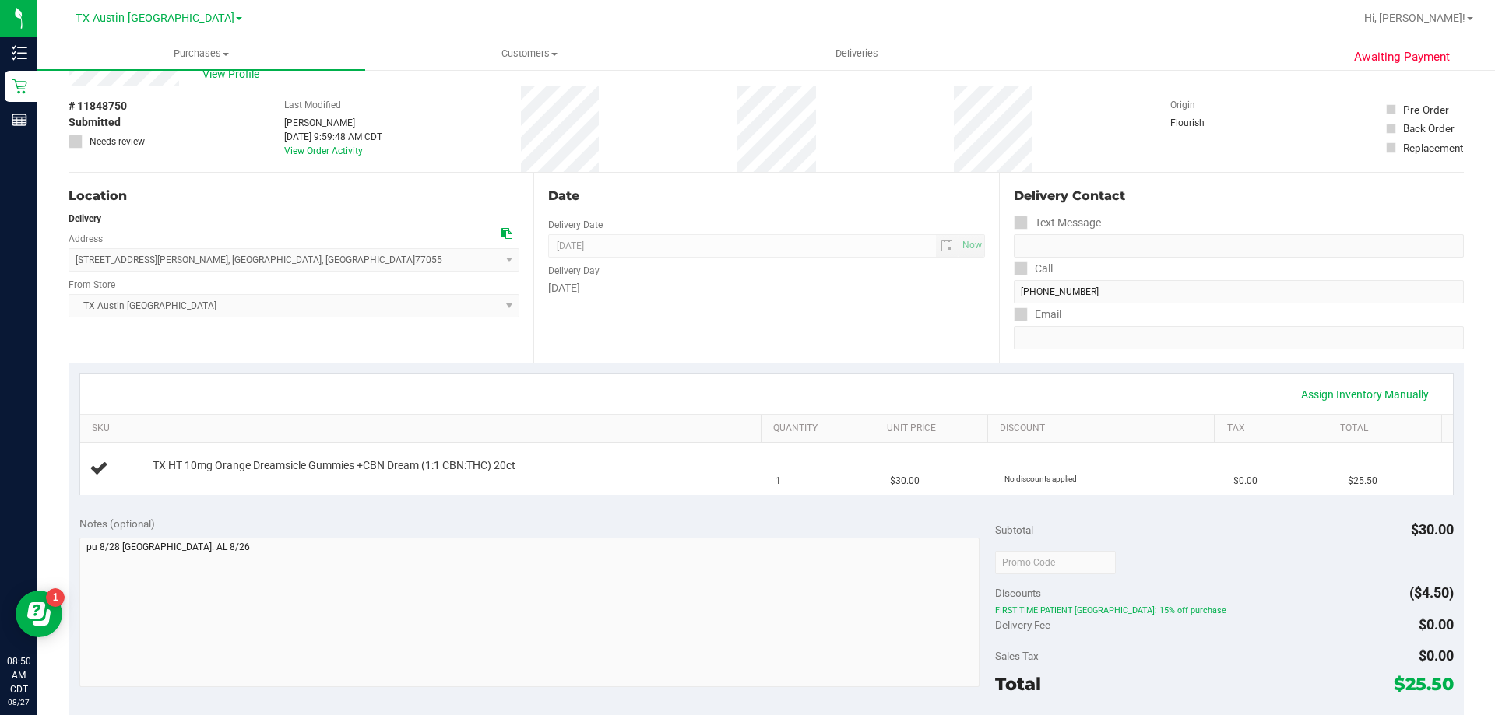
scroll to position [78, 0]
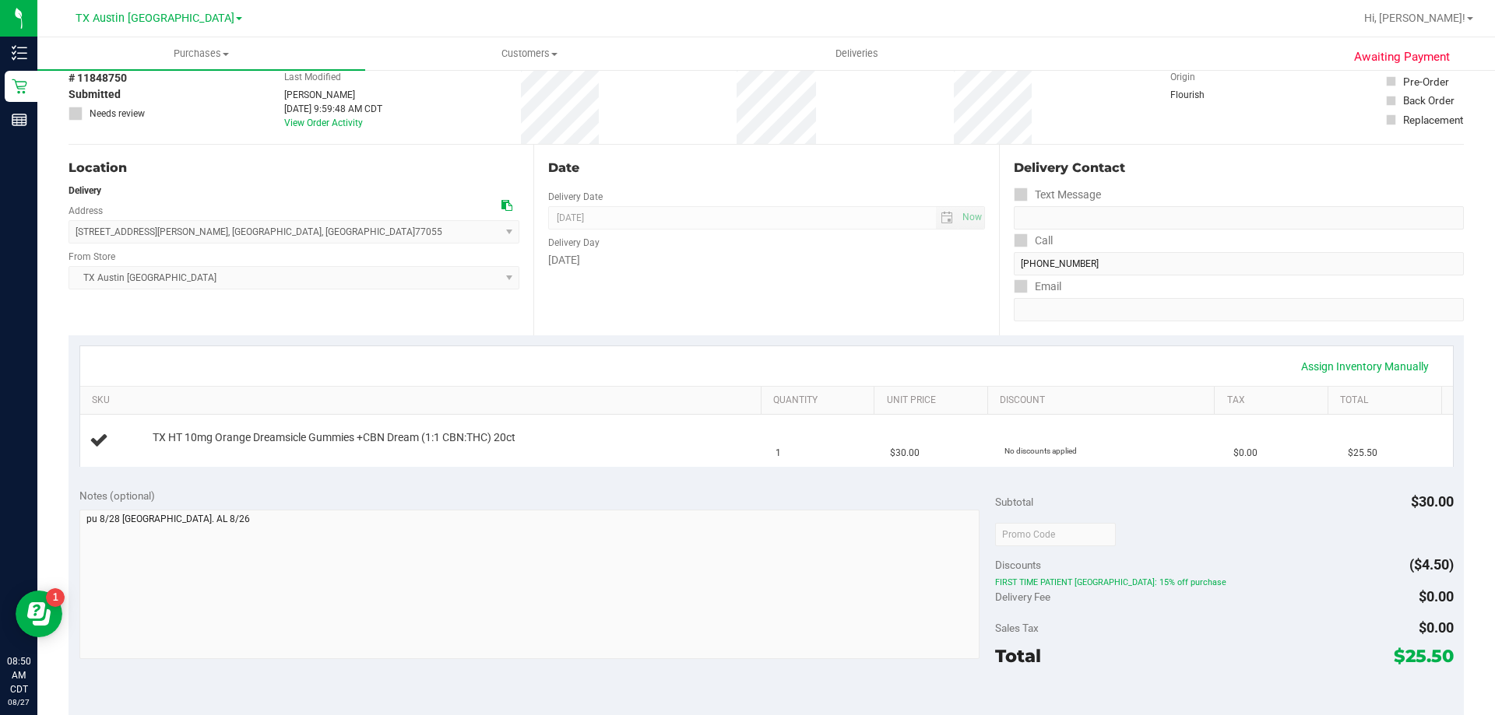
drag, startPoint x: 1388, startPoint y: 654, endPoint x: 1440, endPoint y: 658, distance: 51.5
click at [1440, 658] on span "$25.50" at bounding box center [1424, 656] width 60 height 22
click at [1197, 672] on div "Subtotal $30.00 Discounts ($4.50) FIRST TIME PATIENT TX: 15% off purchase Deliv…" at bounding box center [1224, 617] width 458 height 259
drag, startPoint x: 1072, startPoint y: 582, endPoint x: 1156, endPoint y: 584, distance: 84.1
click at [1156, 584] on span "FIRST TIME PATIENT TX: 15% off purchase" at bounding box center [1224, 583] width 458 height 11
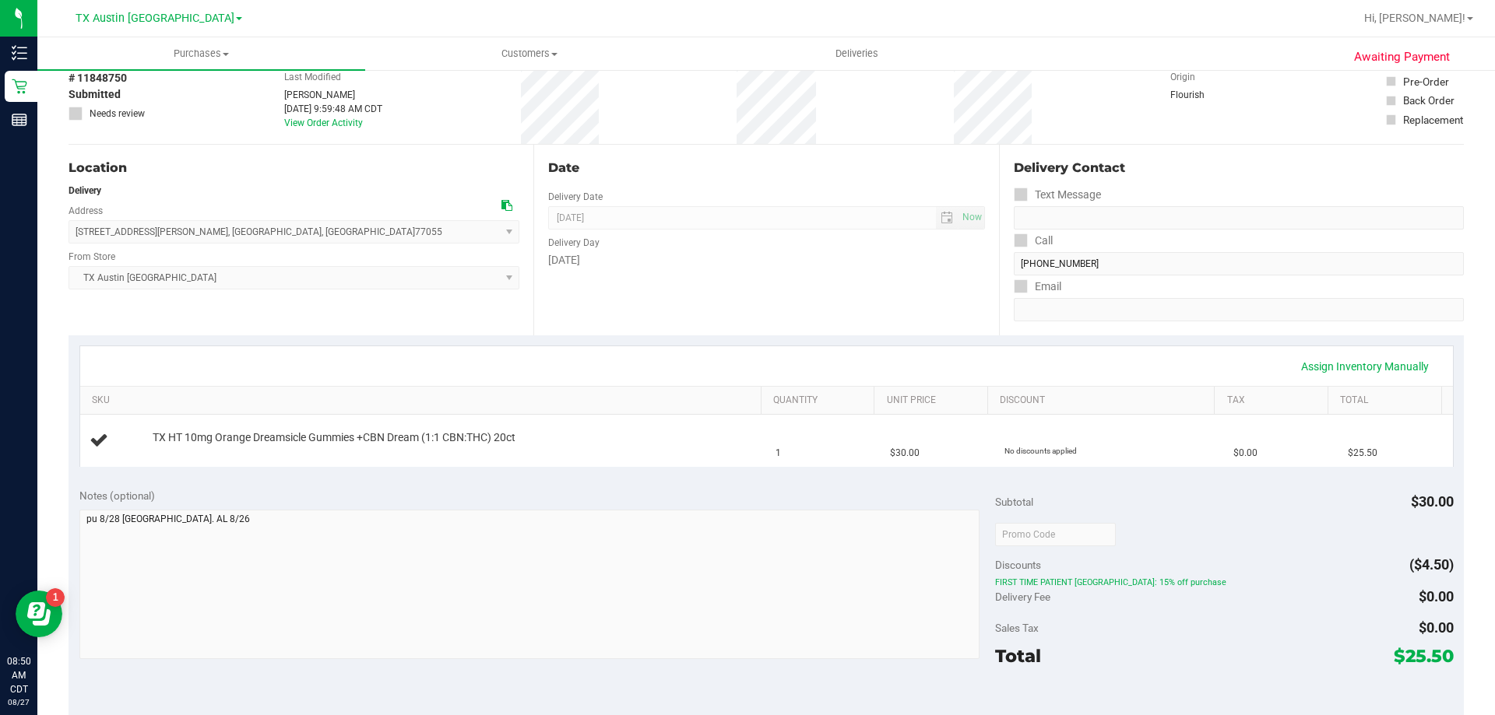
click at [1148, 636] on div "Sales Tax $0.00" at bounding box center [1224, 628] width 458 height 28
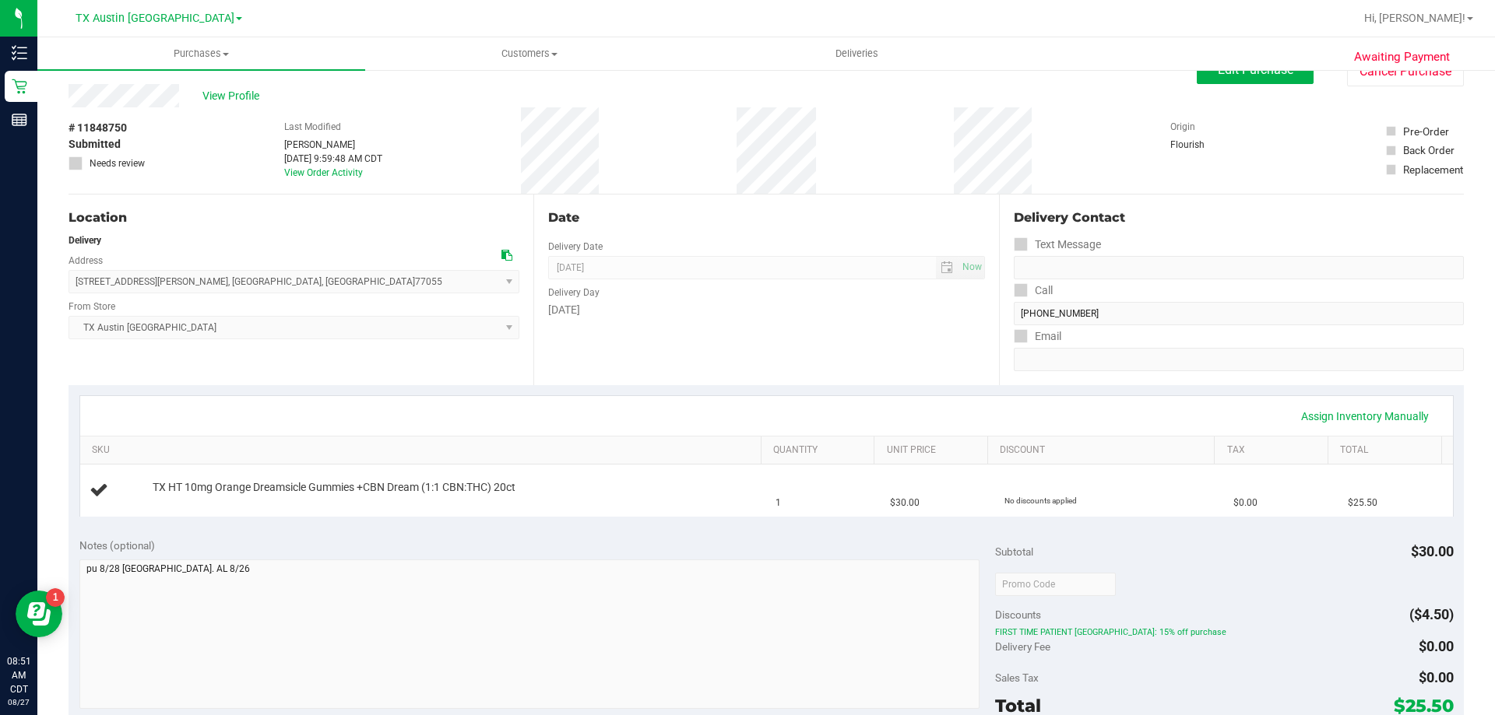
scroll to position [0, 0]
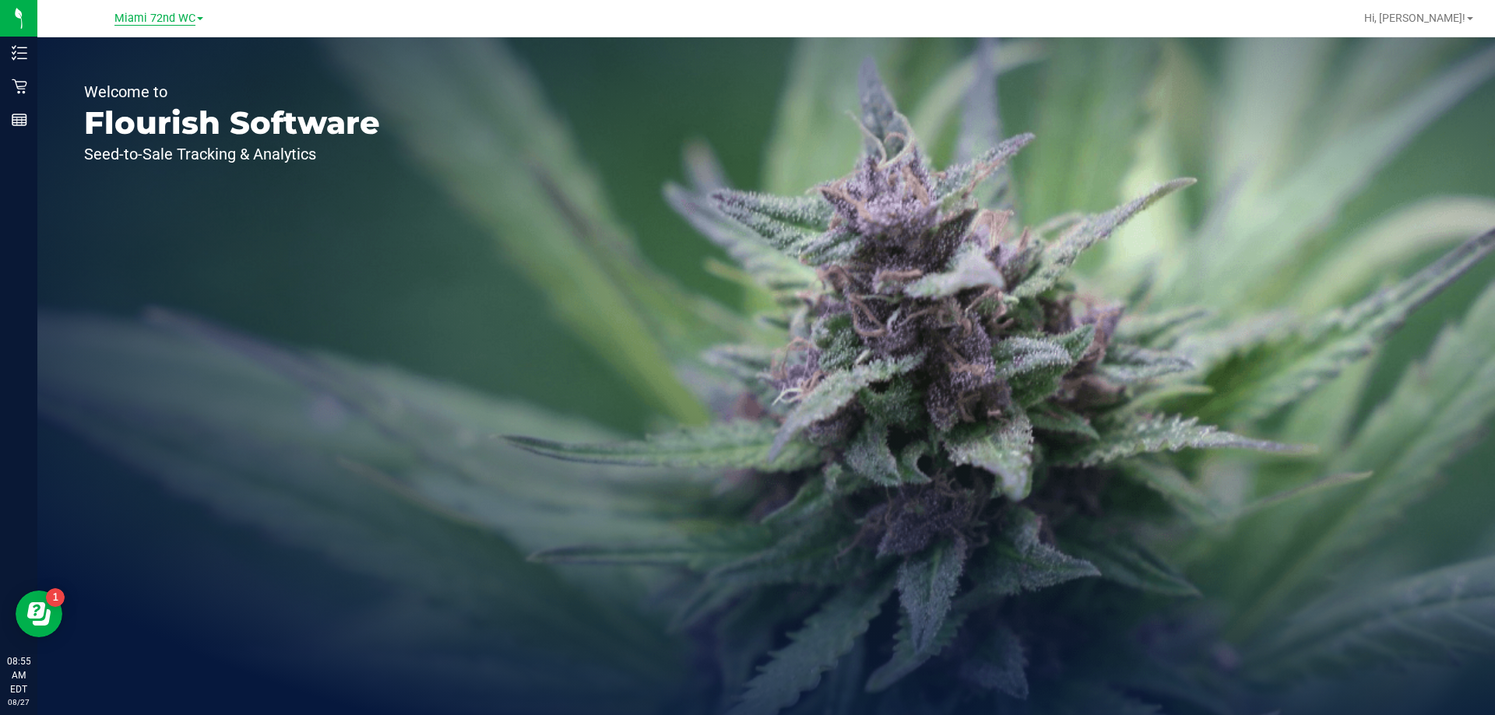
click at [142, 20] on span "Miami 72nd WC" at bounding box center [154, 19] width 81 height 14
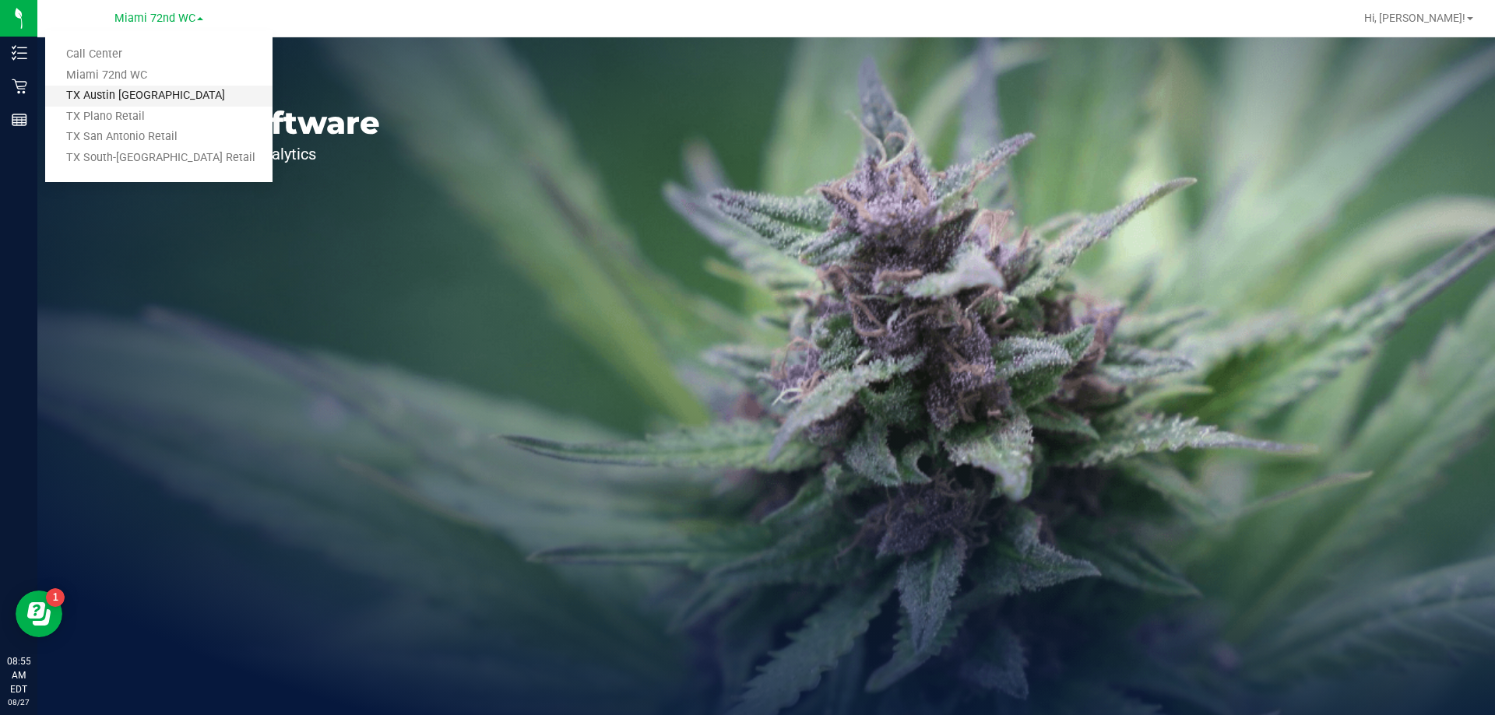
click at [133, 99] on link "TX Austin [GEOGRAPHIC_DATA]" at bounding box center [158, 96] width 227 height 21
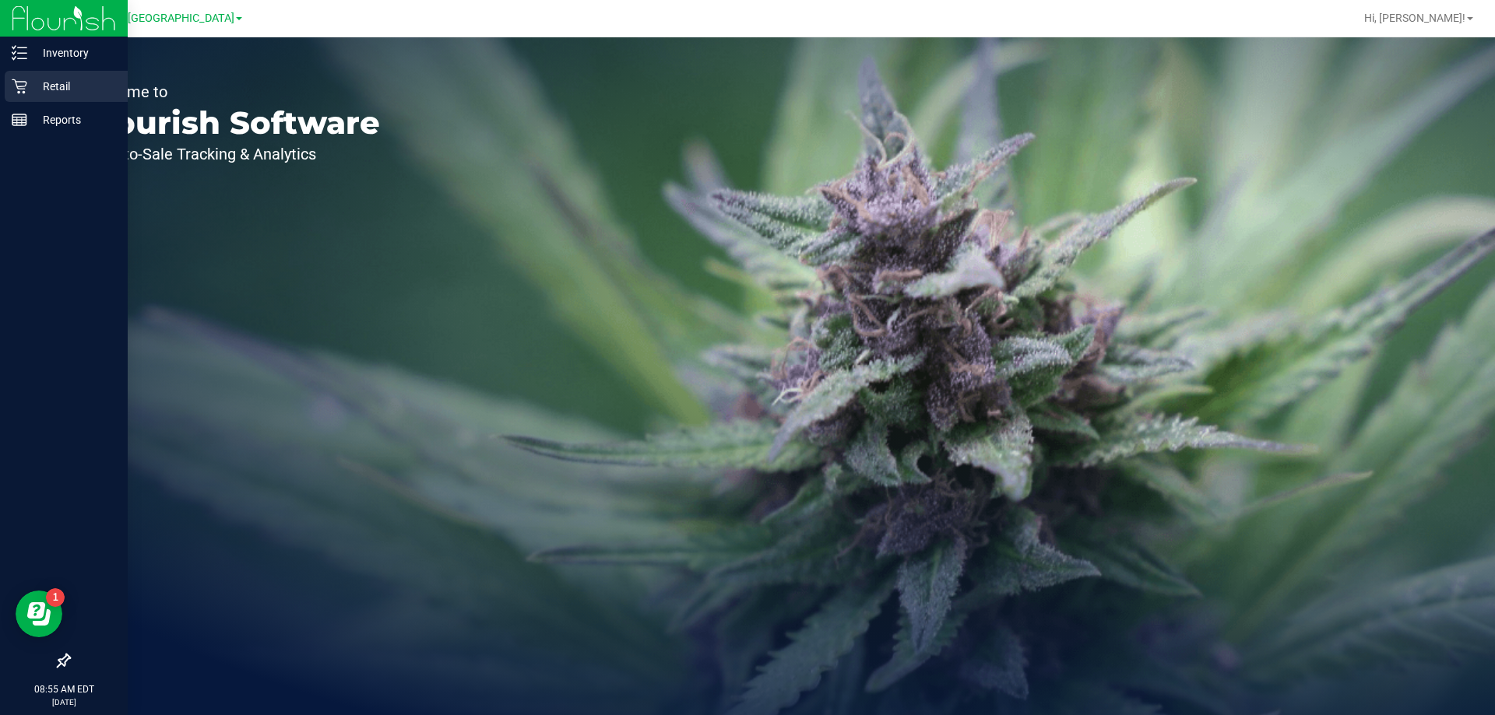
click at [24, 82] on icon at bounding box center [20, 87] width 16 height 16
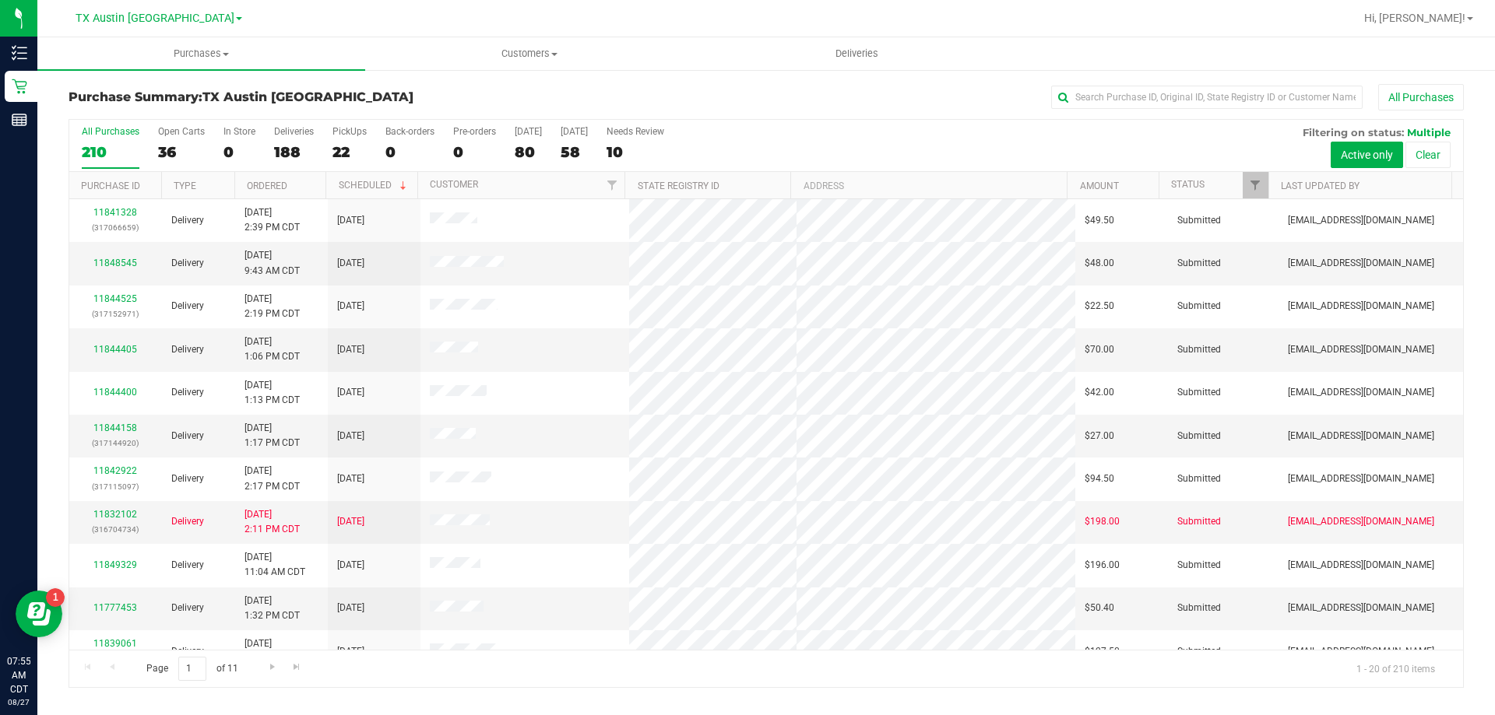
click at [1306, 178] on th "Last Updated By" at bounding box center [1359, 185] width 183 height 27
click at [1253, 186] on span "Filter" at bounding box center [1255, 185] width 12 height 12
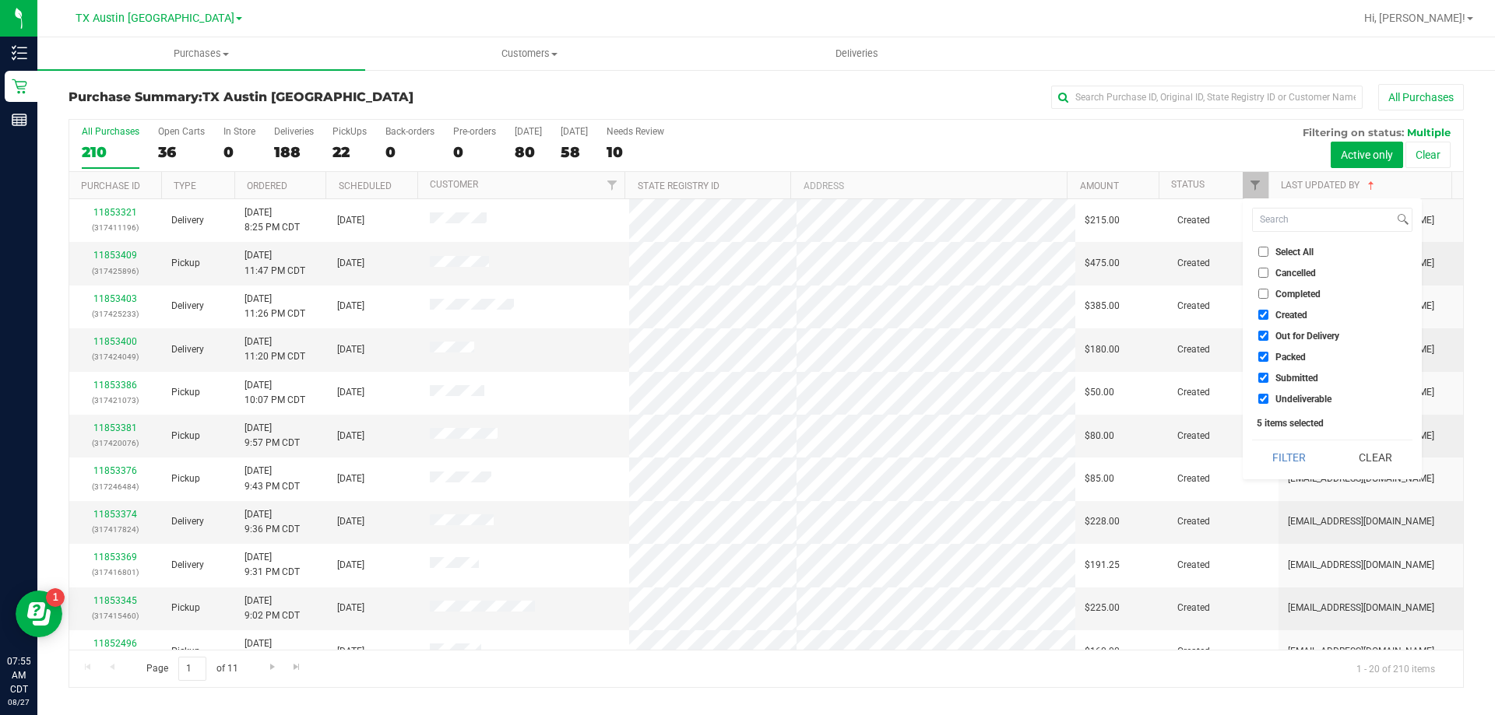
click at [1265, 399] on input "Undeliverable" at bounding box center [1263, 399] width 10 height 10
checkbox input "false"
click at [1266, 381] on input "Submitted" at bounding box center [1263, 378] width 10 height 10
checkbox input "false"
click at [1265, 360] on input "Packed" at bounding box center [1263, 357] width 10 height 10
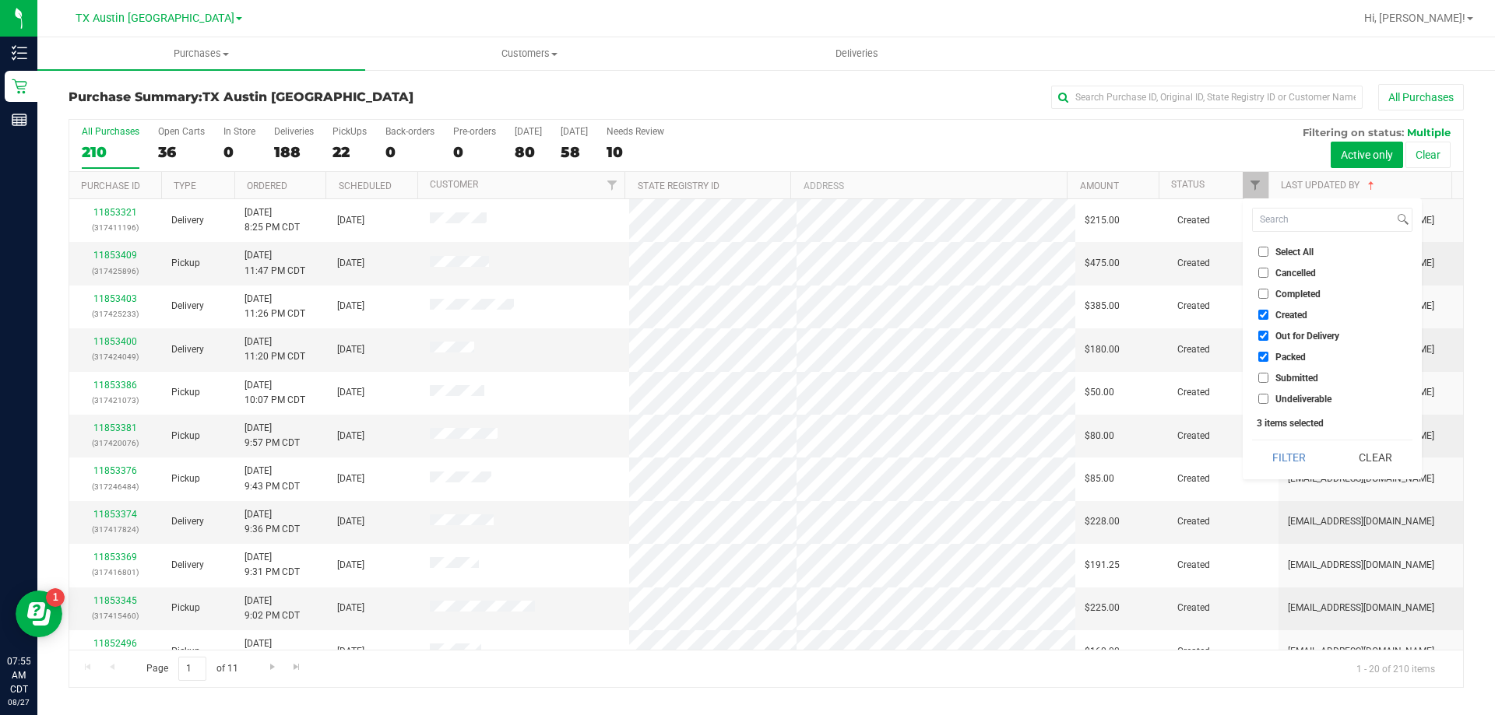
checkbox input "false"
click at [1263, 335] on input "Out for Delivery" at bounding box center [1263, 336] width 10 height 10
checkbox input "false"
click at [1299, 450] on button "Filter" at bounding box center [1289, 458] width 75 height 34
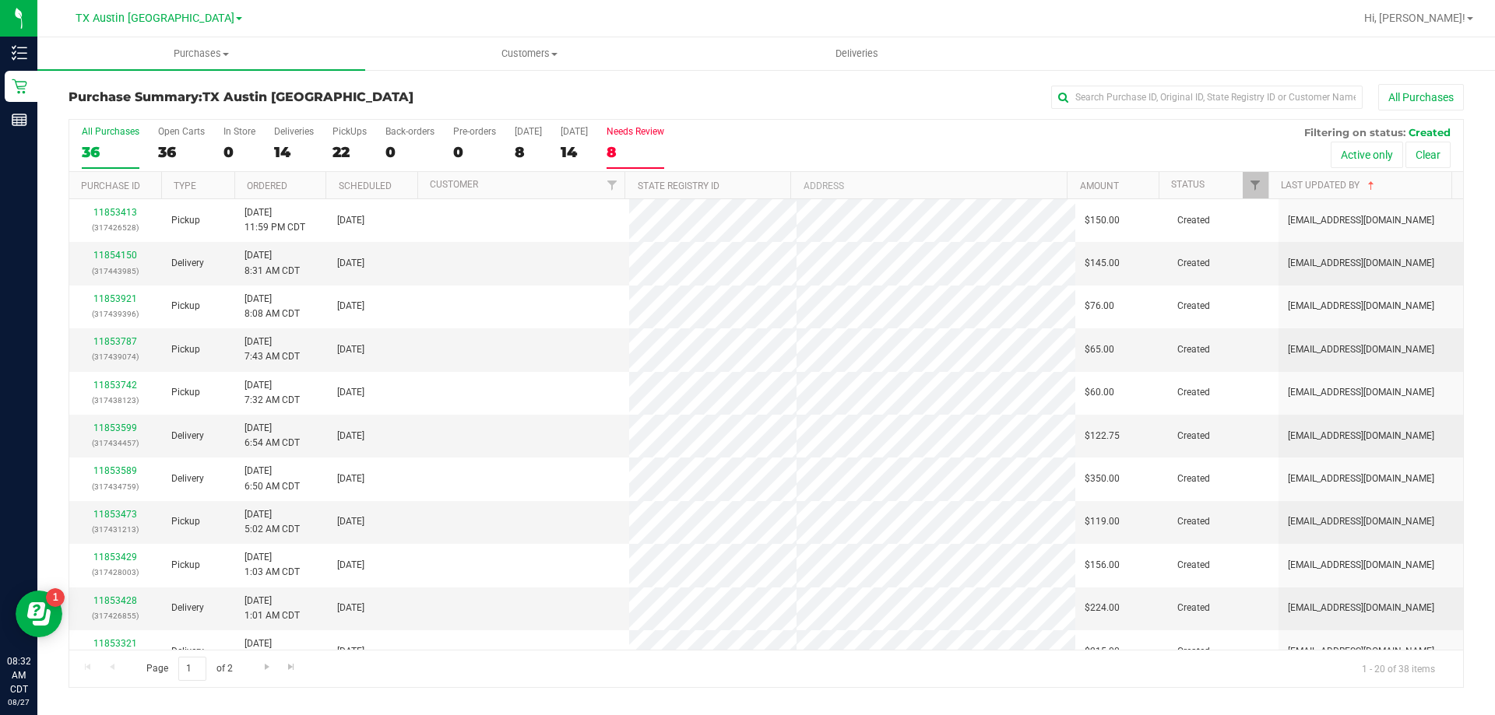
click at [632, 149] on div "8" at bounding box center [635, 152] width 58 height 18
click at [0, 0] on input "Needs Review 8" at bounding box center [0, 0] width 0 height 0
